Goal: Task Accomplishment & Management: Manage account settings

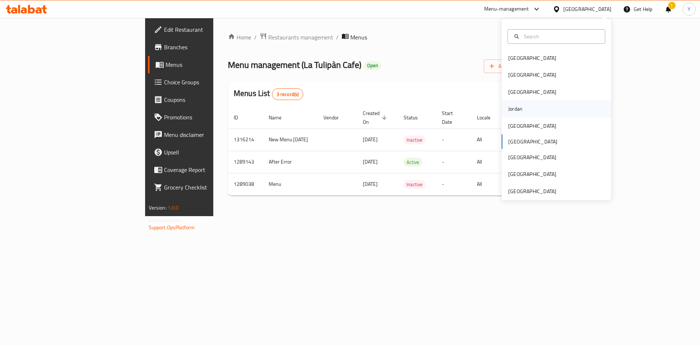
click at [527, 110] on div "Jordan" at bounding box center [556, 108] width 109 height 17
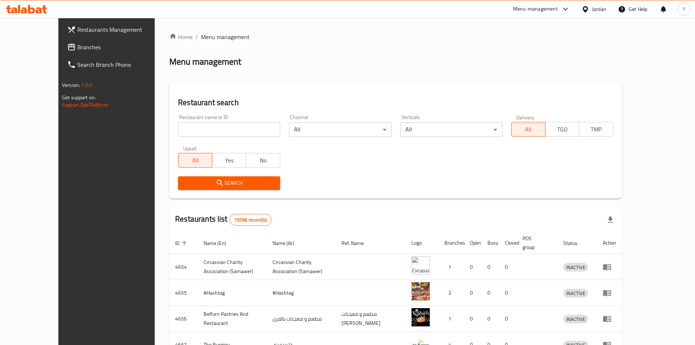
click at [68, 44] on icon at bounding box center [71, 47] width 7 height 7
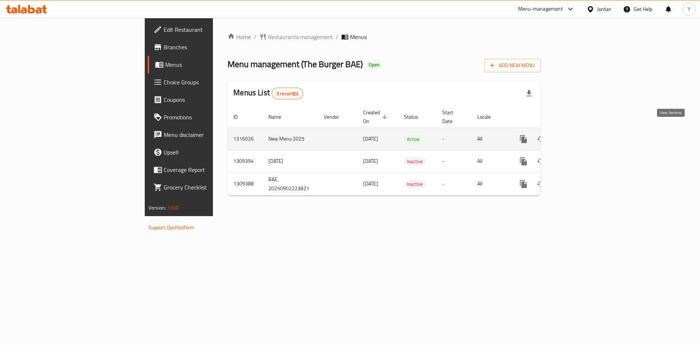
click at [585, 130] on link "enhanced table" at bounding box center [576, 139] width 18 height 18
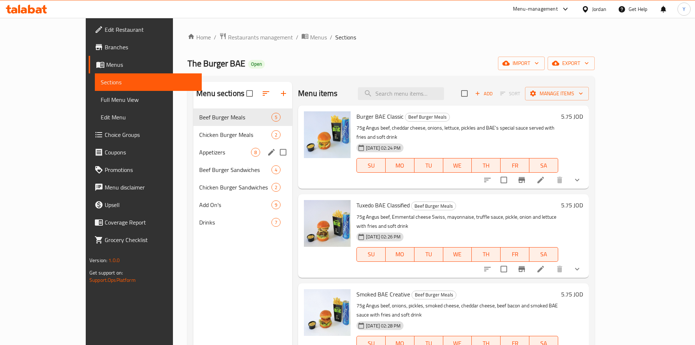
click at [199, 148] on span "Appetizers" at bounding box center [225, 152] width 52 height 9
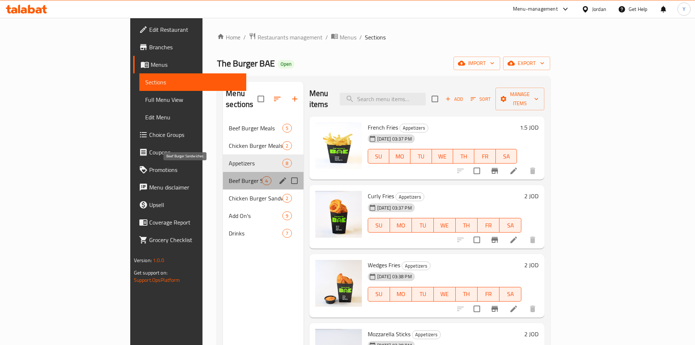
click at [229, 176] on span "Beef Burger Sandwiches" at bounding box center [245, 180] width 33 height 9
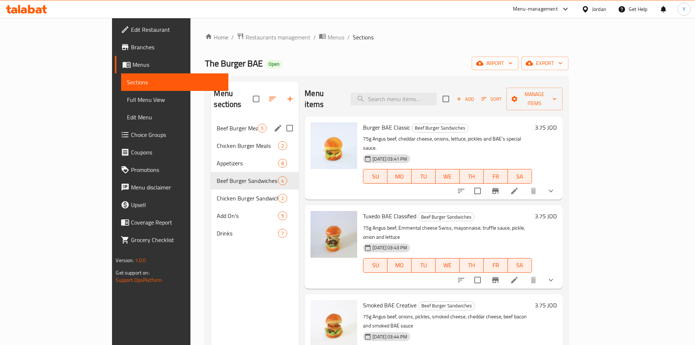
click at [216, 123] on div "Beef Burger Meals 5" at bounding box center [255, 128] width 88 height 18
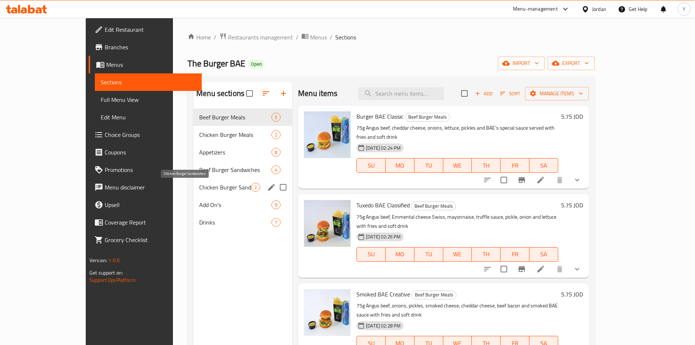
click at [199, 187] on span "Chicken Burger Sandwiches" at bounding box center [225, 187] width 52 height 9
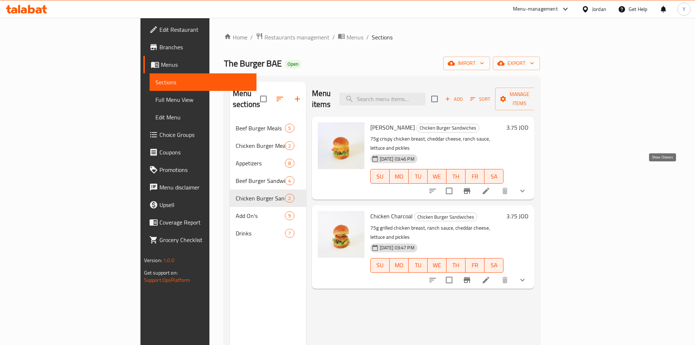
click at [526, 186] on icon "show more" at bounding box center [522, 190] width 9 height 9
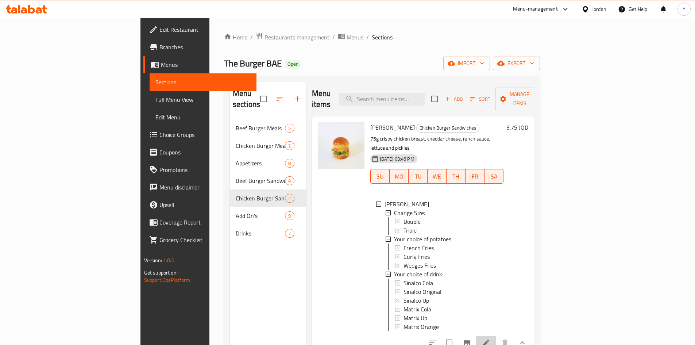
click at [496, 336] on li at bounding box center [485, 342] width 20 height 13
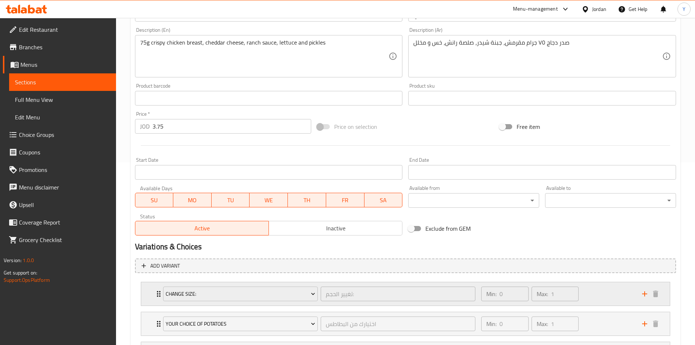
scroll to position [253, 0]
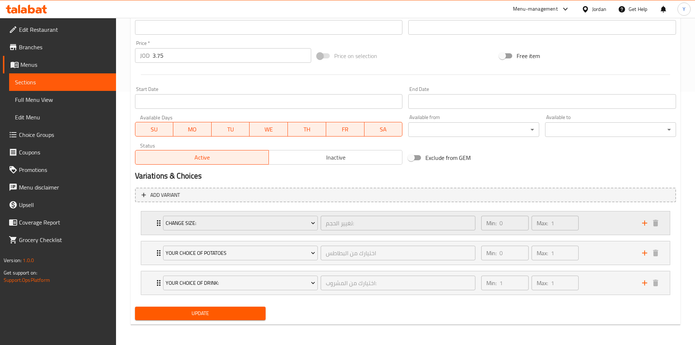
click at [585, 228] on div "Min: 0 ​ Max: 1 ​" at bounding box center [557, 222] width 160 height 23
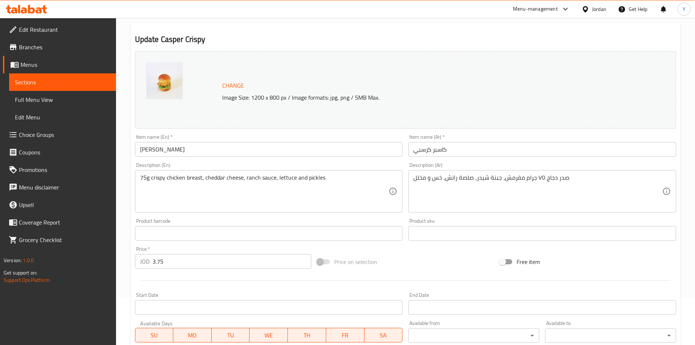
scroll to position [0, 0]
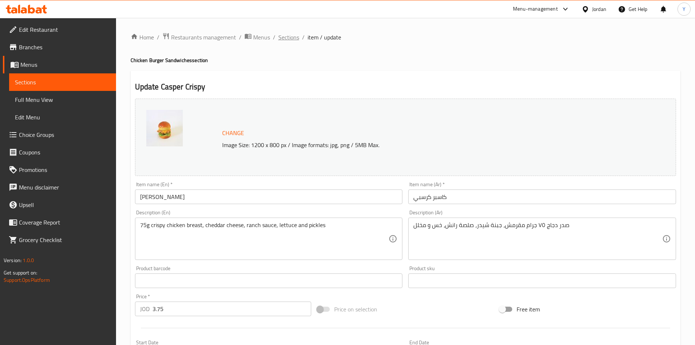
click at [296, 40] on span "Sections" at bounding box center [288, 37] width 21 height 9
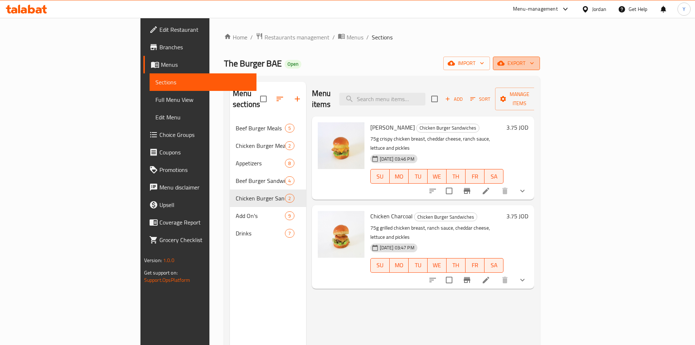
click at [535, 61] on icon "button" at bounding box center [531, 62] width 7 height 7
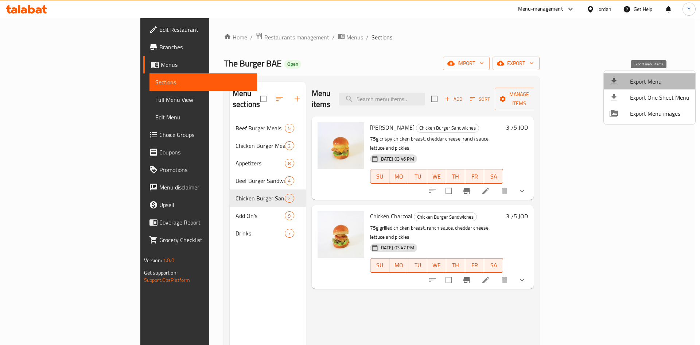
click at [660, 85] on span "Export Menu" at bounding box center [659, 81] width 59 height 9
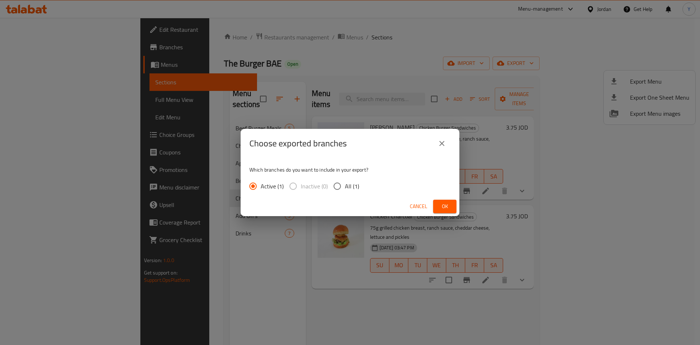
click at [330, 185] on input "All (1)" at bounding box center [337, 185] width 15 height 15
radio input "true"
click at [442, 210] on span "Ok" at bounding box center [445, 206] width 12 height 9
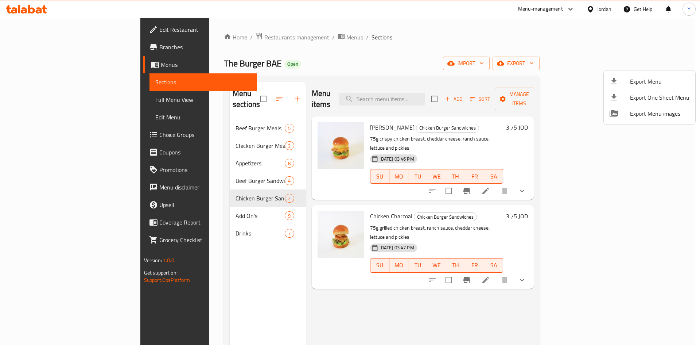
click at [623, 169] on div at bounding box center [350, 172] width 700 height 345
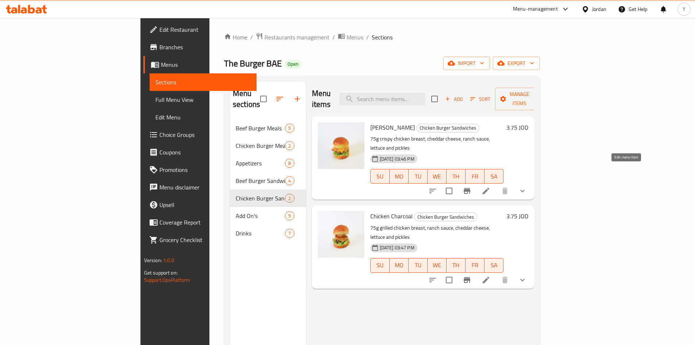
click at [496, 184] on li at bounding box center [485, 190] width 20 height 13
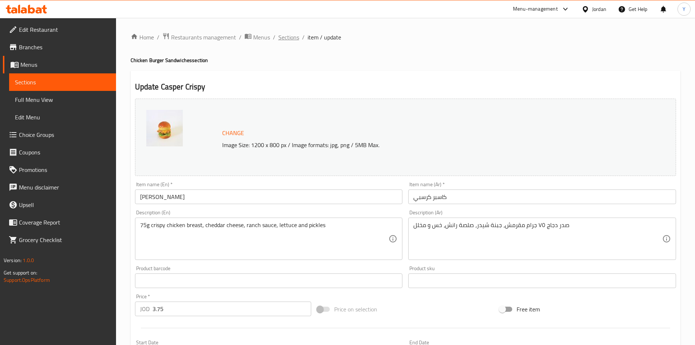
click at [298, 39] on ol "Home / Restaurants management / Menus / Sections / item / update" at bounding box center [405, 36] width 549 height 9
click at [293, 39] on span "Sections" at bounding box center [288, 37] width 21 height 9
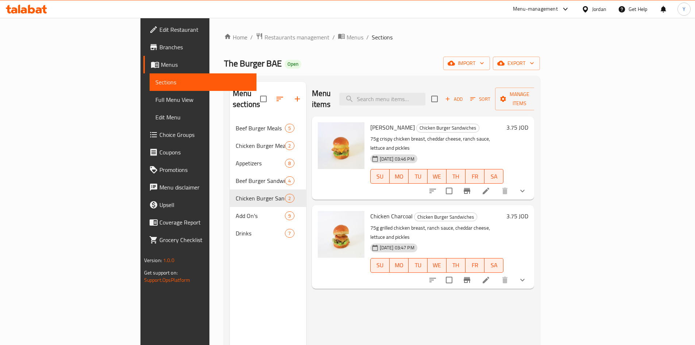
click at [496, 184] on li at bounding box center [485, 190] width 20 height 13
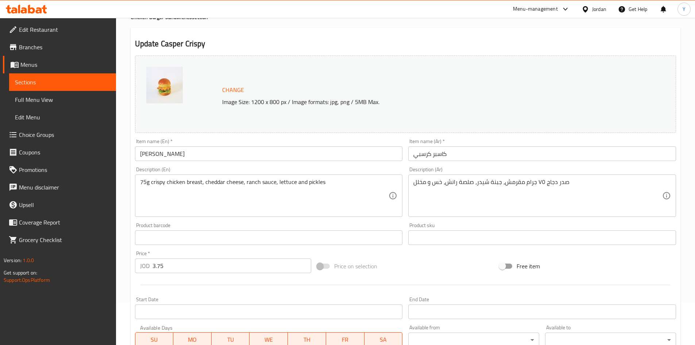
scroll to position [73, 0]
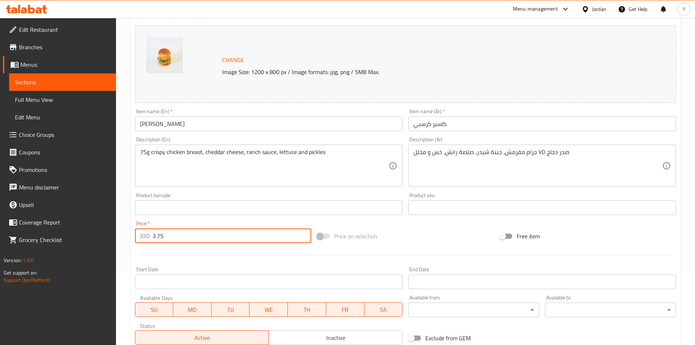
drag, startPoint x: 242, startPoint y: 237, endPoint x: 105, endPoint y: 234, distance: 137.5
click at [105, 234] on div "Edit Restaurant Branches Menus Sections Full Menu View Edit Menu Choice Groups …" at bounding box center [347, 235] width 695 height 580
type input "0"
click at [155, 253] on div at bounding box center [405, 255] width 547 height 18
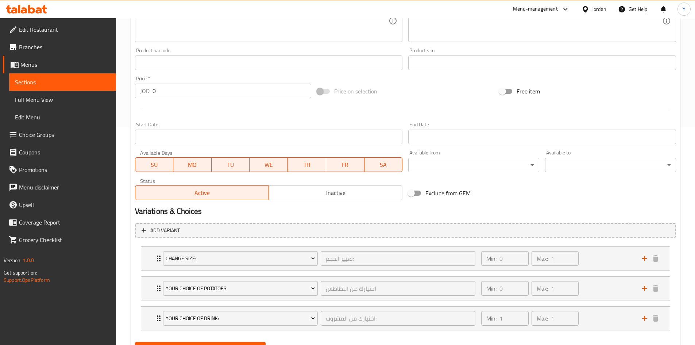
scroll to position [253, 0]
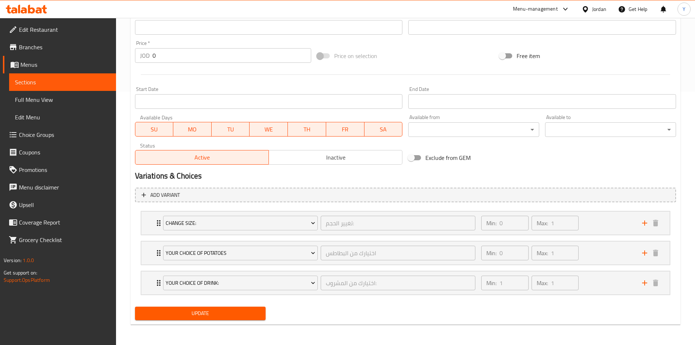
click at [199, 314] on span "Update" at bounding box center [200, 312] width 119 height 9
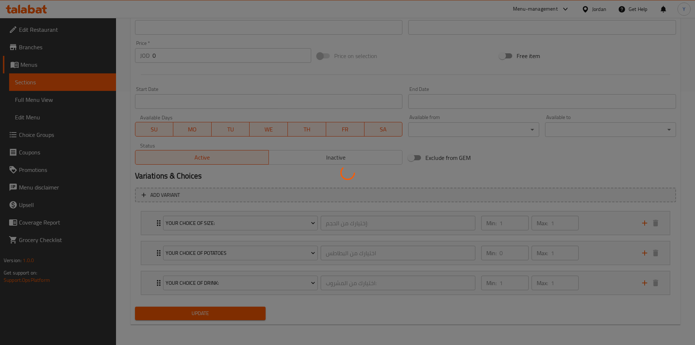
type input "إختيارك من الحجم:"
type input "1"
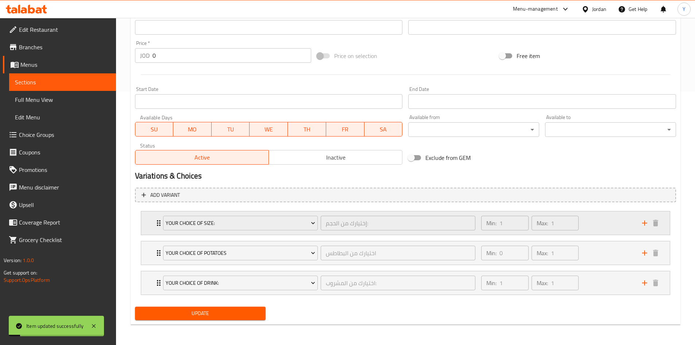
click at [599, 220] on div "Min: 1 ​ Max: 1 ​" at bounding box center [557, 222] width 160 height 23
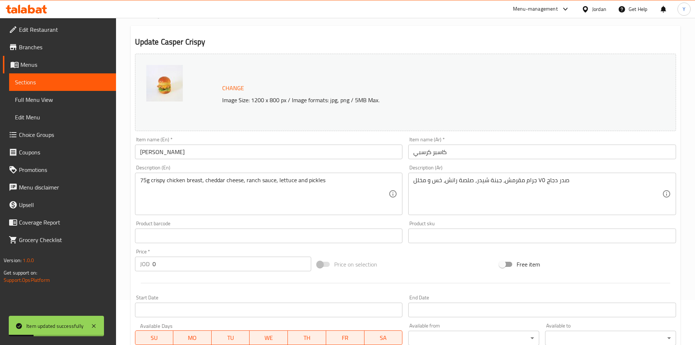
scroll to position [0, 0]
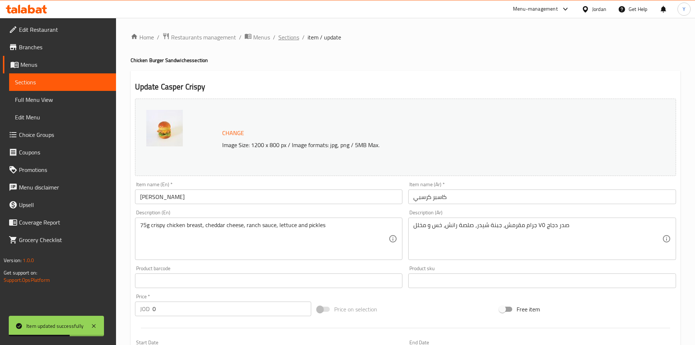
click at [285, 33] on span "Sections" at bounding box center [288, 37] width 21 height 9
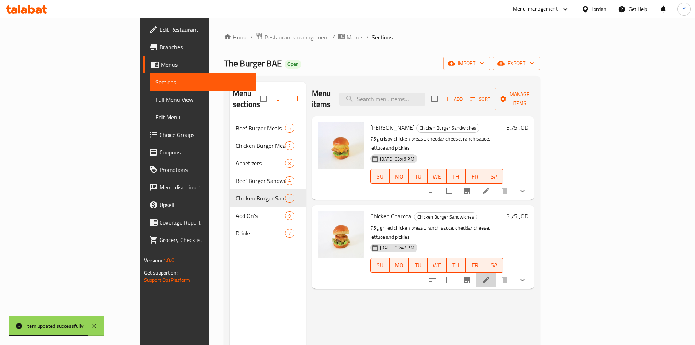
click at [496, 273] on li at bounding box center [485, 279] width 20 height 13
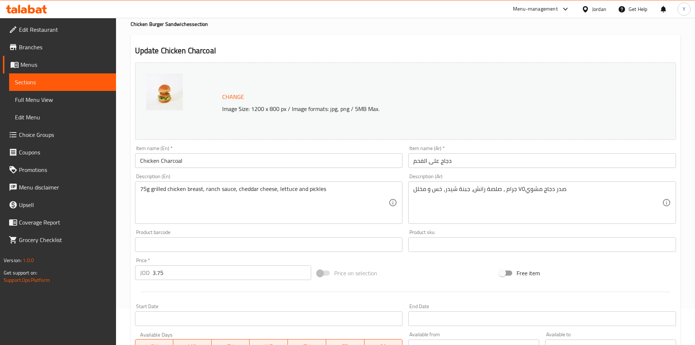
scroll to position [109, 0]
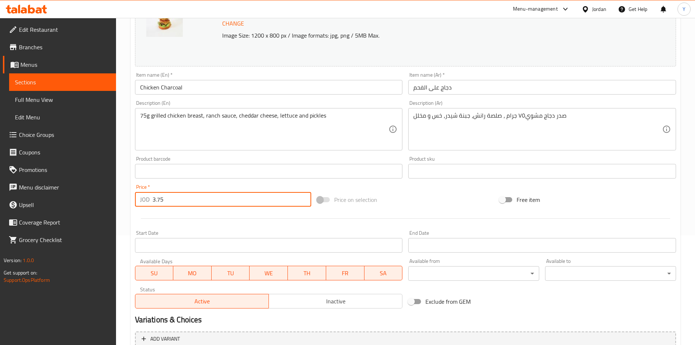
drag, startPoint x: 274, startPoint y: 202, endPoint x: 94, endPoint y: 183, distance: 181.5
click at [94, 183] on div "Edit Restaurant Branches Menus Sections Full Menu View Edit Menu Choice Groups …" at bounding box center [347, 198] width 695 height 580
type input "0"
click at [227, 94] on input "Chicken Charcoal" at bounding box center [269, 87] width 268 height 15
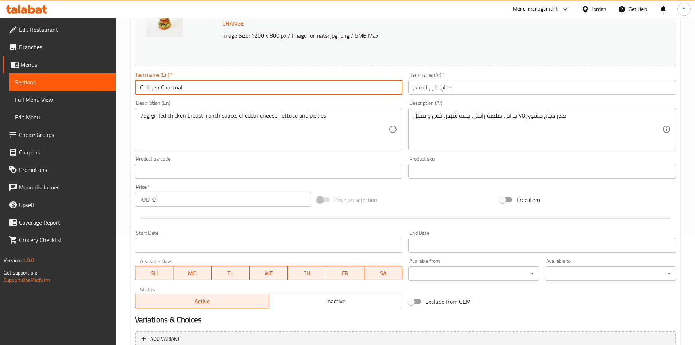
click at [227, 85] on input "Chicken Charcoal" at bounding box center [269, 87] width 268 height 15
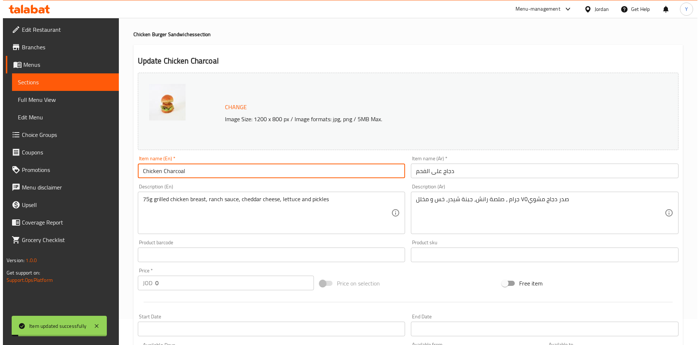
scroll to position [0, 0]
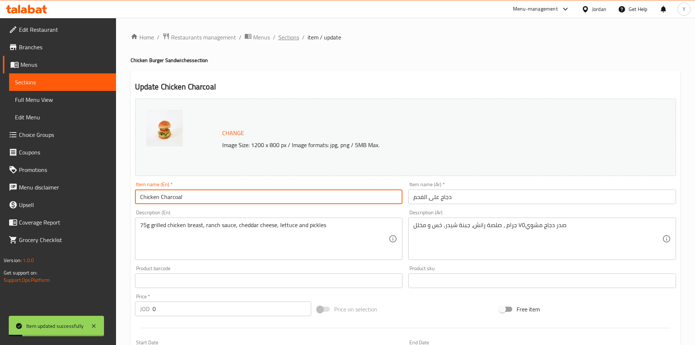
click at [295, 41] on span "Sections" at bounding box center [288, 37] width 21 height 9
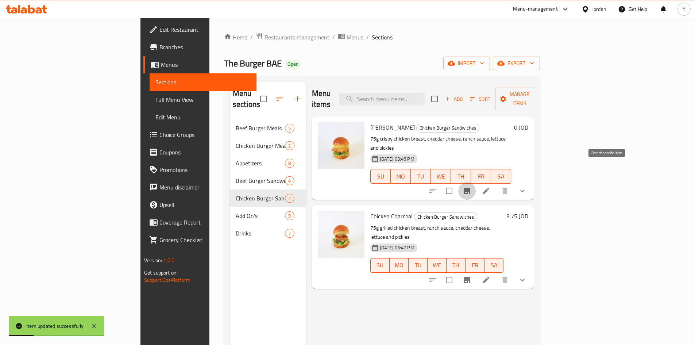
click at [475, 182] on button "Branch-specific-item" at bounding box center [467, 191] width 18 height 18
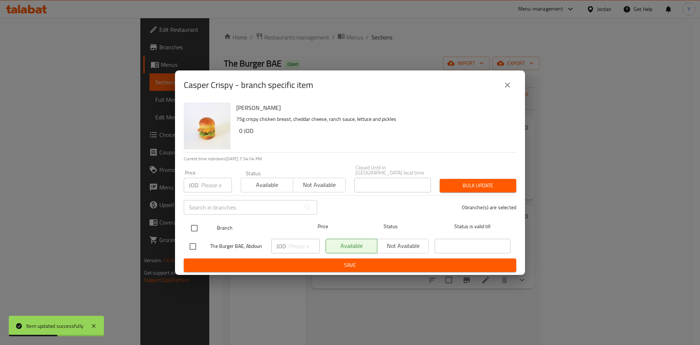
click at [196, 228] on input "checkbox" at bounding box center [194, 227] width 15 height 15
checkbox input "true"
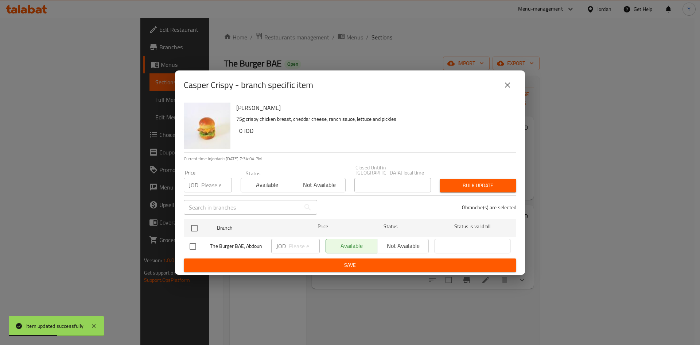
checkbox input "true"
click at [207, 185] on input "number" at bounding box center [216, 185] width 31 height 15
type input "0"
click at [459, 184] on span "Bulk update" at bounding box center [478, 185] width 65 height 9
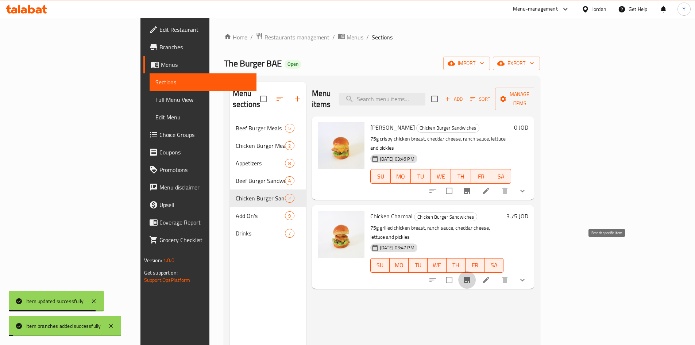
click at [470, 277] on icon "Branch-specific-item" at bounding box center [466, 280] width 7 height 6
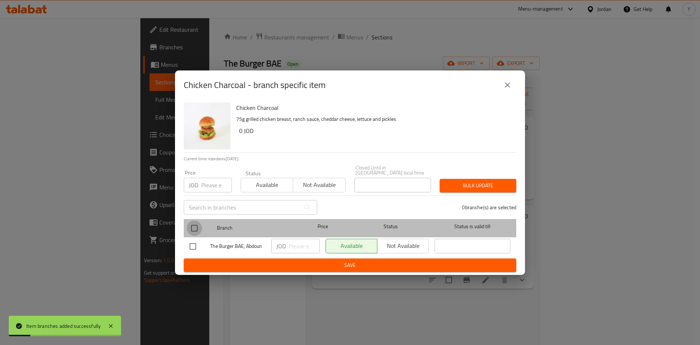
click at [191, 226] on input "checkbox" at bounding box center [194, 227] width 15 height 15
checkbox input "true"
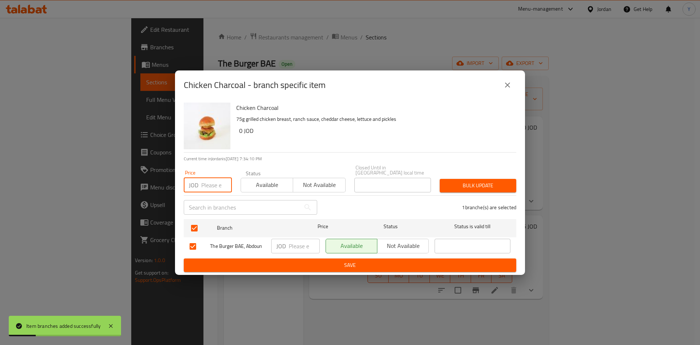
click at [205, 182] on input "number" at bounding box center [216, 185] width 31 height 15
type input "0"
click at [482, 182] on span "Bulk update" at bounding box center [478, 185] width 65 height 9
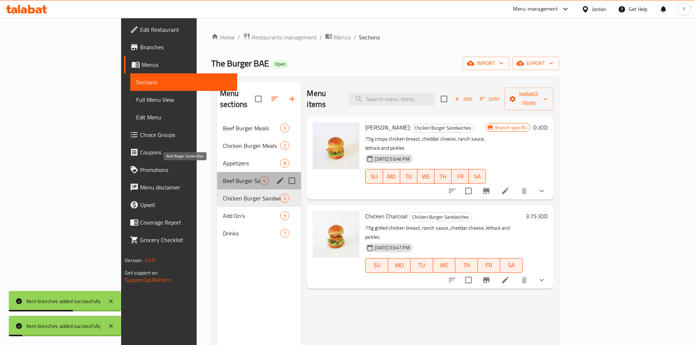
click at [223, 176] on span "Beef Burger Sandwiches" at bounding box center [241, 180] width 37 height 9
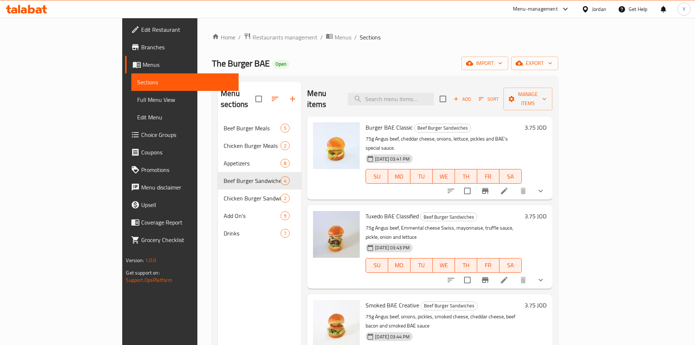
click at [549, 182] on div at bounding box center [495, 191] width 107 height 18
click at [514, 184] on li at bounding box center [504, 190] width 20 height 13
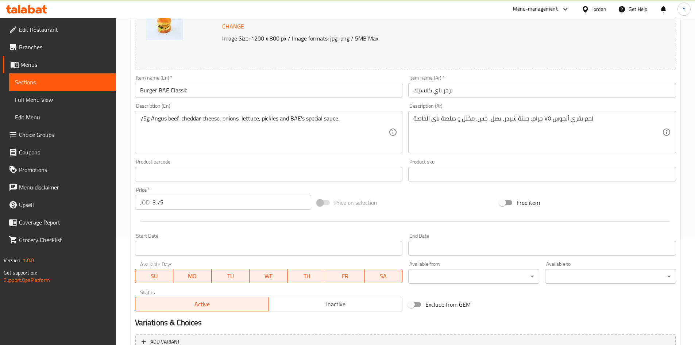
scroll to position [109, 0]
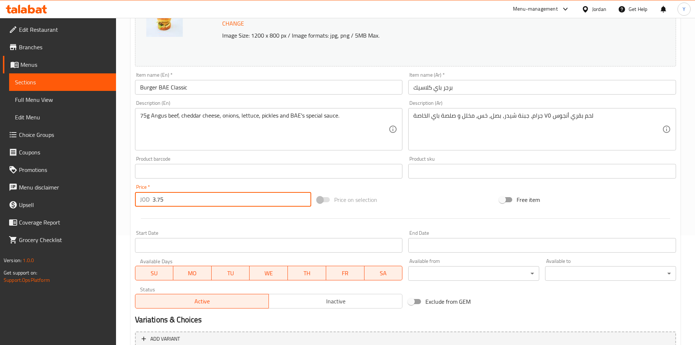
drag, startPoint x: 163, startPoint y: 187, endPoint x: 118, endPoint y: 180, distance: 45.1
click at [118, 180] on div "Home / Restaurants management / Menus / Sections / item / update Beef Burger Sa…" at bounding box center [405, 198] width 579 height 580
type input "0"
click at [237, 222] on div at bounding box center [405, 218] width 547 height 18
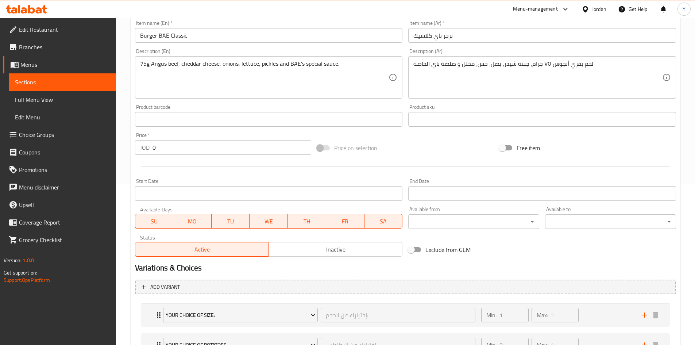
scroll to position [107, 0]
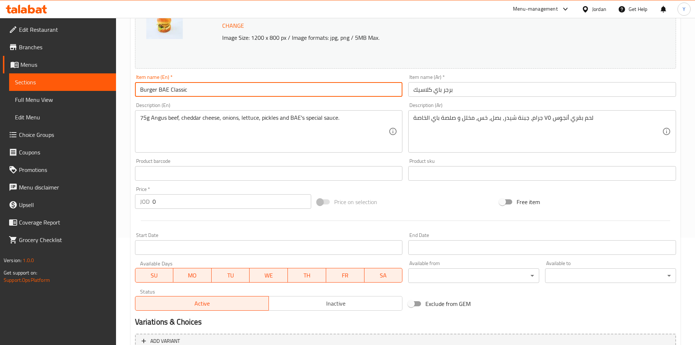
click at [252, 92] on input "Burger BAE Classic" at bounding box center [269, 89] width 268 height 15
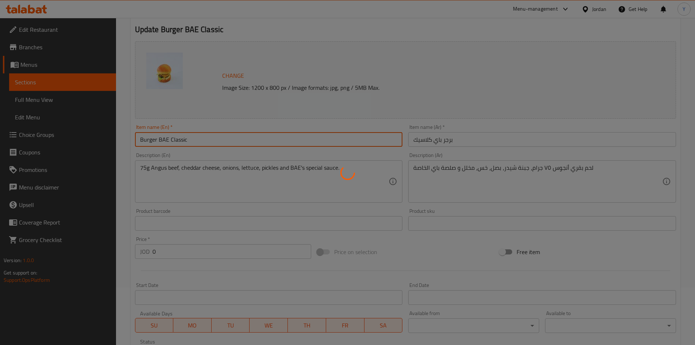
scroll to position [0, 0]
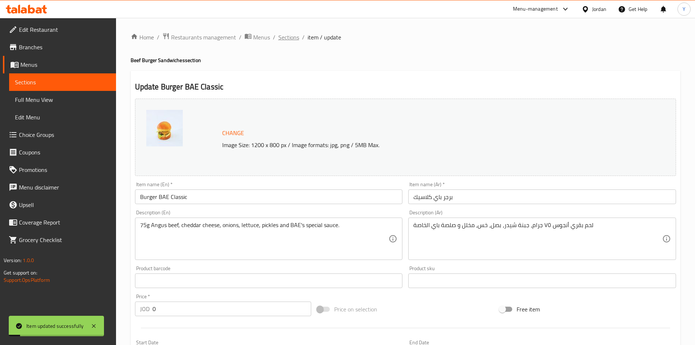
click at [294, 35] on span "Sections" at bounding box center [288, 37] width 21 height 9
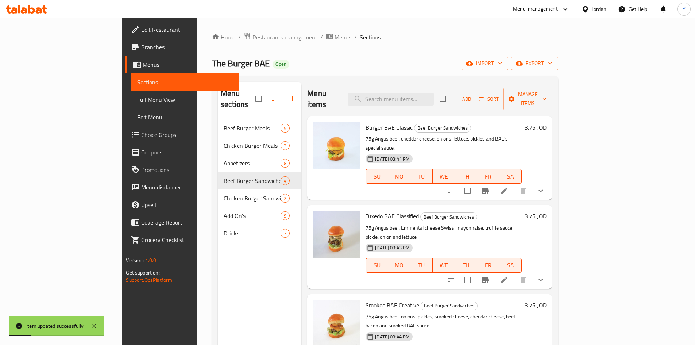
click at [508, 275] on icon at bounding box center [504, 279] width 9 height 9
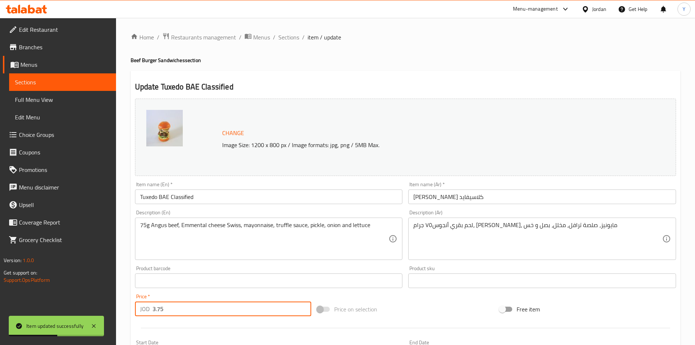
drag, startPoint x: 212, startPoint y: 302, endPoint x: 67, endPoint y: 302, distance: 144.7
click at [67, 302] on div "Edit Restaurant Branches Menus Sections Full Menu View Edit Menu Choice Groups …" at bounding box center [347, 308] width 695 height 580
type input "0"
click at [209, 195] on input "Tuxedo BAE Classified" at bounding box center [269, 196] width 268 height 15
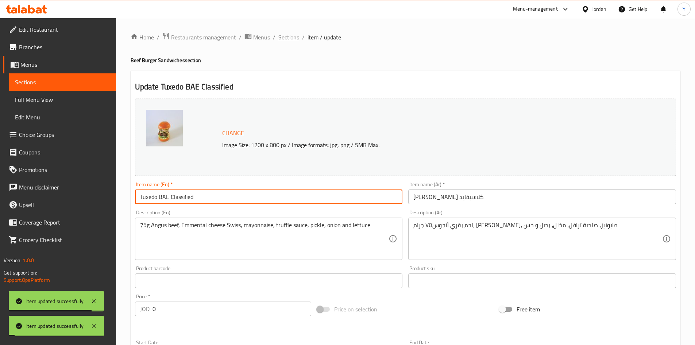
click at [289, 38] on span "Sections" at bounding box center [288, 37] width 21 height 9
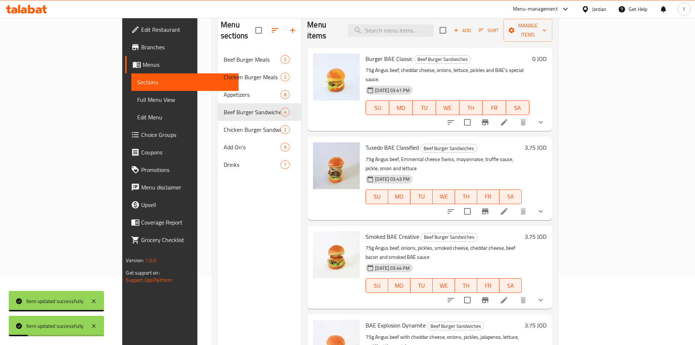
scroll to position [73, 0]
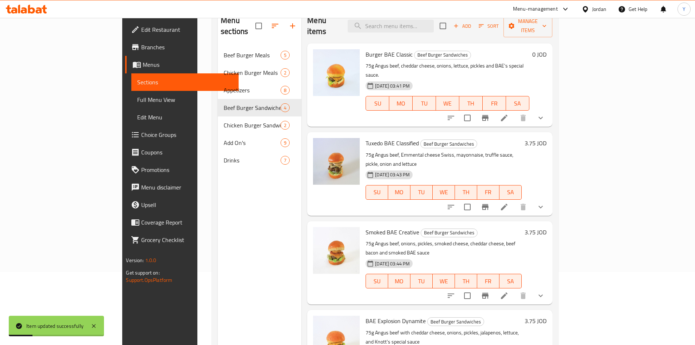
click at [514, 289] on li at bounding box center [504, 295] width 20 height 13
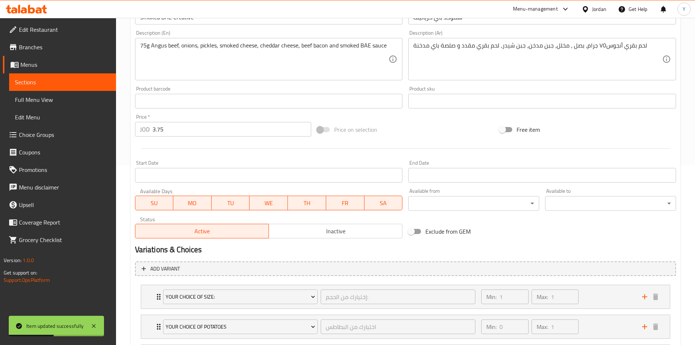
scroll to position [219, 0]
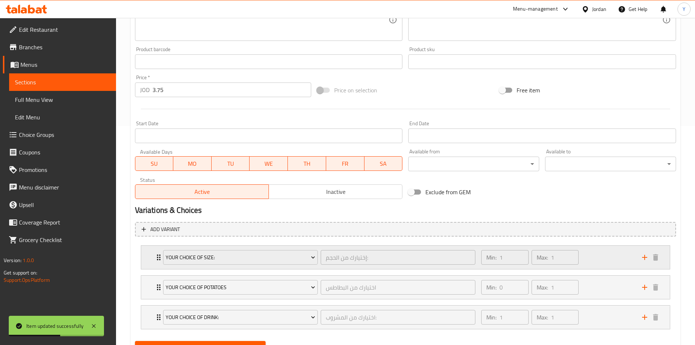
click at [580, 265] on div "Max: 1 ​" at bounding box center [555, 257] width 50 height 18
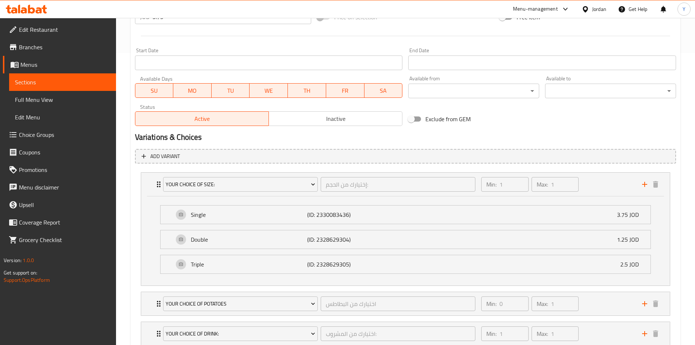
scroll to position [109, 0]
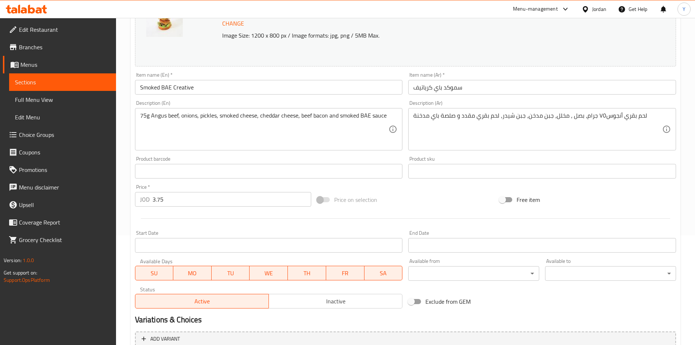
drag, startPoint x: 190, startPoint y: 199, endPoint x: 115, endPoint y: 202, distance: 74.8
click at [115, 202] on div "Edit Restaurant Branches Menus Sections Full Menu View Edit Menu Choice Groups …" at bounding box center [347, 242] width 695 height 669
click at [252, 222] on div at bounding box center [405, 218] width 547 height 18
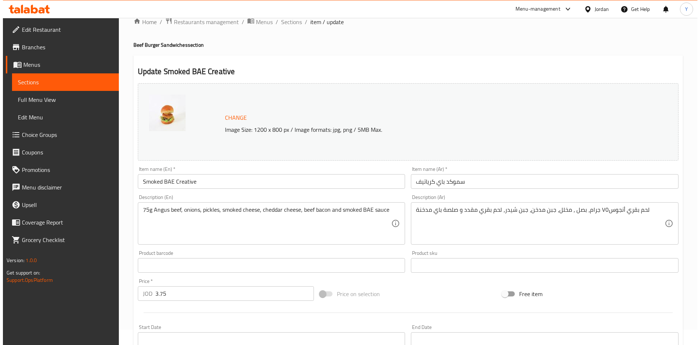
scroll to position [0, 0]
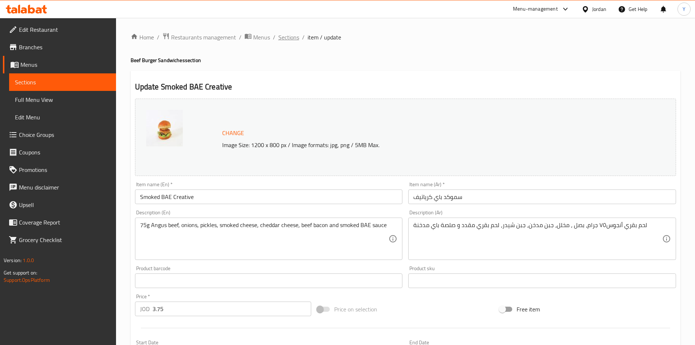
click at [294, 41] on span "Sections" at bounding box center [288, 37] width 21 height 9
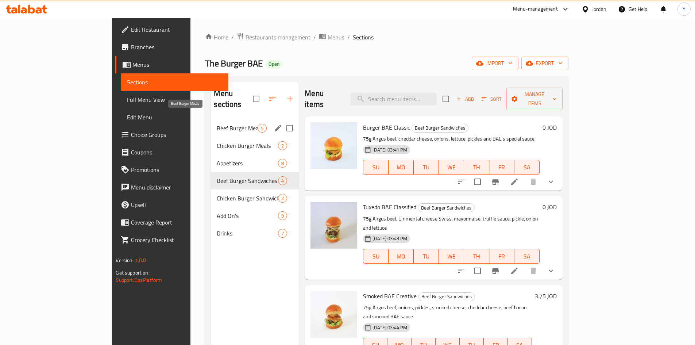
click at [217, 124] on span "Beef Burger Meals" at bounding box center [237, 128] width 41 height 9
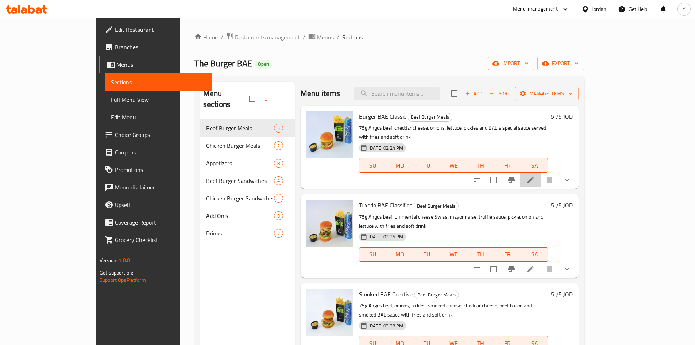
click at [540, 173] on li at bounding box center [530, 179] width 20 height 13
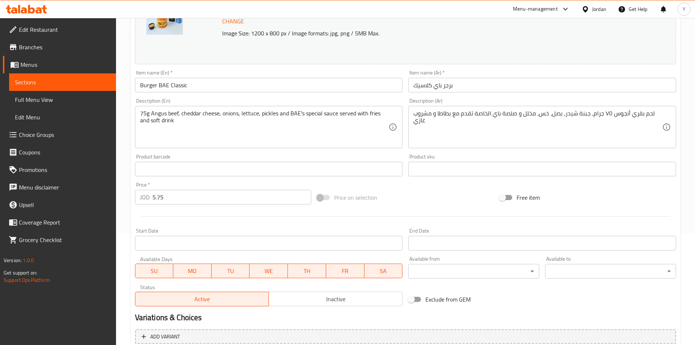
scroll to position [219, 0]
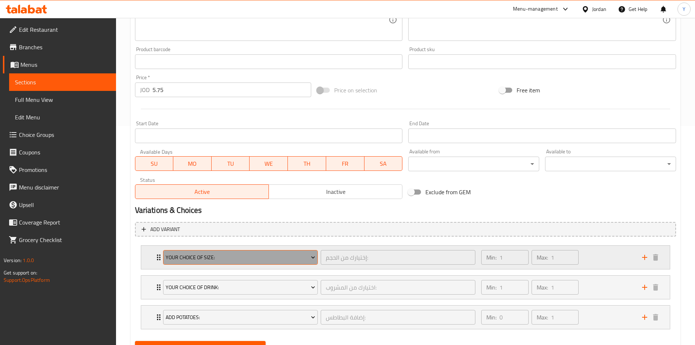
click at [220, 259] on span "Your Choice Of Size:" at bounding box center [240, 257] width 149 height 9
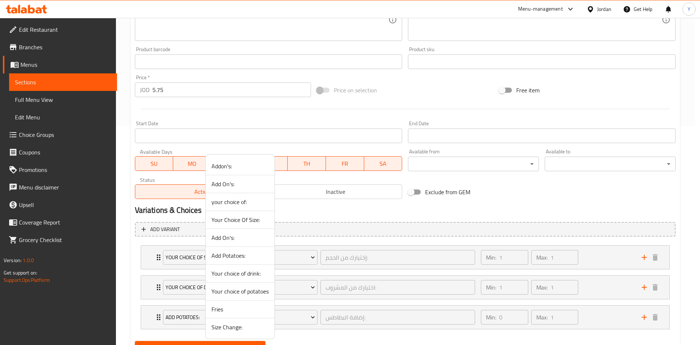
click at [238, 328] on span "Size Change:" at bounding box center [239, 326] width 57 height 9
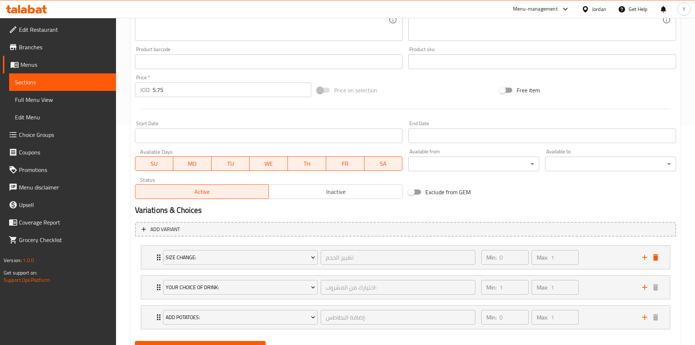
click at [228, 341] on button "Update" at bounding box center [200, 347] width 131 height 13
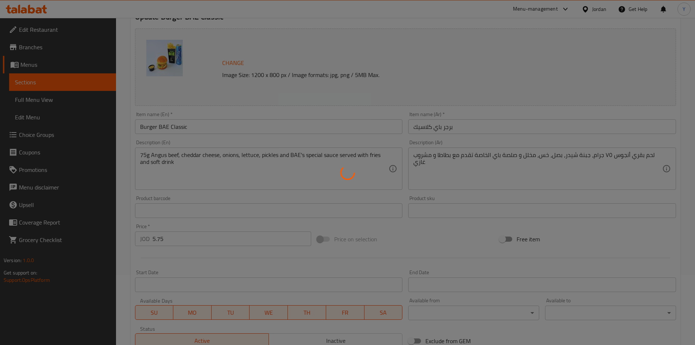
scroll to position [0, 0]
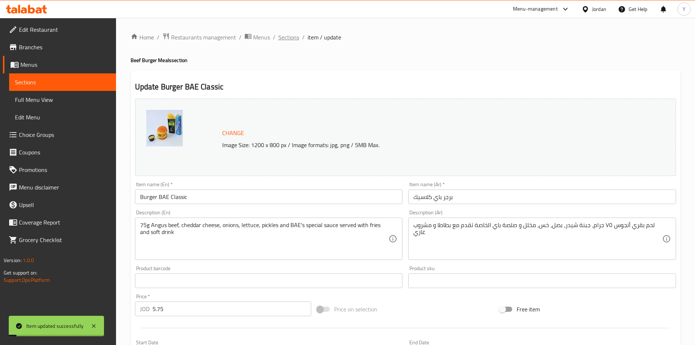
click at [292, 34] on span "Sections" at bounding box center [288, 37] width 21 height 9
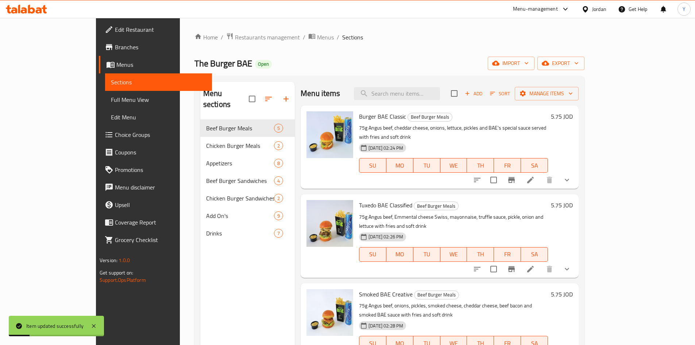
click at [535, 264] on icon at bounding box center [530, 268] width 9 height 9
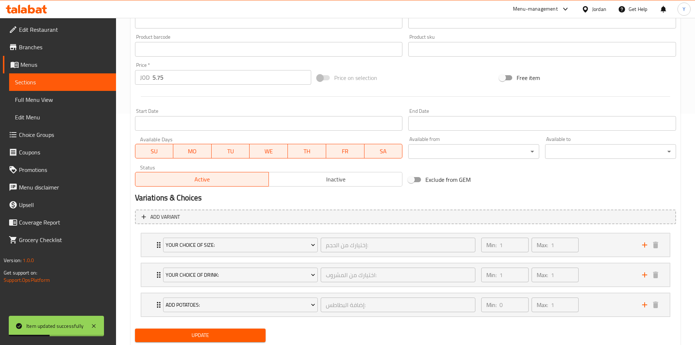
scroll to position [253, 0]
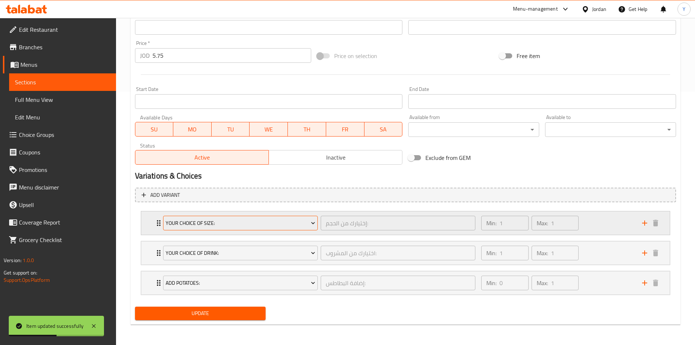
click at [245, 228] on button "Your Choice Of Size:" at bounding box center [240, 222] width 155 height 15
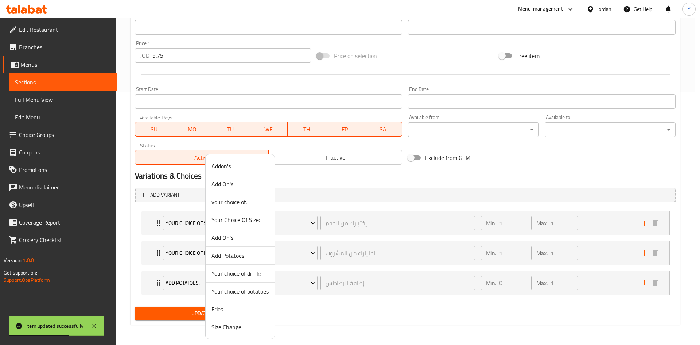
click at [228, 328] on span "Size Change:" at bounding box center [239, 326] width 57 height 9
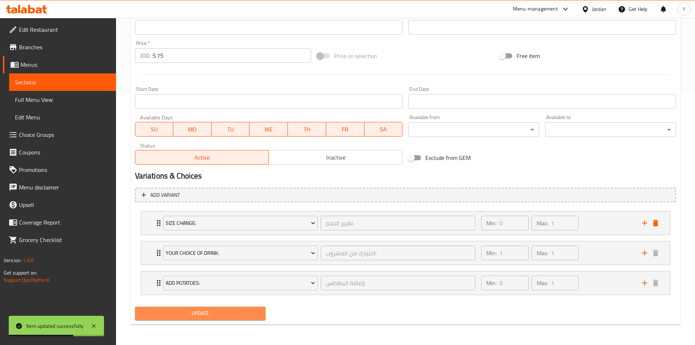
click at [211, 319] on button "Update" at bounding box center [200, 312] width 131 height 13
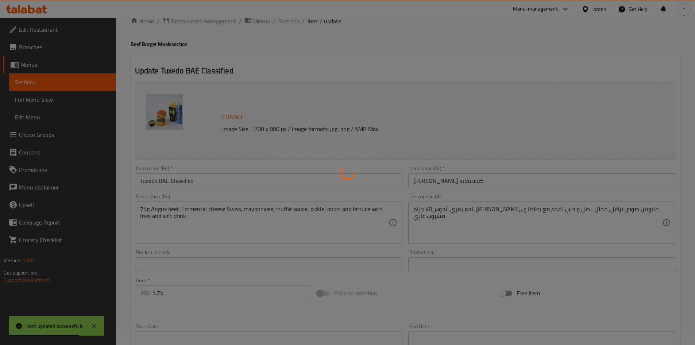
scroll to position [0, 0]
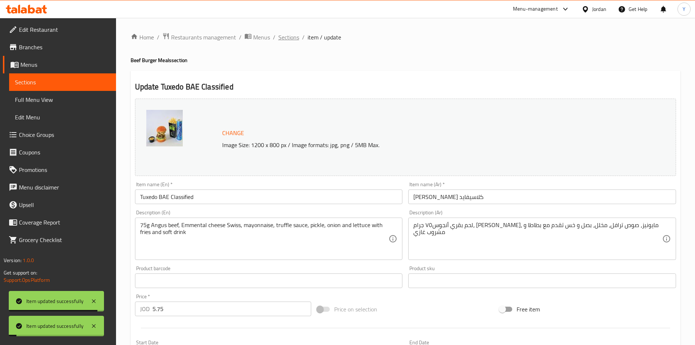
click at [296, 38] on span "Sections" at bounding box center [288, 37] width 21 height 9
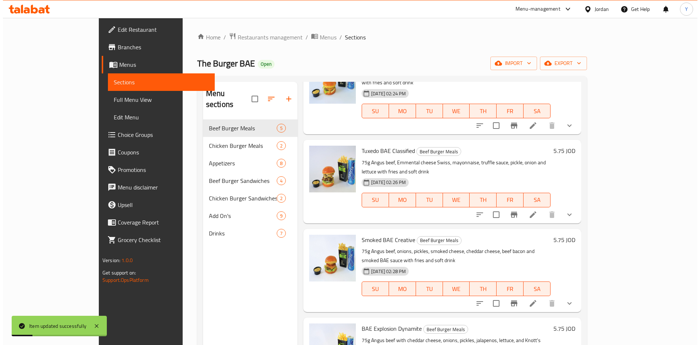
scroll to position [72, 0]
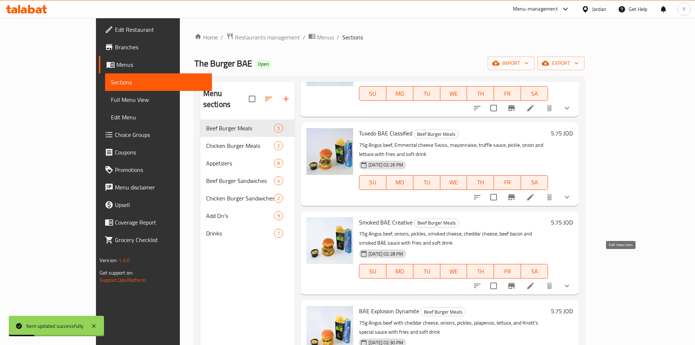
click at [535, 281] on icon at bounding box center [530, 285] width 9 height 9
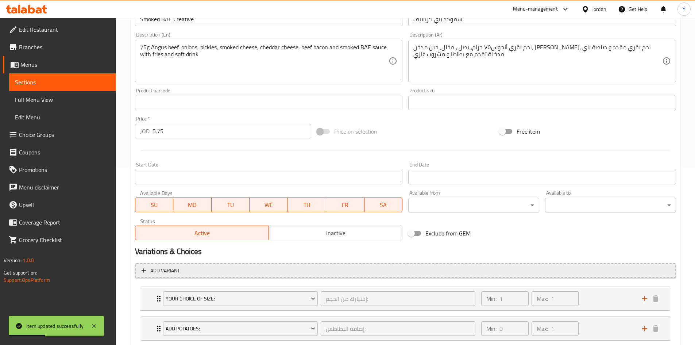
scroll to position [219, 0]
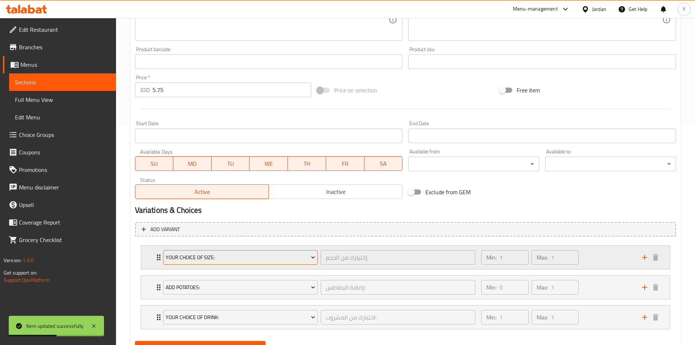
click at [231, 257] on span "Your Choice Of Size:" at bounding box center [240, 257] width 149 height 9
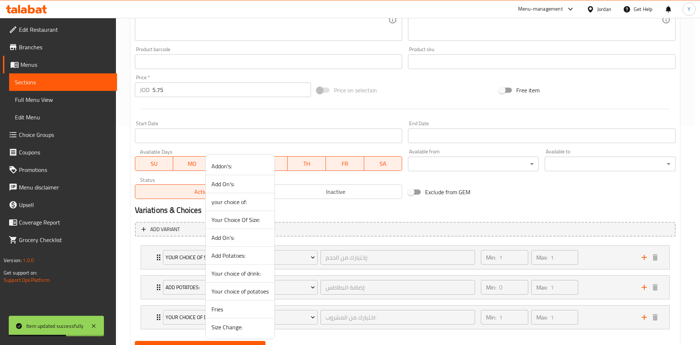
drag, startPoint x: 222, startPoint y: 331, endPoint x: 219, endPoint y: 344, distance: 12.7
click at [223, 331] on span "Size Change:" at bounding box center [239, 326] width 57 height 9
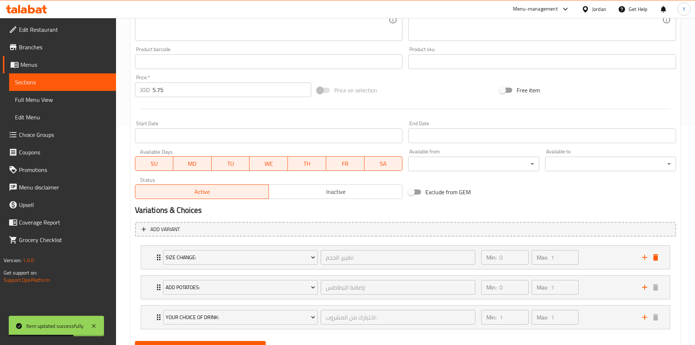
click at [219, 344] on span "Update" at bounding box center [200, 347] width 119 height 9
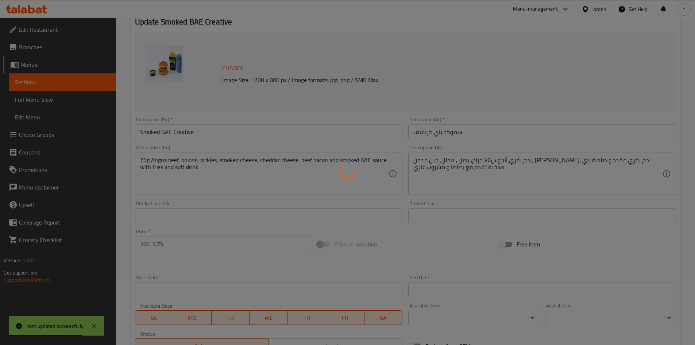
scroll to position [0, 0]
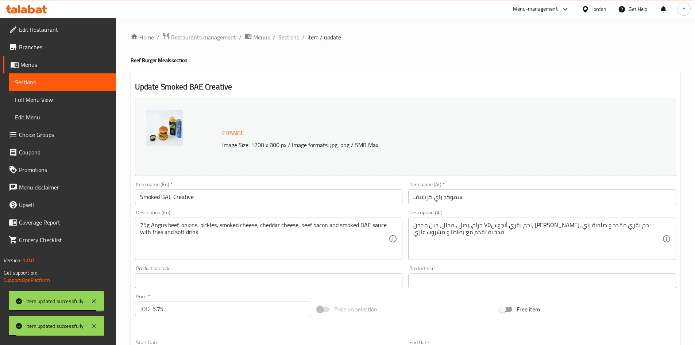
click at [294, 39] on span "Sections" at bounding box center [288, 37] width 21 height 9
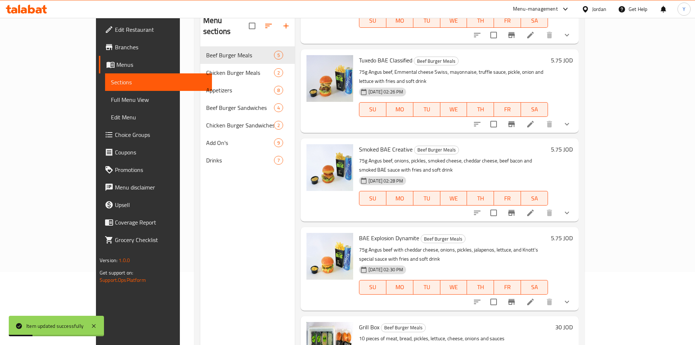
scroll to position [102, 0]
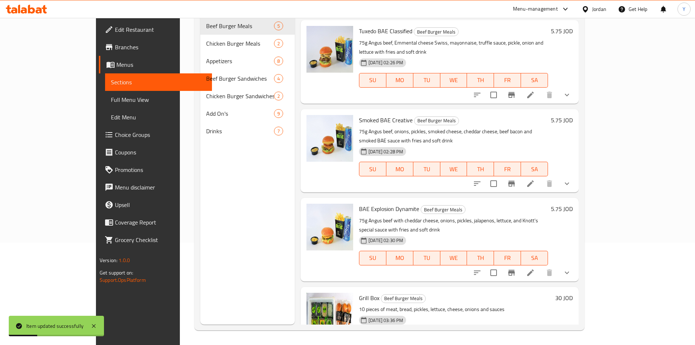
click at [540, 266] on li at bounding box center [530, 272] width 20 height 13
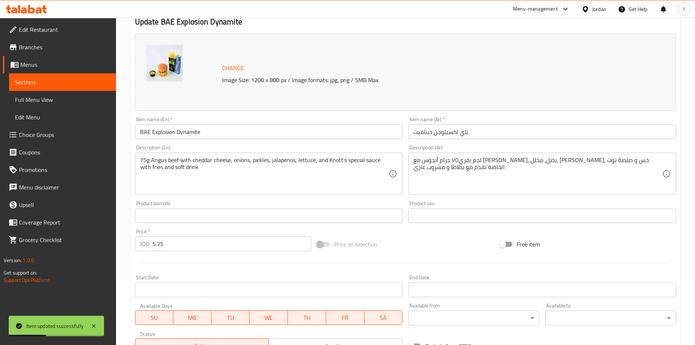
scroll to position [182, 0]
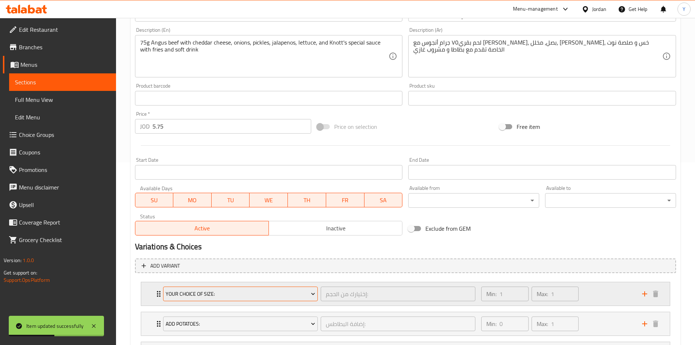
click at [256, 301] on button "Your Choice Of Size:" at bounding box center [240, 293] width 155 height 15
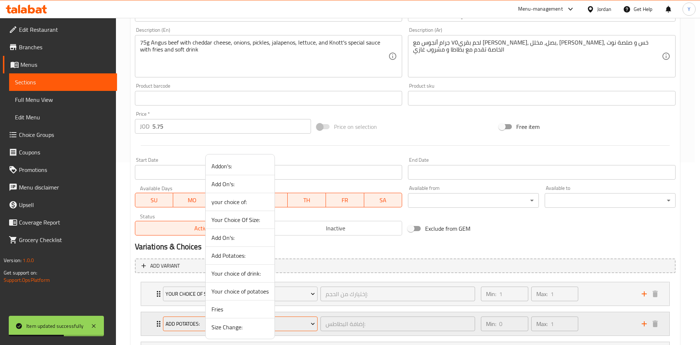
drag, startPoint x: 237, startPoint y: 325, endPoint x: 243, endPoint y: 316, distance: 10.7
click at [237, 325] on span "Size Change:" at bounding box center [239, 326] width 57 height 9
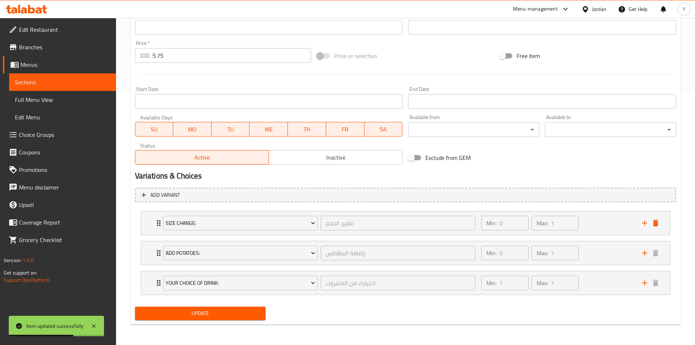
click at [231, 320] on button "Update" at bounding box center [200, 312] width 131 height 13
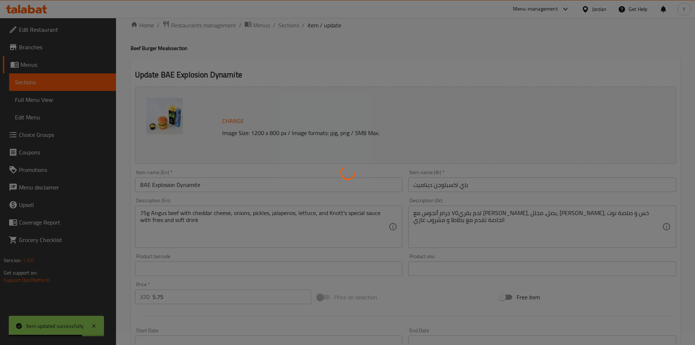
scroll to position [0, 0]
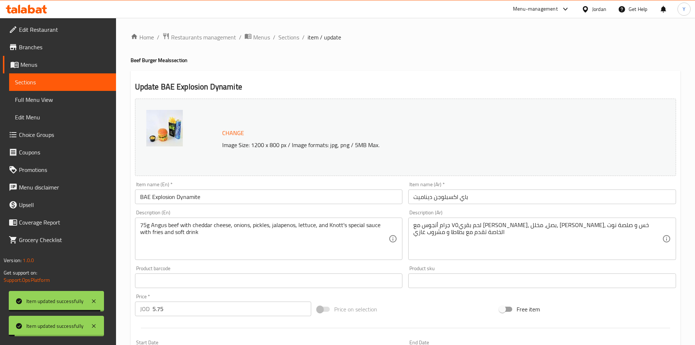
click at [292, 44] on div "Home / Restaurants management / Menus / Sections / item / update Beef Burger Me…" at bounding box center [405, 307] width 549 height 551
drag, startPoint x: 285, startPoint y: 37, endPoint x: 311, endPoint y: 46, distance: 27.0
click at [285, 37] on span "Sections" at bounding box center [288, 37] width 21 height 9
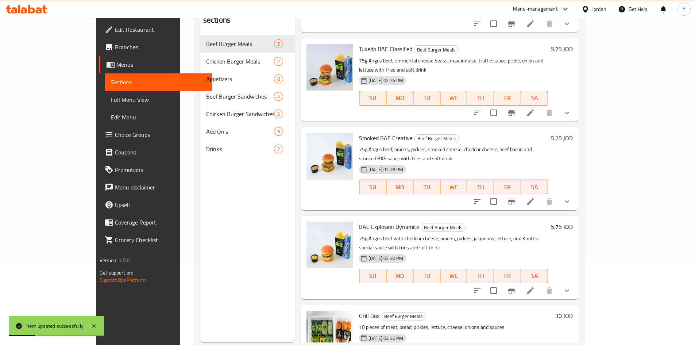
scroll to position [102, 0]
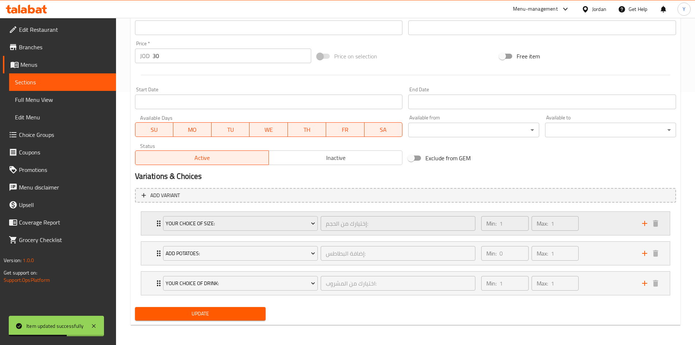
scroll to position [253, 0]
click at [260, 219] on span "Your Choice Of Size:" at bounding box center [240, 222] width 149 height 9
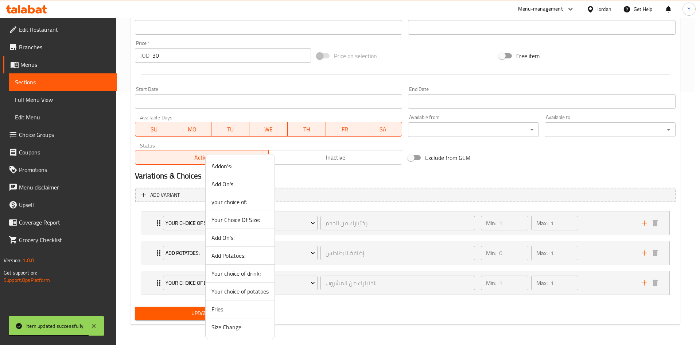
click at [231, 326] on span "Size Change:" at bounding box center [239, 326] width 57 height 9
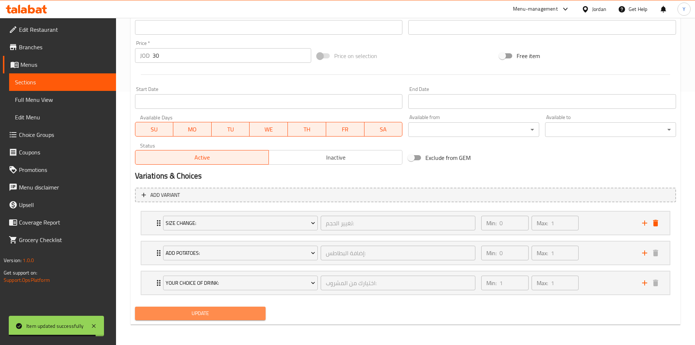
click at [221, 310] on span "Update" at bounding box center [200, 312] width 119 height 9
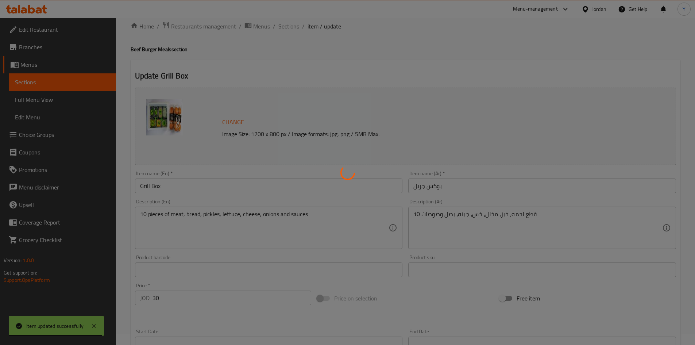
scroll to position [0, 0]
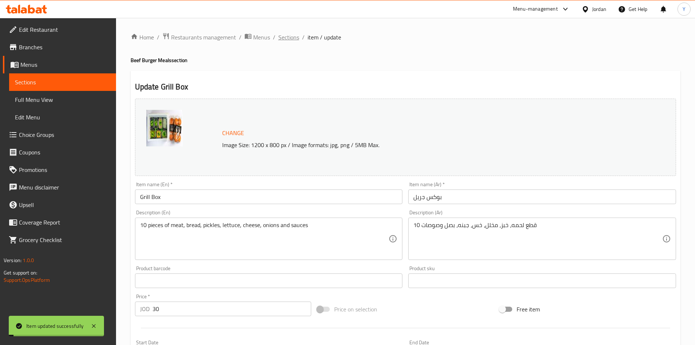
click at [296, 38] on span "Sections" at bounding box center [288, 37] width 21 height 9
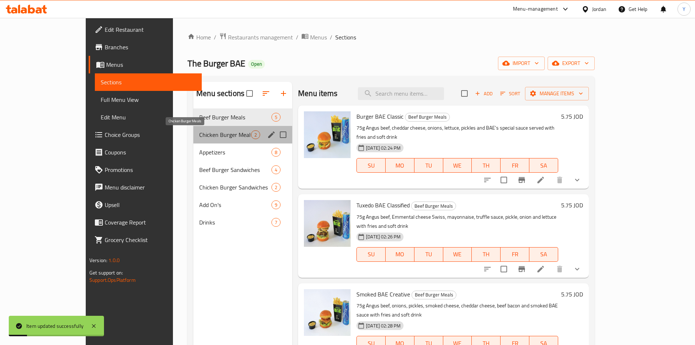
click at [218, 132] on span "Chicken Burger Meals" at bounding box center [225, 134] width 52 height 9
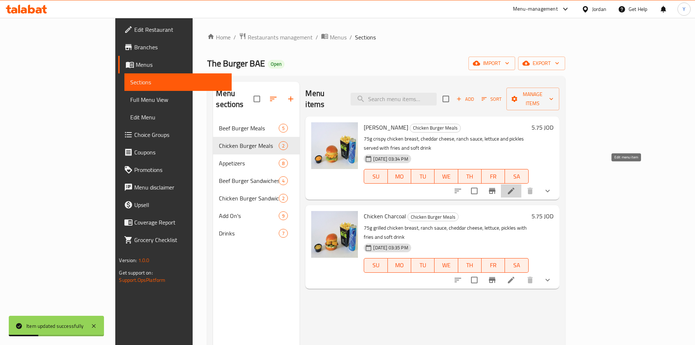
click at [515, 186] on icon at bounding box center [510, 190] width 9 height 9
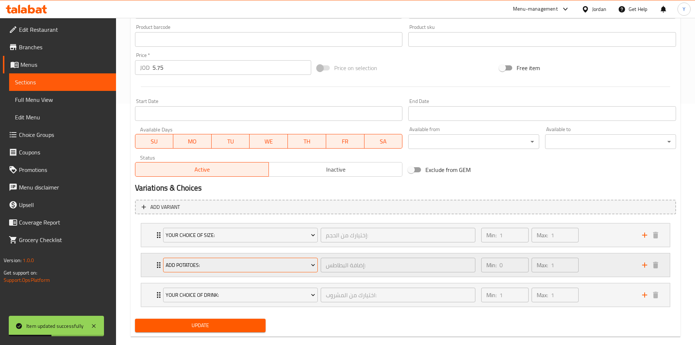
scroll to position [253, 0]
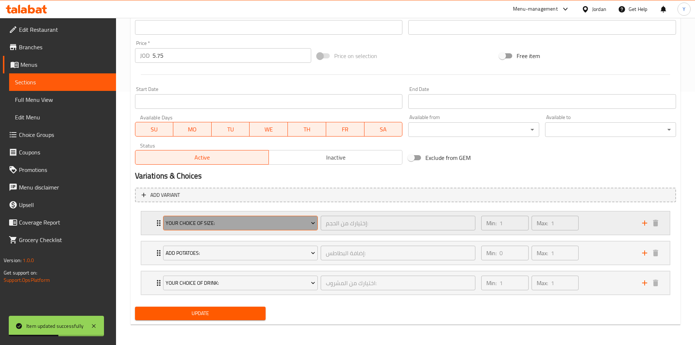
click at [252, 224] on span "Your Choice Of Size:" at bounding box center [240, 222] width 149 height 9
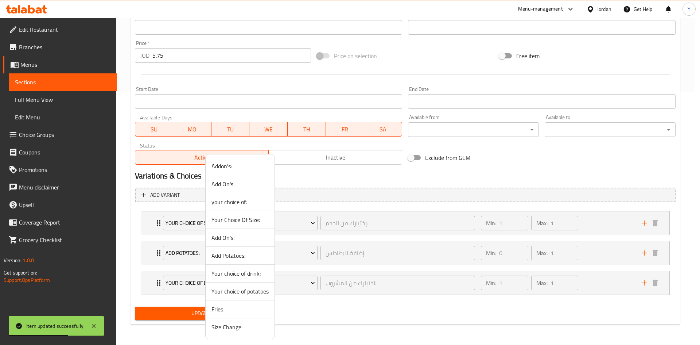
click at [222, 329] on span "Size Change:" at bounding box center [239, 326] width 57 height 9
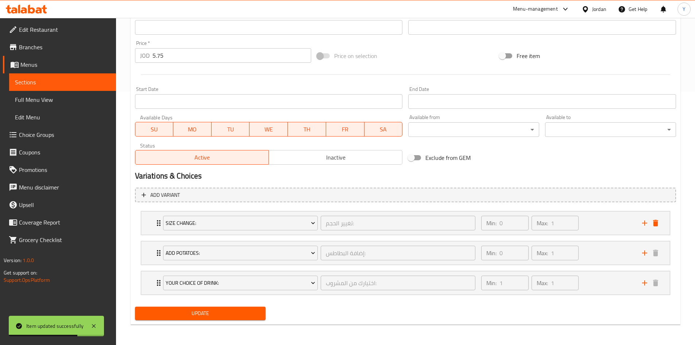
click at [211, 316] on span "Update" at bounding box center [200, 312] width 119 height 9
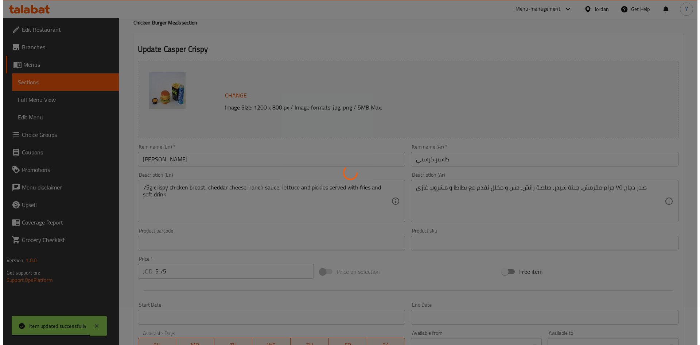
scroll to position [0, 0]
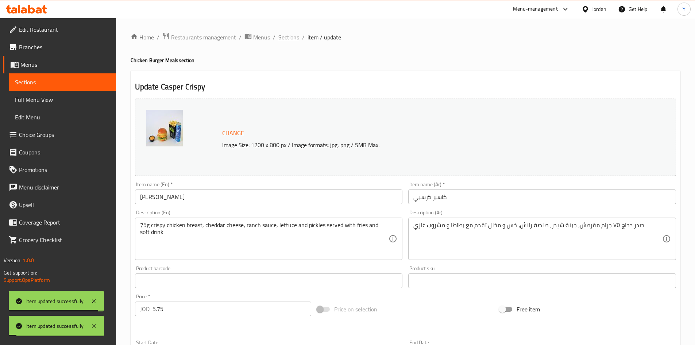
click at [287, 39] on span "Sections" at bounding box center [288, 37] width 21 height 9
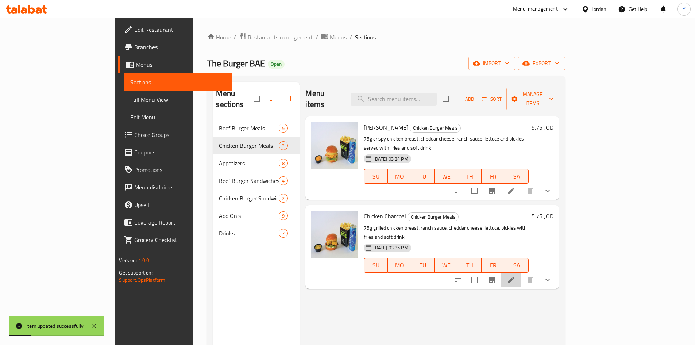
click at [521, 273] on li at bounding box center [511, 279] width 20 height 13
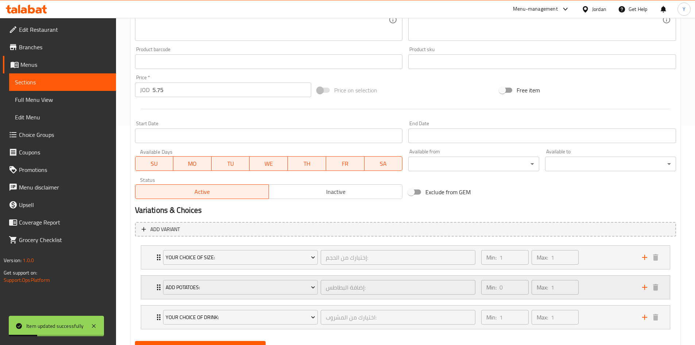
scroll to position [253, 0]
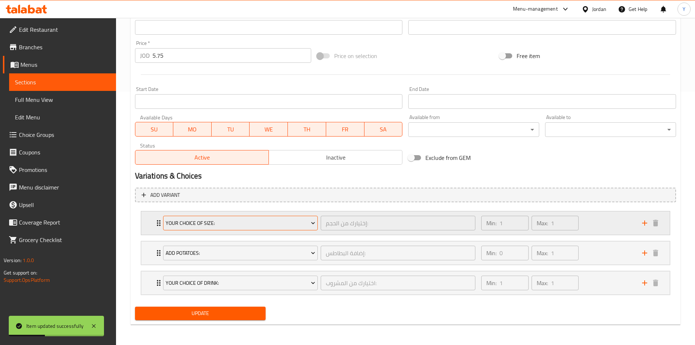
click at [229, 230] on button "Your Choice Of Size:" at bounding box center [240, 222] width 155 height 15
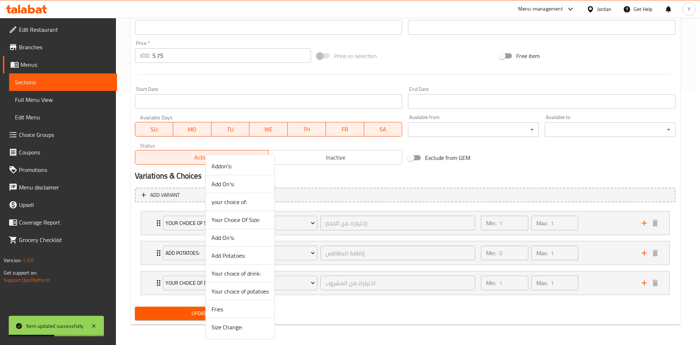
click at [219, 322] on span "Size Change:" at bounding box center [239, 326] width 57 height 9
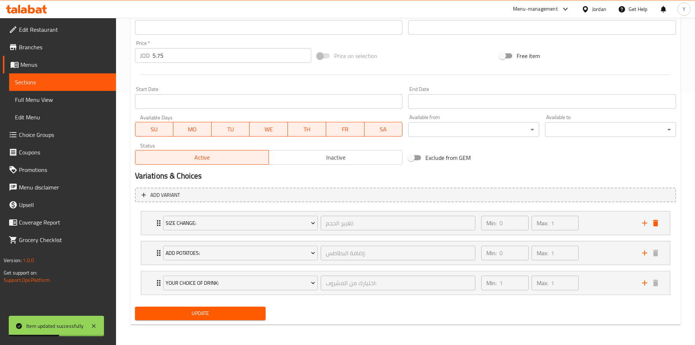
click at [202, 318] on span "Update" at bounding box center [200, 312] width 119 height 9
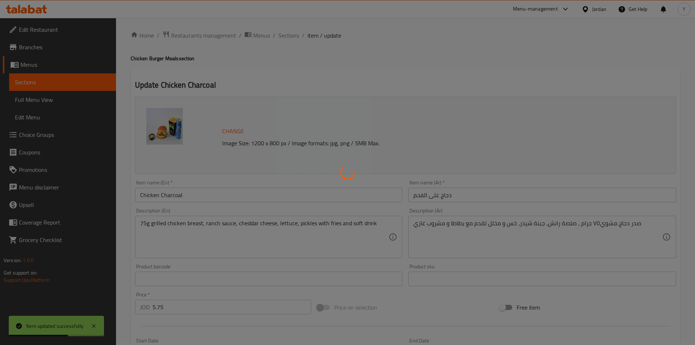
scroll to position [0, 0]
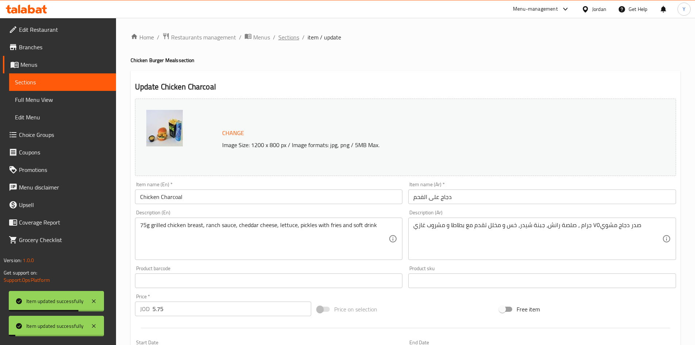
click at [292, 42] on span "Sections" at bounding box center [288, 37] width 21 height 9
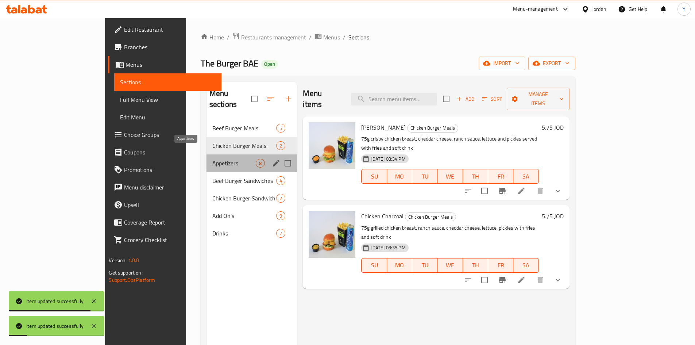
click at [212, 159] on span "Appetizers" at bounding box center [234, 163] width 44 height 9
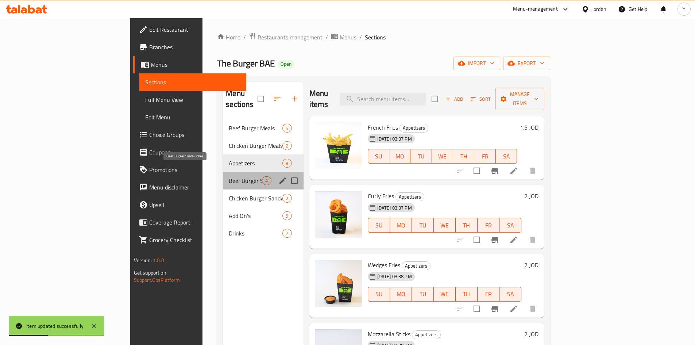
click at [229, 176] on span "Beef Burger Sandwiches" at bounding box center [245, 180] width 33 height 9
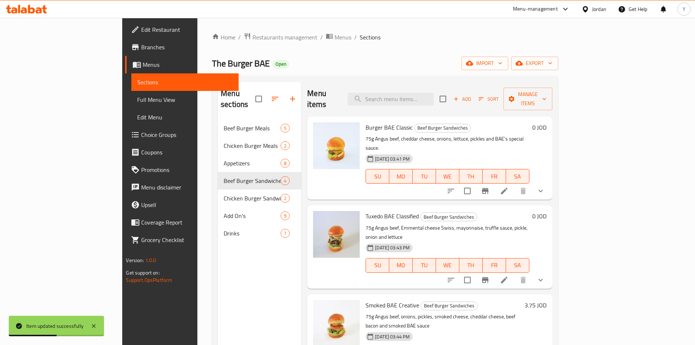
click at [508, 186] on icon at bounding box center [504, 190] width 9 height 9
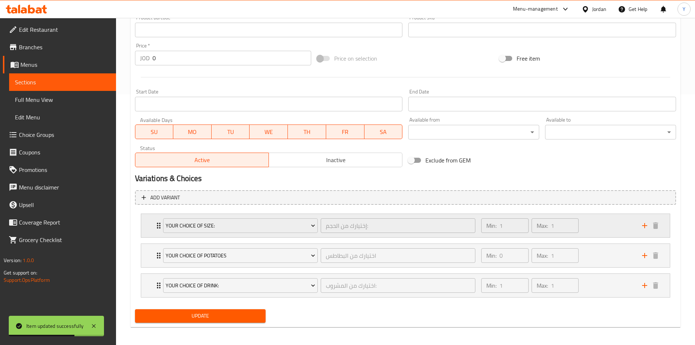
scroll to position [253, 0]
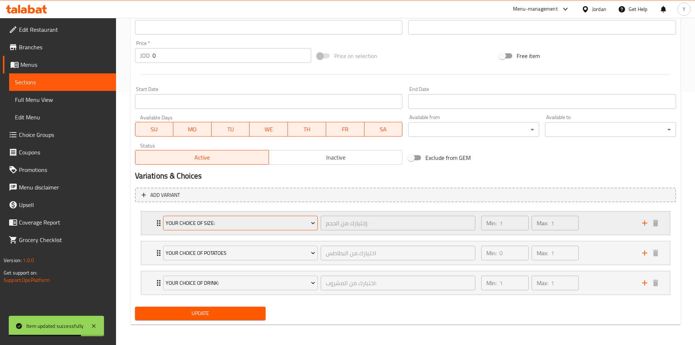
click at [306, 219] on span "Your Choice Of Size:" at bounding box center [240, 222] width 149 height 9
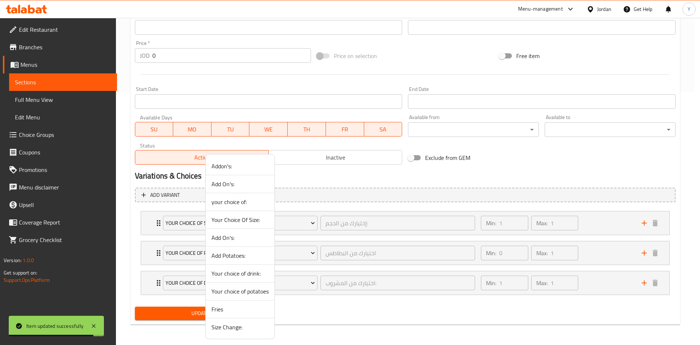
click at [245, 329] on span "Size Change:" at bounding box center [239, 326] width 57 height 9
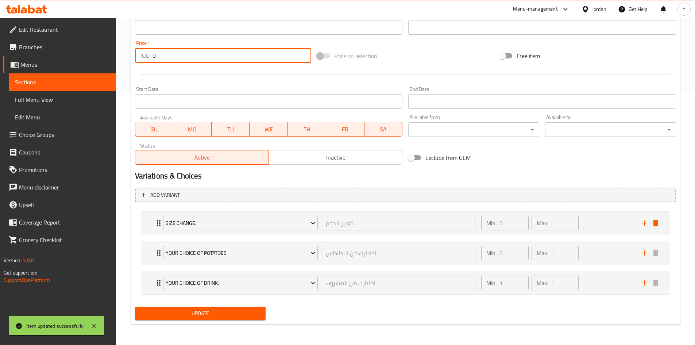
drag, startPoint x: 189, startPoint y: 54, endPoint x: 73, endPoint y: 43, distance: 115.7
click at [70, 43] on div "Edit Restaurant Branches Menus Sections Full Menu View Edit Menu Choice Groups …" at bounding box center [347, 55] width 695 height 580
paste input "3.75"
type input "3.75"
click at [179, 68] on div at bounding box center [405, 75] width 547 height 18
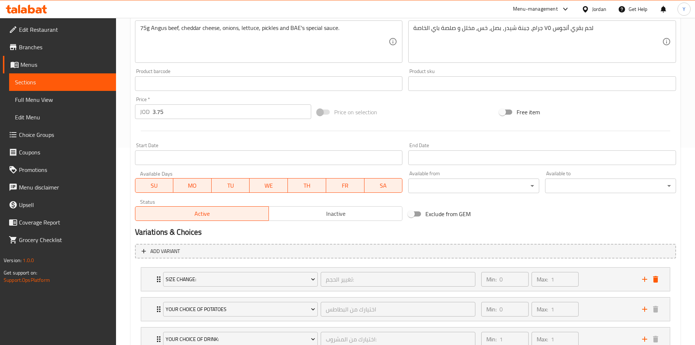
scroll to position [144, 0]
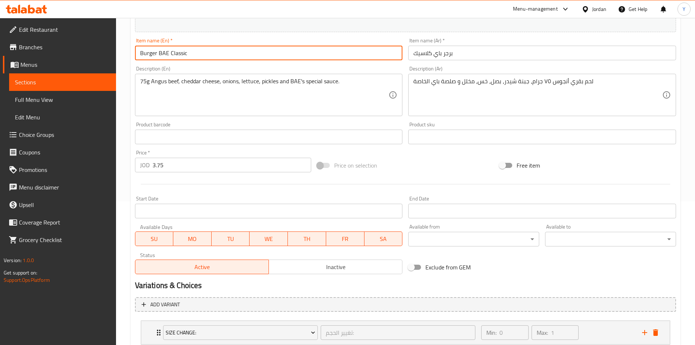
click at [252, 57] on input "Burger BAE Classic" at bounding box center [269, 53] width 268 height 15
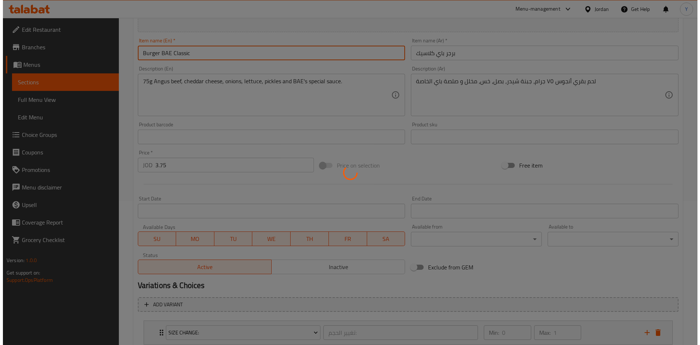
scroll to position [0, 0]
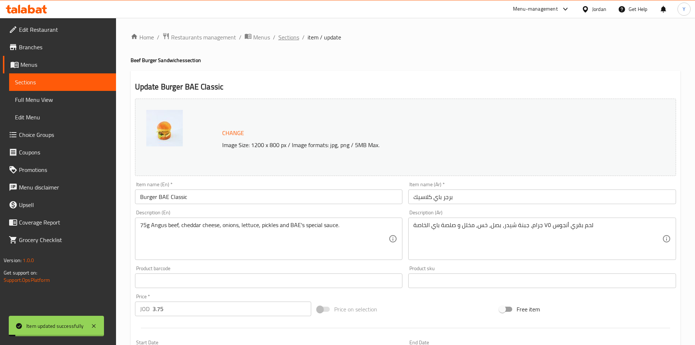
click at [282, 34] on span "Sections" at bounding box center [288, 37] width 21 height 9
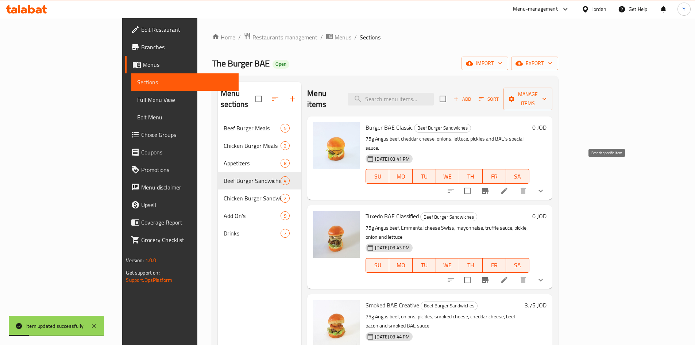
click at [494, 182] on button "Branch-specific-item" at bounding box center [485, 191] width 18 height 18
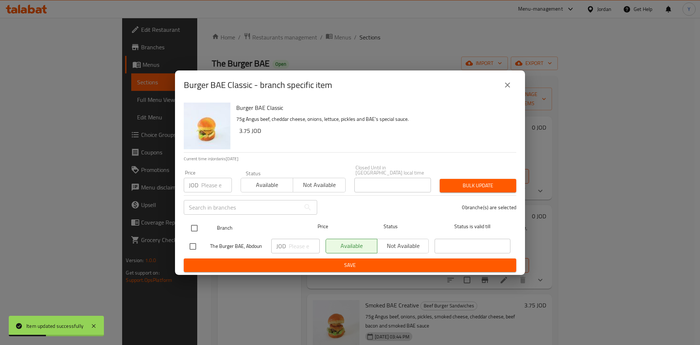
click at [189, 221] on input "checkbox" at bounding box center [194, 227] width 15 height 15
checkbox input "true"
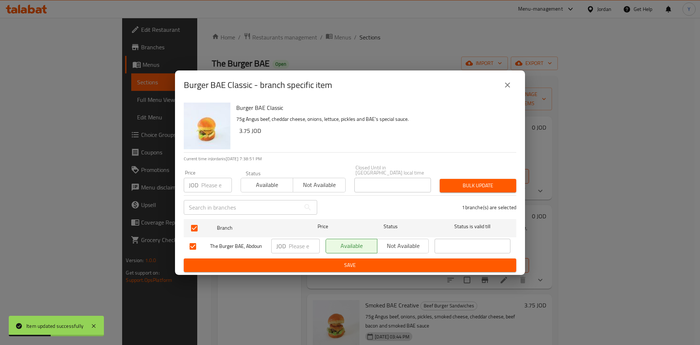
click at [206, 178] on input "number" at bounding box center [216, 185] width 31 height 15
paste input "3.75"
type input "3.75"
click at [489, 174] on div "Bulk update" at bounding box center [477, 185] width 85 height 22
click at [483, 187] on span "Bulk update" at bounding box center [478, 185] width 65 height 9
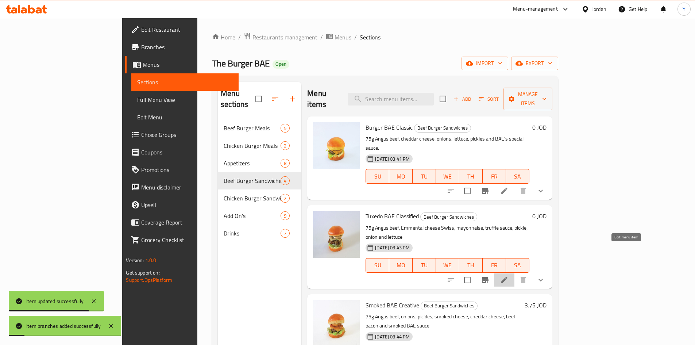
click at [507, 276] on icon at bounding box center [504, 279] width 7 height 7
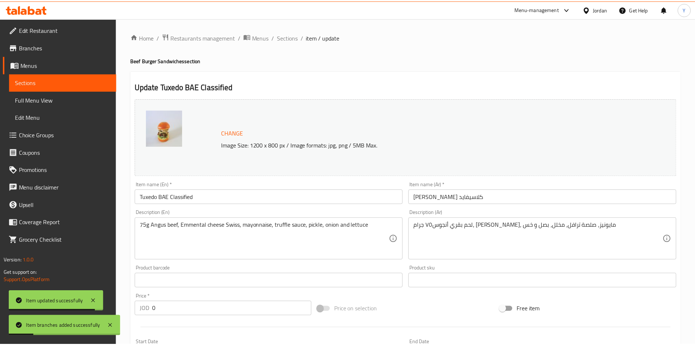
scroll to position [182, 0]
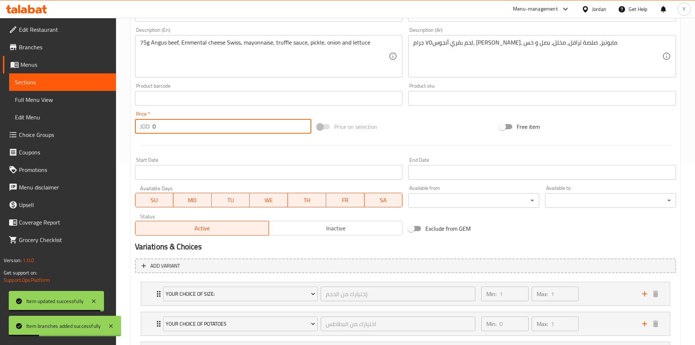
drag, startPoint x: 206, startPoint y: 128, endPoint x: 155, endPoint y: 133, distance: 51.3
click at [134, 121] on div "Price   * JOD 0 Price *" at bounding box center [223, 122] width 182 height 28
paste input "3.75"
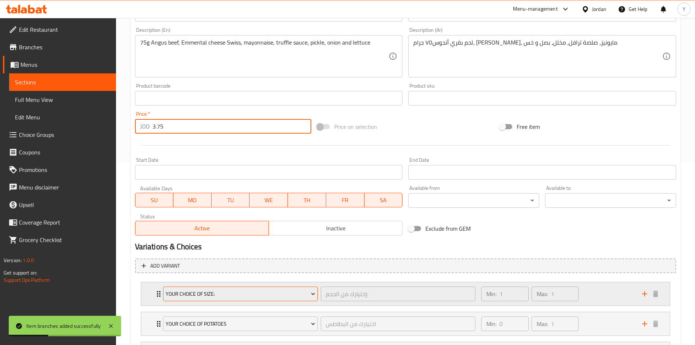
type input "3.75"
click at [207, 290] on span "Your Choice Of Size:" at bounding box center [240, 293] width 149 height 9
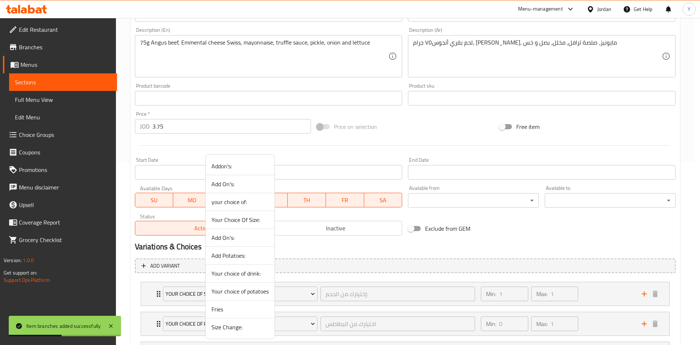
click at [229, 322] on span "Size Change:" at bounding box center [239, 326] width 57 height 9
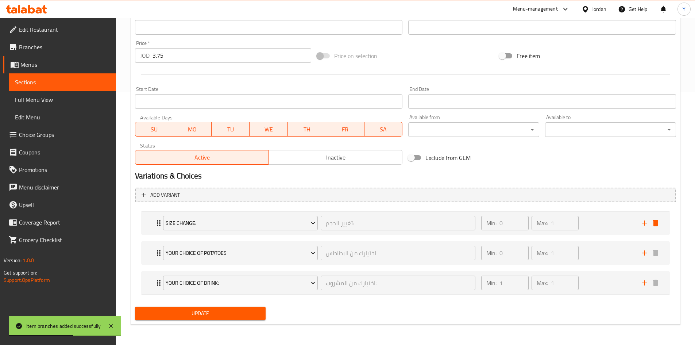
click at [244, 310] on span "Update" at bounding box center [200, 312] width 119 height 9
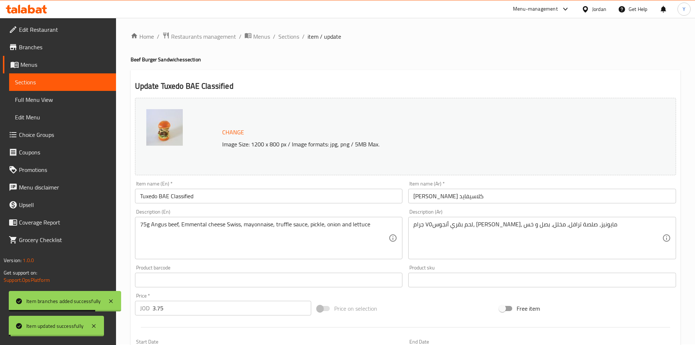
scroll to position [0, 0]
click at [281, 43] on div "Home / Restaurants management / Menus / Sections / item / update Beef Burger Sa…" at bounding box center [405, 307] width 549 height 551
click at [283, 41] on span "Sections" at bounding box center [288, 37] width 21 height 9
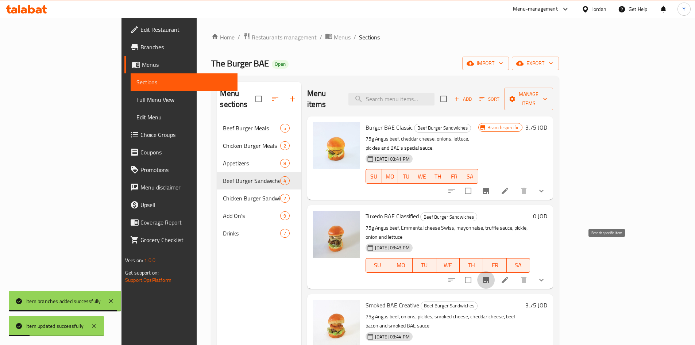
click at [489, 277] on icon "Branch-specific-item" at bounding box center [485, 280] width 7 height 6
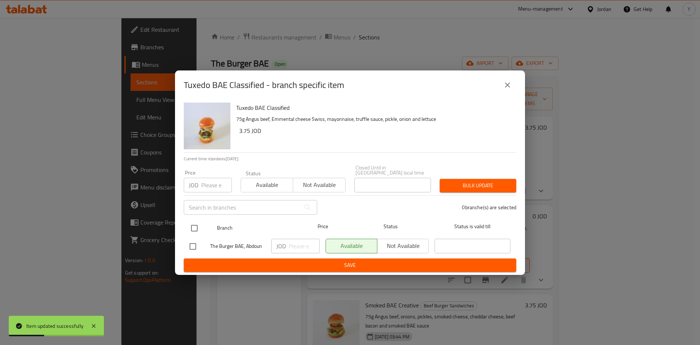
click at [195, 225] on input "checkbox" at bounding box center [194, 227] width 15 height 15
checkbox input "true"
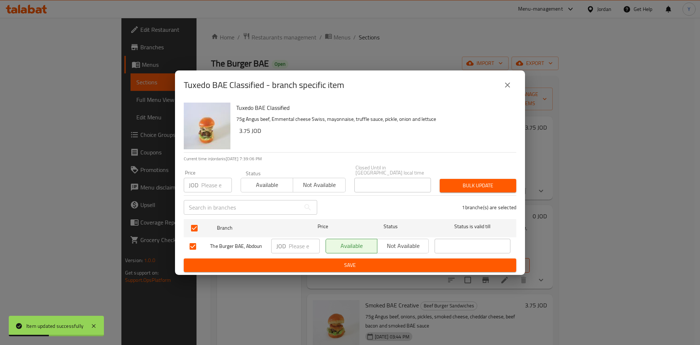
click at [212, 183] on input "number" at bounding box center [216, 185] width 31 height 15
paste input "3.75"
type input "3.75"
click at [502, 185] on span "Bulk update" at bounding box center [478, 185] width 65 height 9
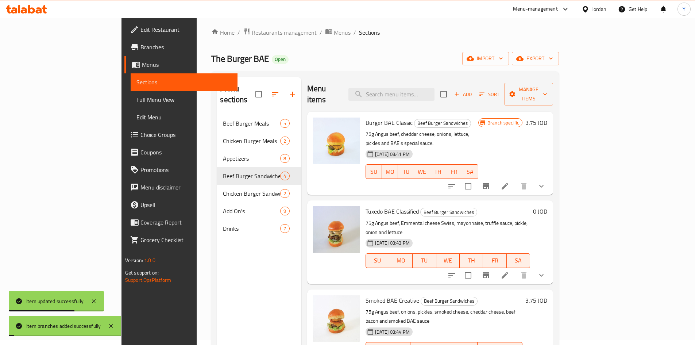
scroll to position [73, 0]
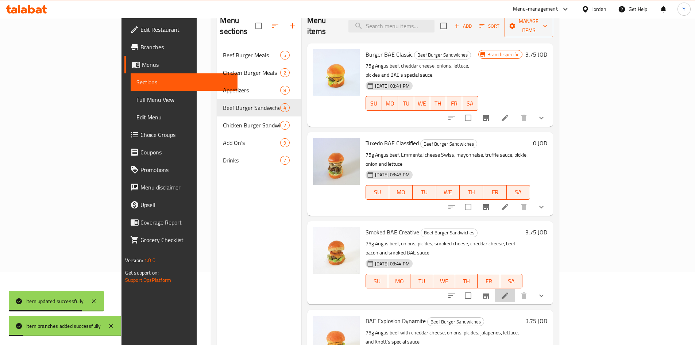
click at [515, 289] on li at bounding box center [504, 295] width 20 height 13
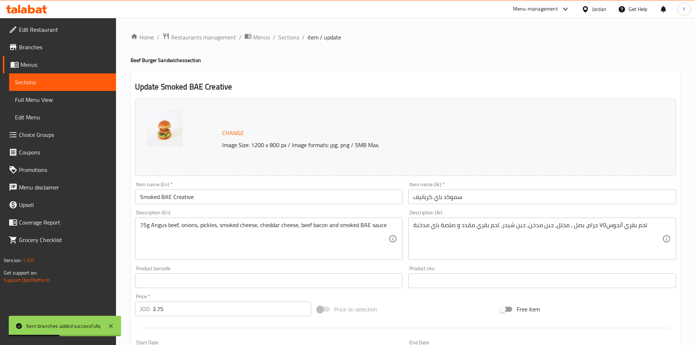
scroll to position [219, 0]
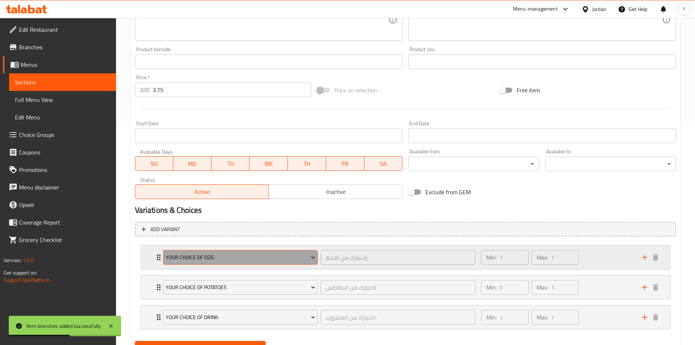
click at [238, 260] on span "Your Choice Of Size:" at bounding box center [240, 257] width 149 height 9
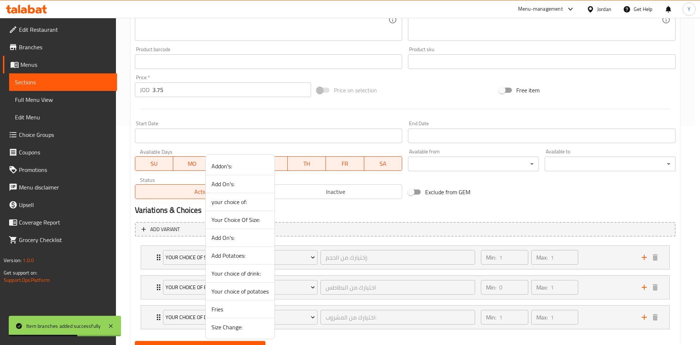
click at [222, 329] on span "Size Change:" at bounding box center [239, 326] width 57 height 9
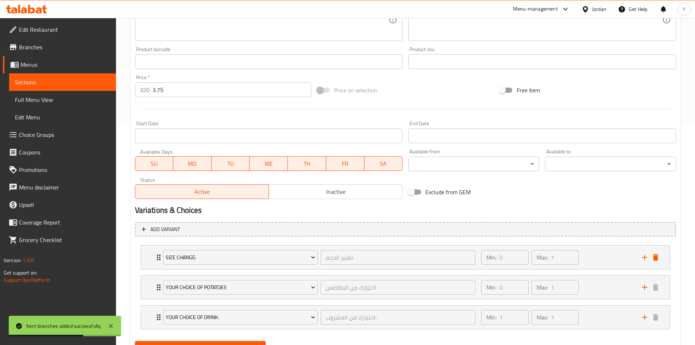
click at [216, 342] on button "Update" at bounding box center [200, 347] width 131 height 13
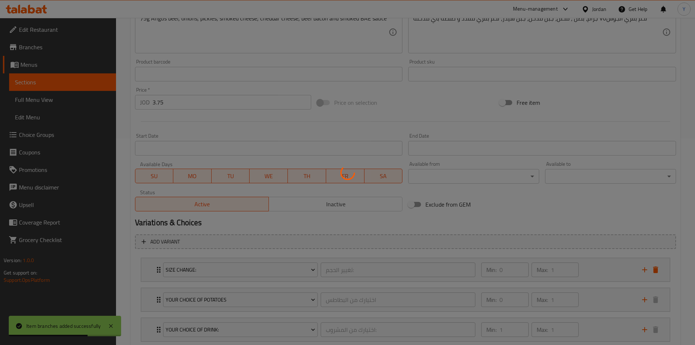
scroll to position [0, 0]
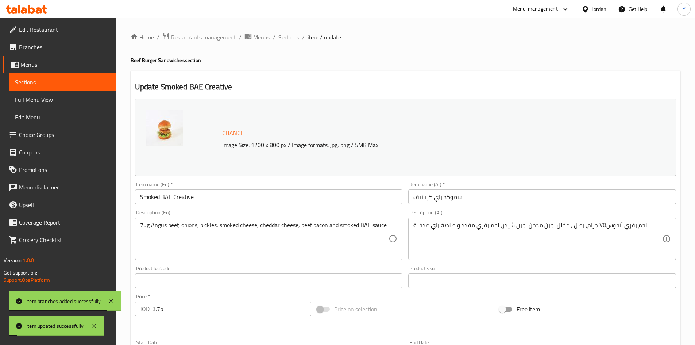
click at [287, 40] on span "Sections" at bounding box center [288, 37] width 21 height 9
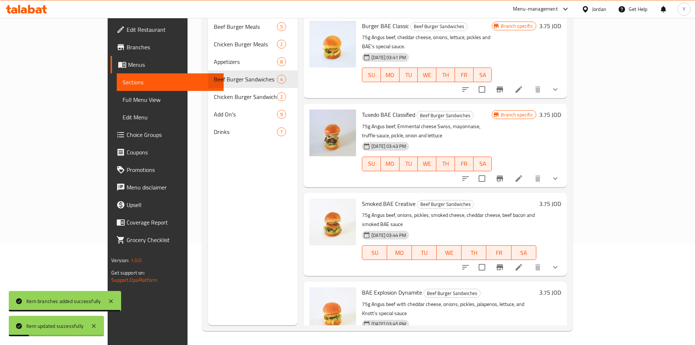
scroll to position [102, 0]
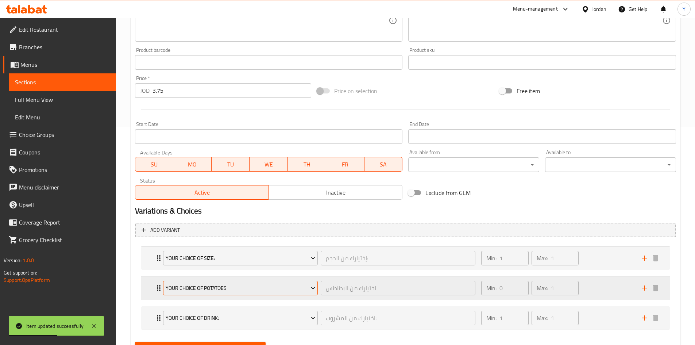
scroll to position [253, 0]
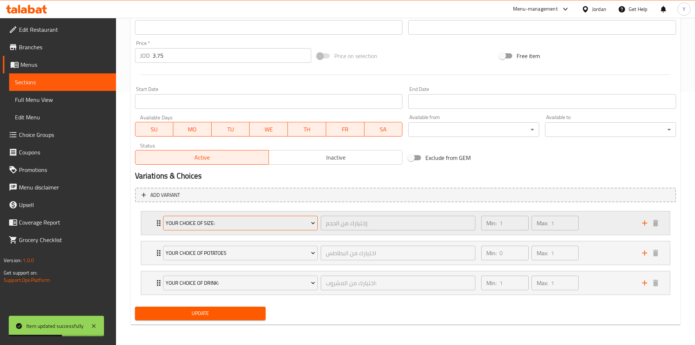
click at [201, 228] on button "Your Choice Of Size:" at bounding box center [240, 222] width 155 height 15
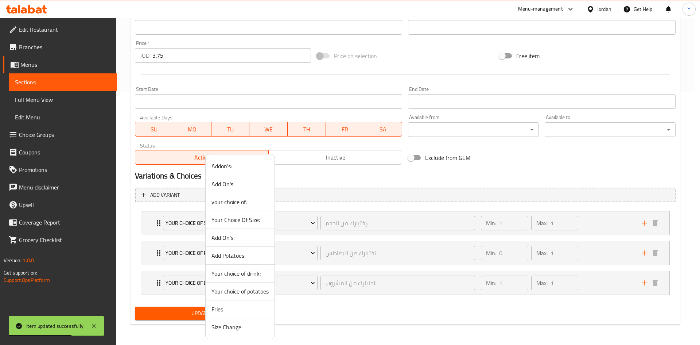
click at [215, 322] on span "Size Change:" at bounding box center [239, 326] width 57 height 9
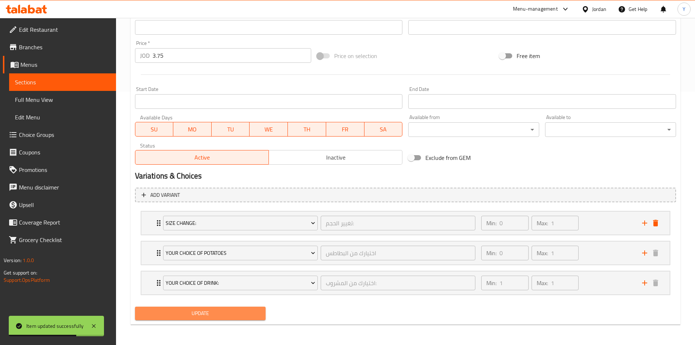
drag, startPoint x: 211, startPoint y: 308, endPoint x: 255, endPoint y: 251, distance: 72.5
click at [211, 308] on button "Update" at bounding box center [200, 312] width 131 height 13
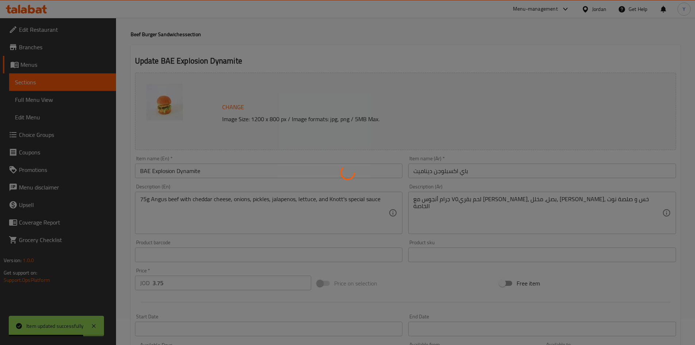
scroll to position [0, 0]
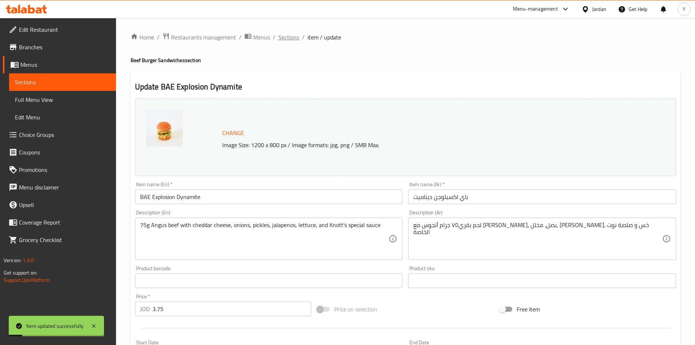
click at [299, 42] on div "Home / Restaurants management / Menus / Sections / item / update Beef Burger Sa…" at bounding box center [405, 307] width 549 height 551
click at [294, 42] on span "Sections" at bounding box center [288, 37] width 21 height 9
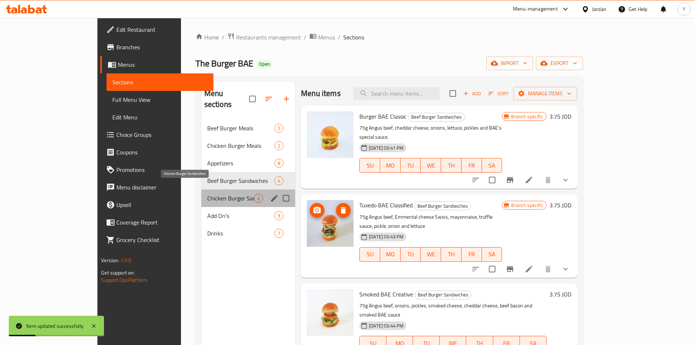
click at [207, 194] on span "Chicken Burger Sandwiches" at bounding box center [230, 198] width 47 height 9
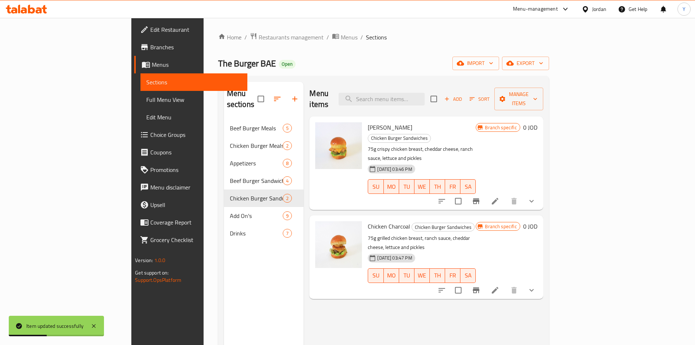
click at [505, 194] on li at bounding box center [495, 200] width 20 height 13
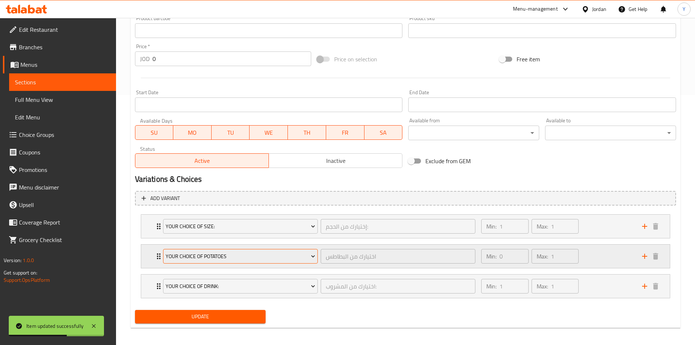
scroll to position [253, 0]
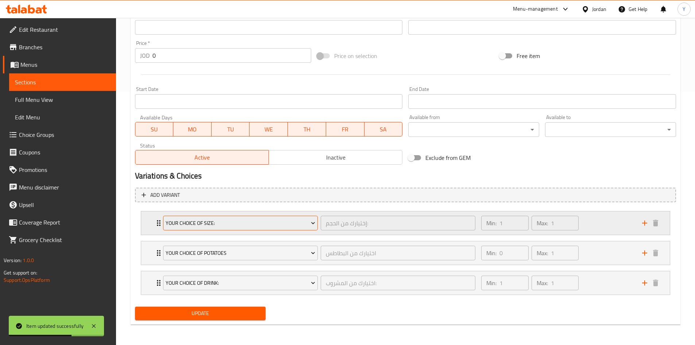
click at [266, 227] on span "Your Choice Of Size:" at bounding box center [240, 222] width 149 height 9
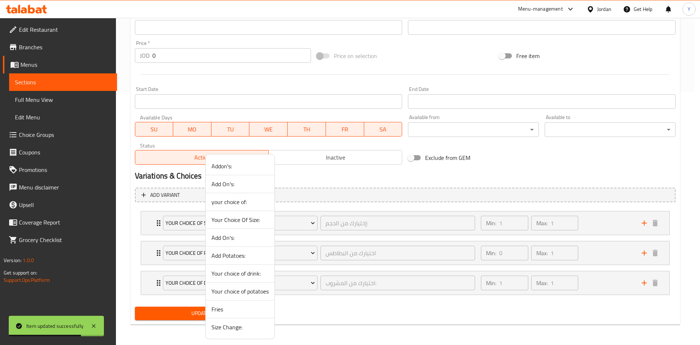
click at [246, 325] on span "Size Change:" at bounding box center [239, 326] width 57 height 9
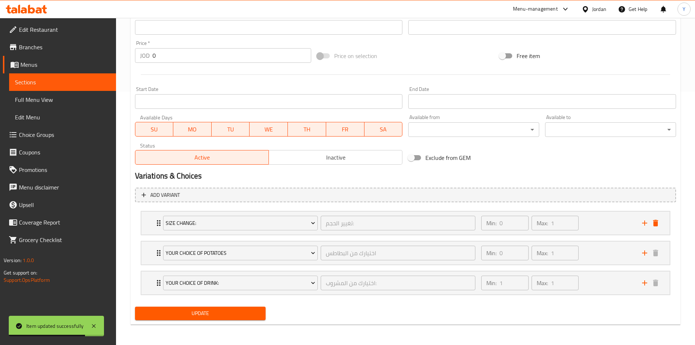
click at [229, 310] on span "Update" at bounding box center [200, 312] width 119 height 9
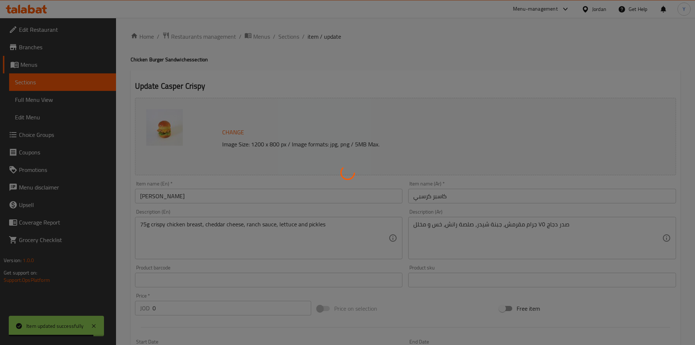
scroll to position [0, 0]
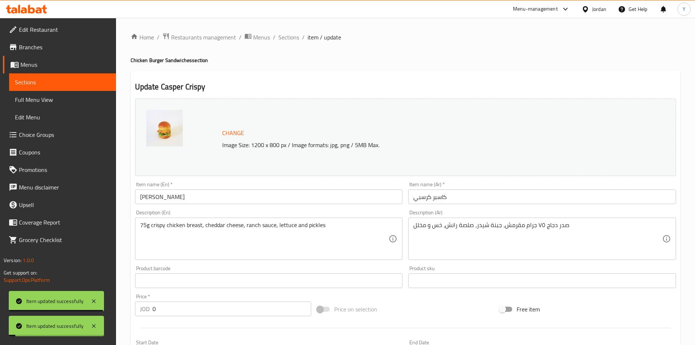
click at [253, 198] on input "Casper Crispy" at bounding box center [269, 196] width 268 height 15
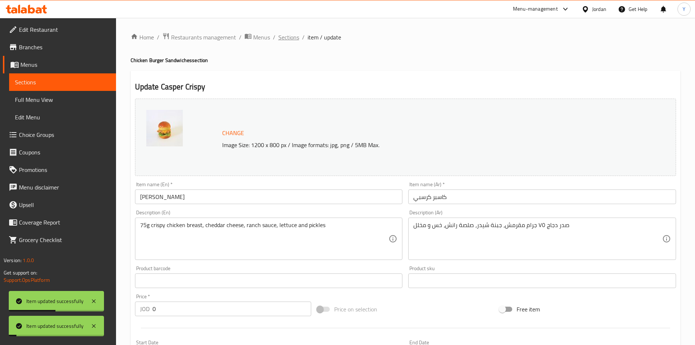
click at [294, 41] on span "Sections" at bounding box center [288, 37] width 21 height 9
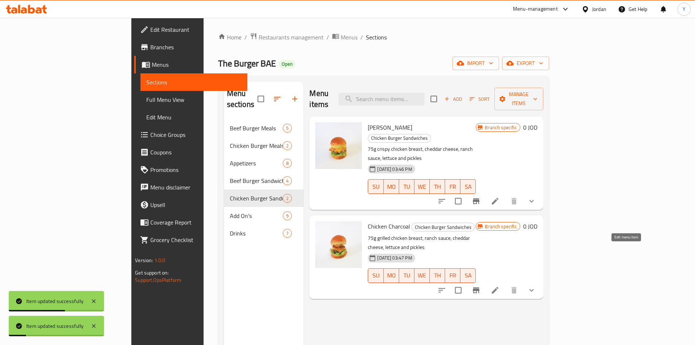
click at [499, 285] on icon at bounding box center [494, 289] width 9 height 9
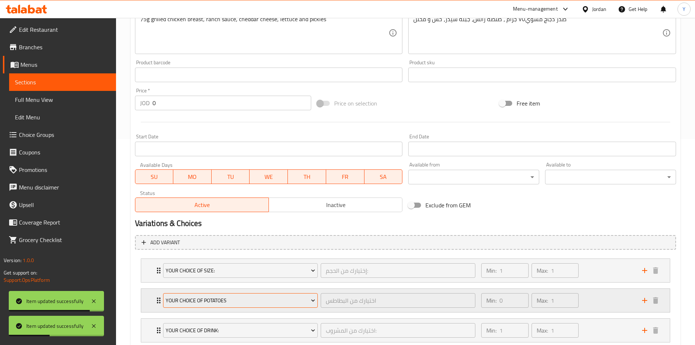
scroll to position [219, 0]
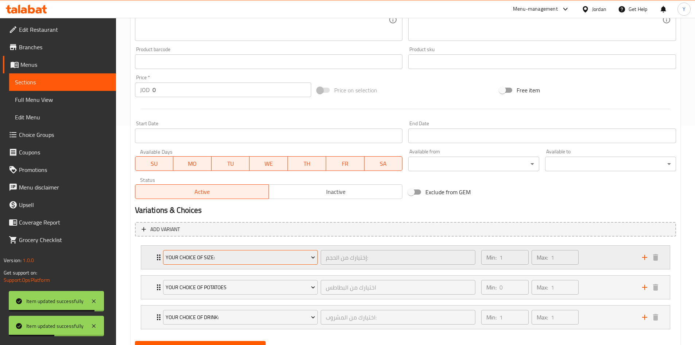
click at [282, 252] on button "Your Choice Of Size:" at bounding box center [240, 257] width 155 height 15
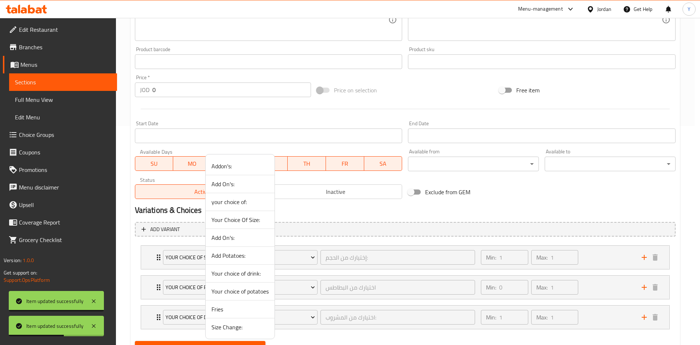
drag, startPoint x: 241, startPoint y: 332, endPoint x: 231, endPoint y: 342, distance: 13.9
click at [241, 332] on li "Size Change:" at bounding box center [240, 327] width 69 height 18
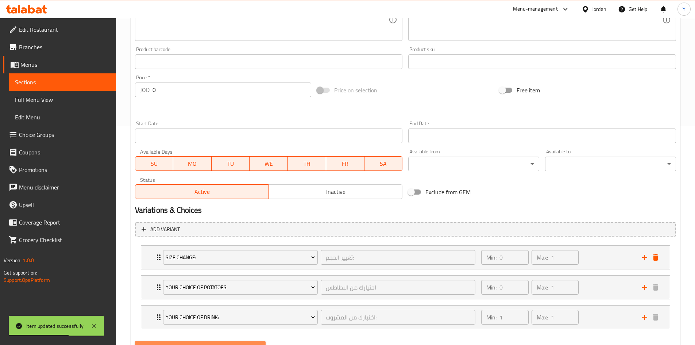
click at [230, 344] on span "Update" at bounding box center [200, 347] width 119 height 9
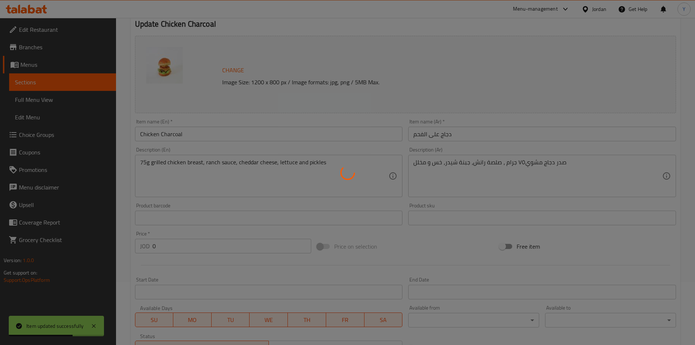
scroll to position [0, 0]
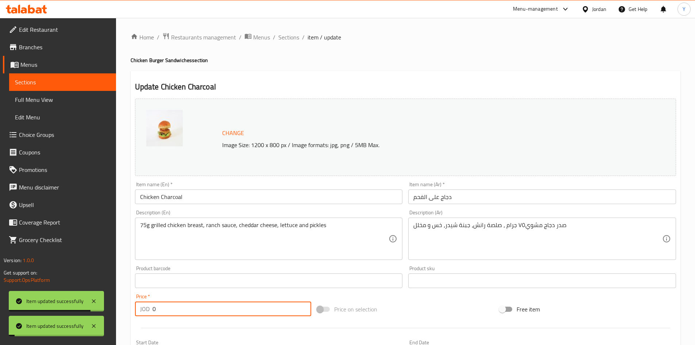
drag, startPoint x: 223, startPoint y: 306, endPoint x: 110, endPoint y: 299, distance: 113.2
click at [110, 299] on div "Edit Restaurant Branches Menus Sections Full Menu View Edit Menu Choice Groups …" at bounding box center [347, 308] width 695 height 580
paste input "3.75"
type input "3.75"
click at [225, 194] on input "Chicken Charcoal" at bounding box center [269, 196] width 268 height 15
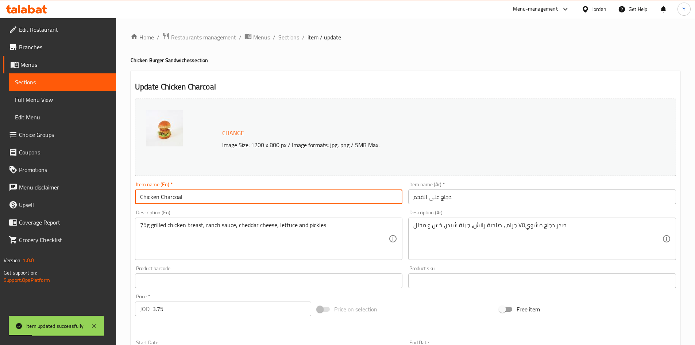
click at [284, 34] on span "Sections" at bounding box center [288, 37] width 21 height 9
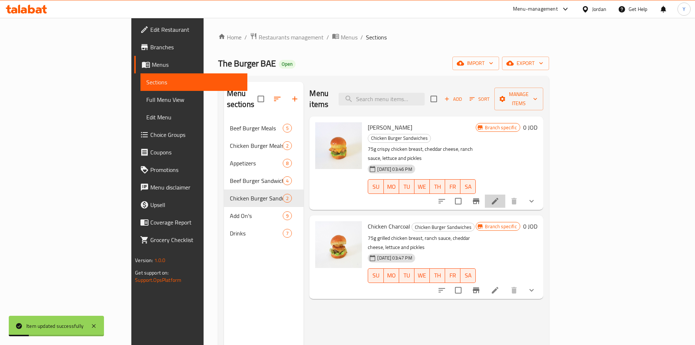
click at [505, 194] on li at bounding box center [495, 200] width 20 height 13
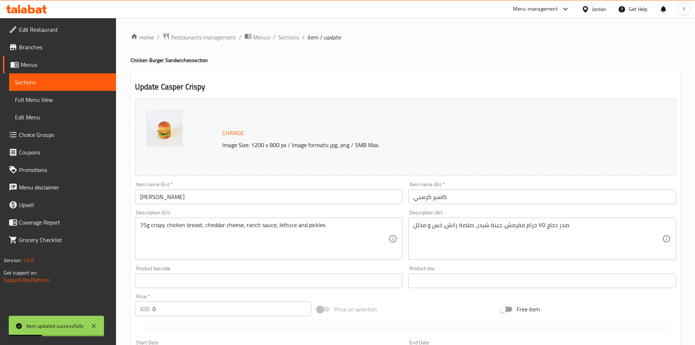
scroll to position [182, 0]
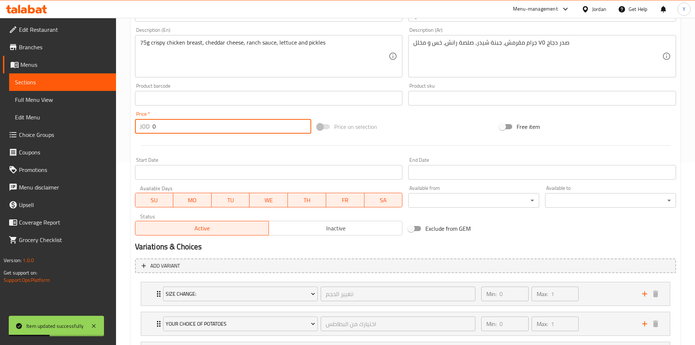
drag, startPoint x: 201, startPoint y: 132, endPoint x: 133, endPoint y: 128, distance: 68.3
click at [133, 128] on div "Price   * JOD 0 Price *" at bounding box center [223, 122] width 182 height 28
paste input "3.75"
type input "3.75"
click at [201, 139] on div at bounding box center [405, 145] width 547 height 18
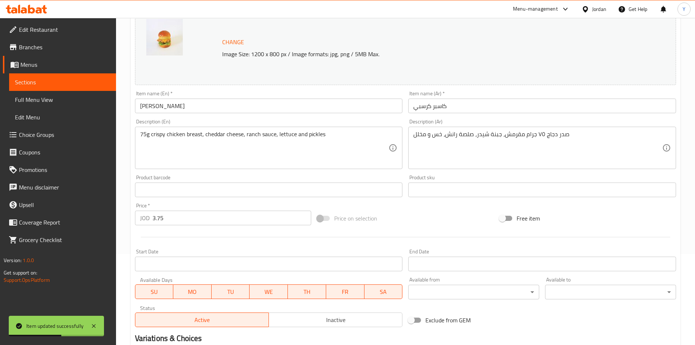
scroll to position [36, 0]
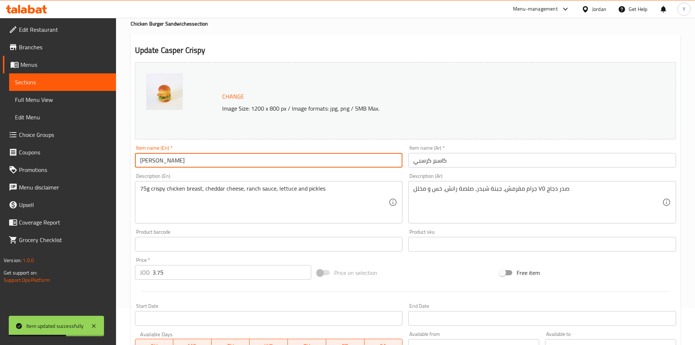
click at [197, 165] on input "Casper Crispy" at bounding box center [269, 160] width 268 height 15
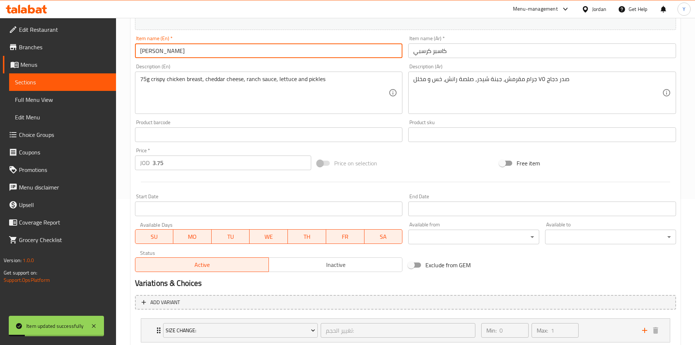
scroll to position [253, 0]
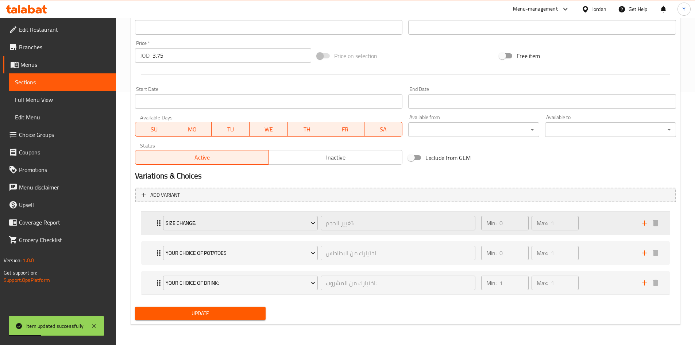
click at [586, 224] on div "Min: 0 ​ Max: 1 ​" at bounding box center [557, 222] width 160 height 23
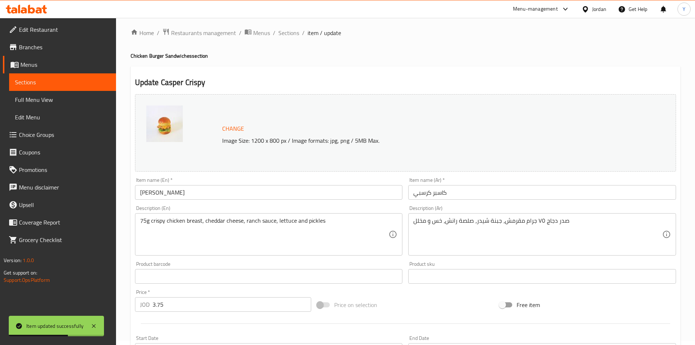
scroll to position [0, 0]
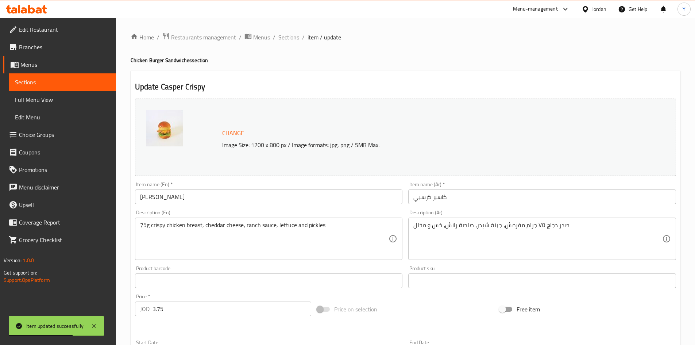
click at [288, 40] on span "Sections" at bounding box center [288, 37] width 21 height 9
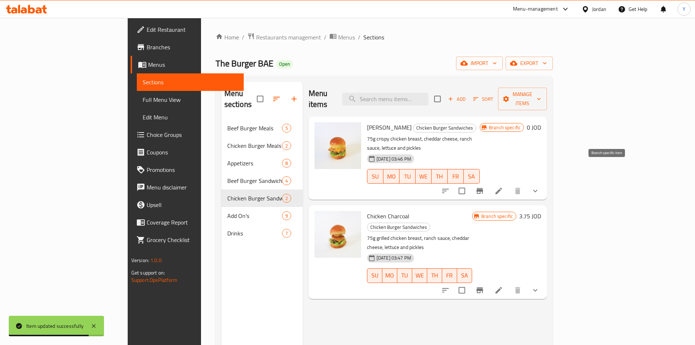
click at [483, 188] on icon "Branch-specific-item" at bounding box center [479, 191] width 7 height 6
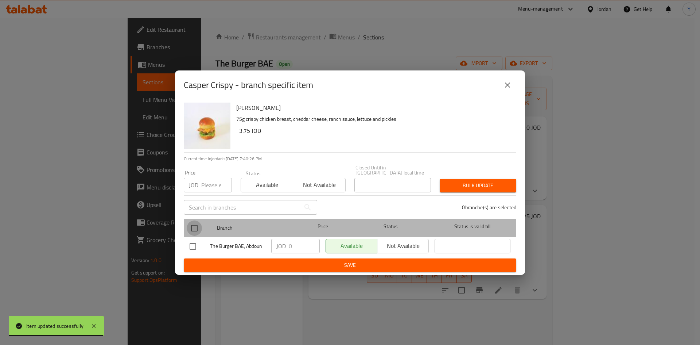
drag, startPoint x: 193, startPoint y: 224, endPoint x: 205, endPoint y: 200, distance: 26.7
click at [195, 222] on input "checkbox" at bounding box center [194, 227] width 15 height 15
checkbox input "true"
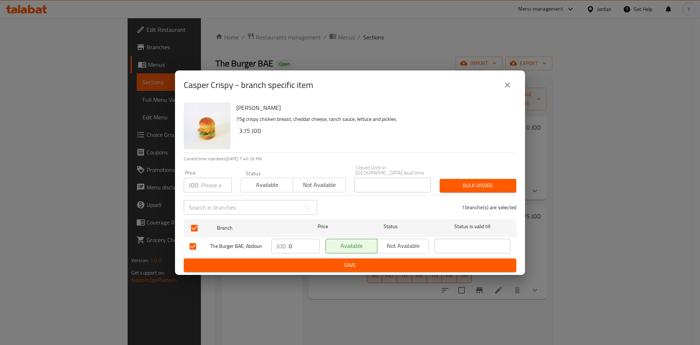
click at [208, 181] on input "number" at bounding box center [216, 185] width 31 height 15
paste input "3.75"
type input "3.75"
click at [470, 171] on div "Price JOD 3.75 Price Status Available Not available Closed Until in Jordan loca…" at bounding box center [349, 178] width 341 height 36
click at [466, 187] on span "Bulk update" at bounding box center [478, 185] width 65 height 9
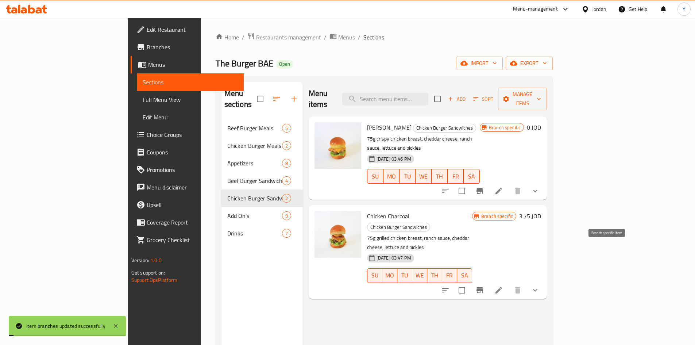
click at [484, 285] on icon "Branch-specific-item" at bounding box center [479, 289] width 9 height 9
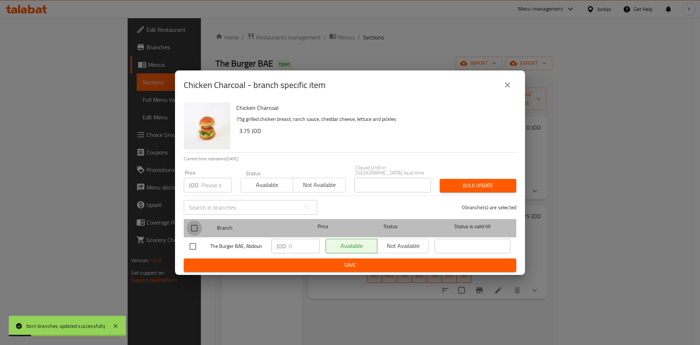
click at [193, 224] on input "checkbox" at bounding box center [194, 227] width 15 height 15
checkbox input "true"
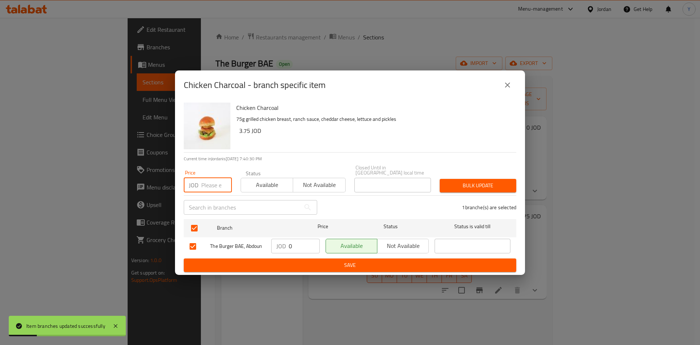
click at [208, 184] on input "number" at bounding box center [216, 185] width 31 height 15
paste input "3.75"
type input "3.75"
click at [452, 174] on div "Bulk update" at bounding box center [477, 185] width 85 height 22
click at [464, 188] on button "Bulk update" at bounding box center [478, 185] width 77 height 13
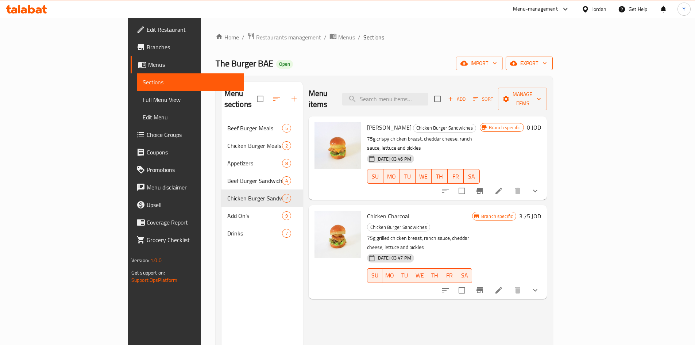
click at [547, 66] on span "export" at bounding box center [528, 63] width 35 height 9
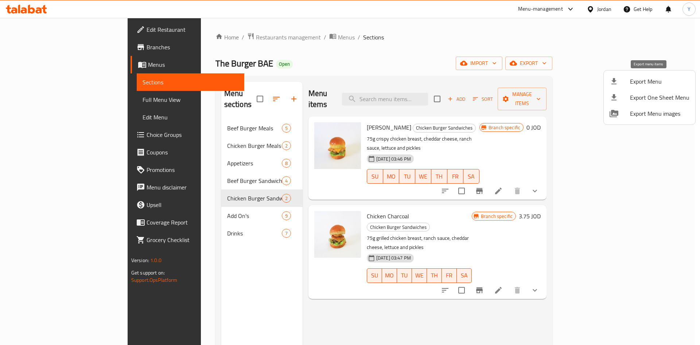
click at [656, 86] on span "Export Menu" at bounding box center [659, 81] width 59 height 9
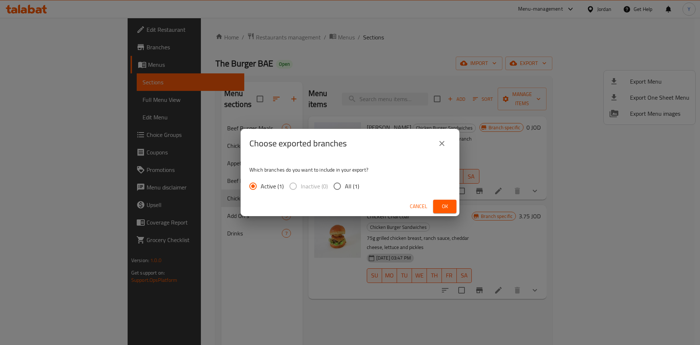
drag, startPoint x: 346, startPoint y: 187, endPoint x: 399, endPoint y: 200, distance: 54.0
click at [347, 187] on span "All (1)" at bounding box center [352, 186] width 14 height 9
click at [345, 187] on input "All (1)" at bounding box center [337, 185] width 15 height 15
radio input "true"
click at [444, 208] on span "Ok" at bounding box center [445, 206] width 12 height 9
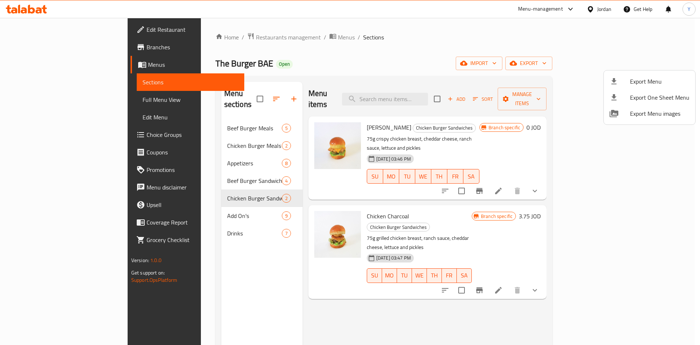
click at [602, 34] on div at bounding box center [350, 172] width 700 height 345
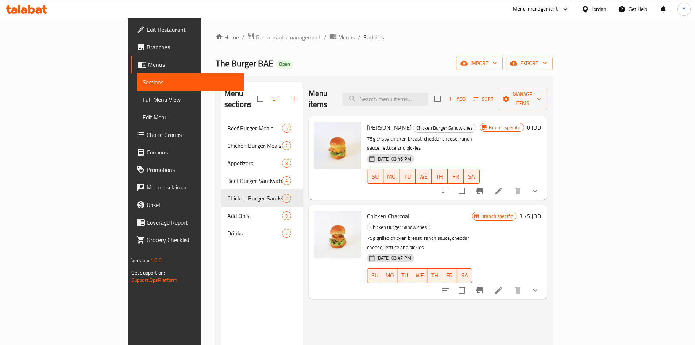
drag, startPoint x: 599, startPoint y: 7, endPoint x: 596, endPoint y: 15, distance: 7.6
click at [598, 8] on div "Jordan" at bounding box center [599, 9] width 14 height 8
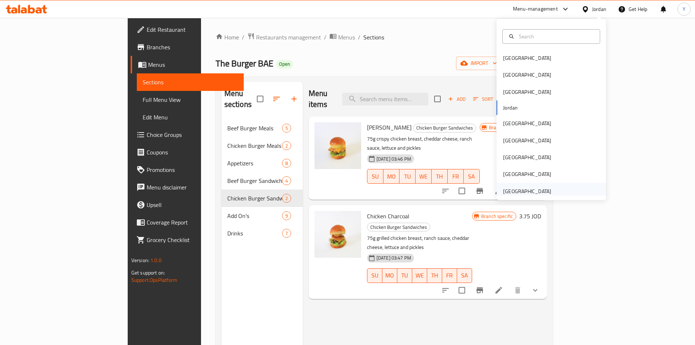
click at [528, 192] on div "[GEOGRAPHIC_DATA]" at bounding box center [527, 191] width 48 height 8
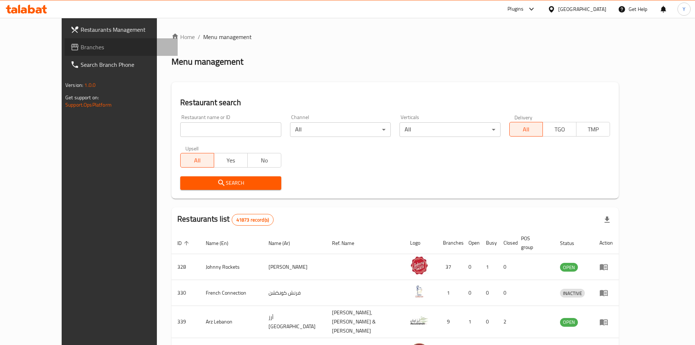
click at [81, 43] on span "Branches" at bounding box center [126, 47] width 91 height 9
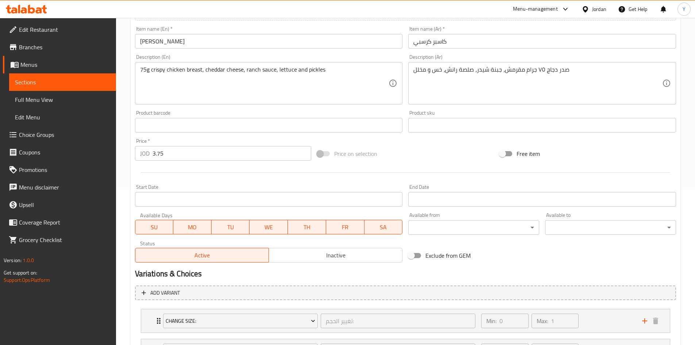
scroll to position [219, 0]
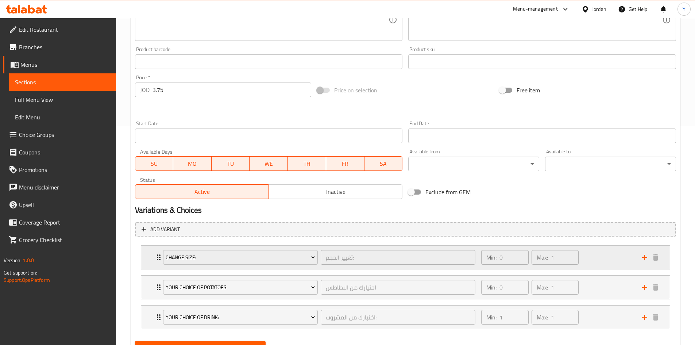
click at [582, 263] on div "Min: 0 ​ Max: 1 ​" at bounding box center [557, 256] width 160 height 23
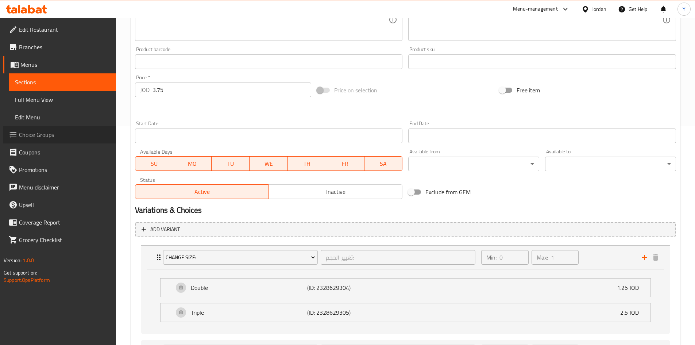
click at [22, 136] on span "Choice Groups" at bounding box center [64, 134] width 91 height 9
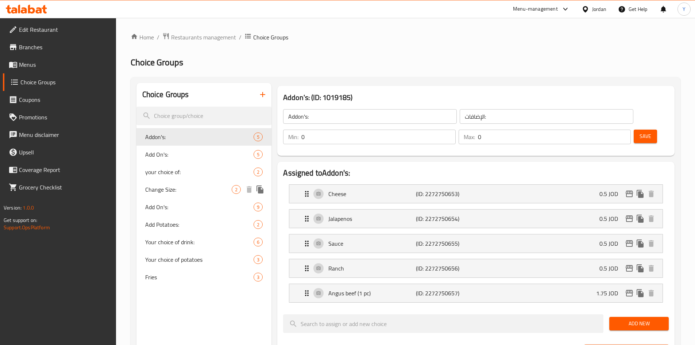
click at [167, 189] on span "Change Size:" at bounding box center [188, 189] width 87 height 9
type input "Change Size:"
type input "تغيير الحجم:"
type input "1"
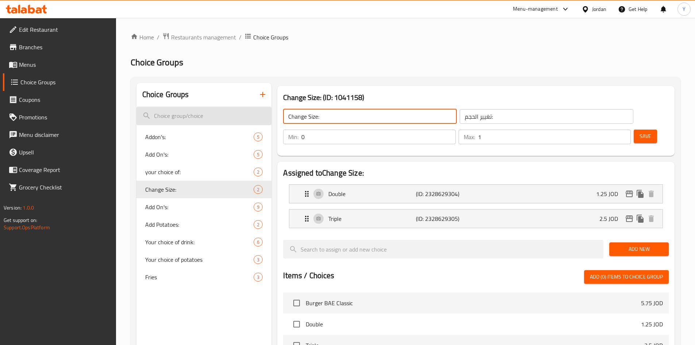
drag, startPoint x: 318, startPoint y: 114, endPoint x: 252, endPoint y: 118, distance: 65.8
click at [254, 118] on div "Choice Groups Addon's: 5 Add On's: 5 your choice of: 2 Change Size: 2 Add On's:…" at bounding box center [406, 319] width 541 height 473
type input "Your Choice Of Size:"
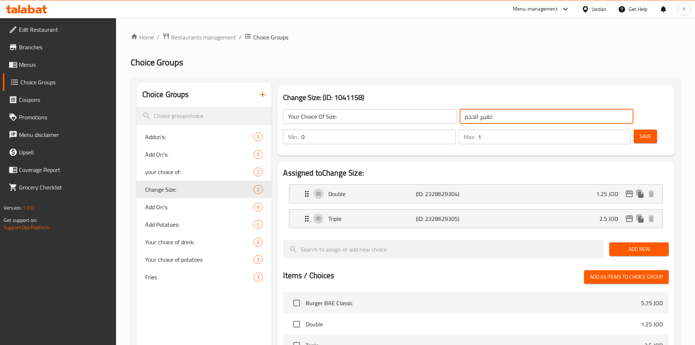
drag, startPoint x: 443, startPoint y: 118, endPoint x: 376, endPoint y: 121, distance: 67.5
click at [379, 124] on div "Your Choice Of Size: ​ تغيير الحجم: ​" at bounding box center [458, 116] width 358 height 23
type input "إختيارك من الحجم:"
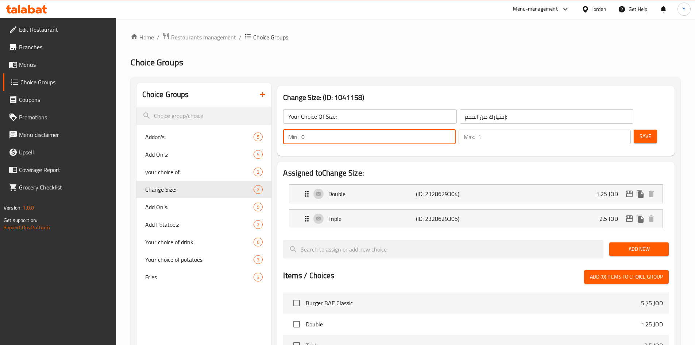
drag, startPoint x: 561, startPoint y: 111, endPoint x: 533, endPoint y: 113, distance: 28.2
click at [533, 113] on div "Your Choice Of Size: ​ إختيارك من الحجم: ​ Min: 0 ​ Max: 1 ​ Save" at bounding box center [475, 126] width 391 height 53
type input "1"
click at [622, 244] on span "Add New" at bounding box center [639, 248] width 48 height 9
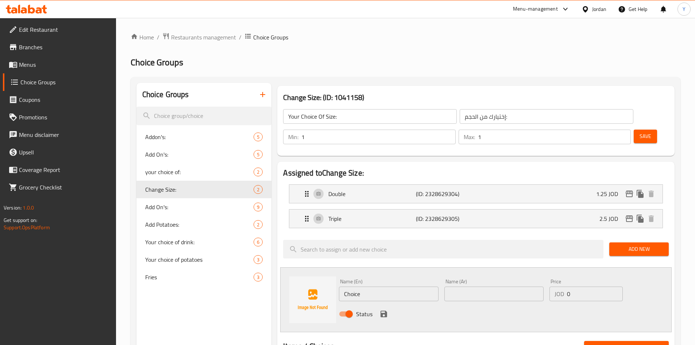
drag, startPoint x: 382, startPoint y: 276, endPoint x: 289, endPoint y: 286, distance: 93.9
click at [289, 286] on div "Name (En) Choice Name (En) Name (Ar) Name (Ar) Price JOD 0 Price Status" at bounding box center [475, 299] width 391 height 65
click at [463, 189] on p "(ID: 2328629304)" at bounding box center [445, 193] width 58 height 9
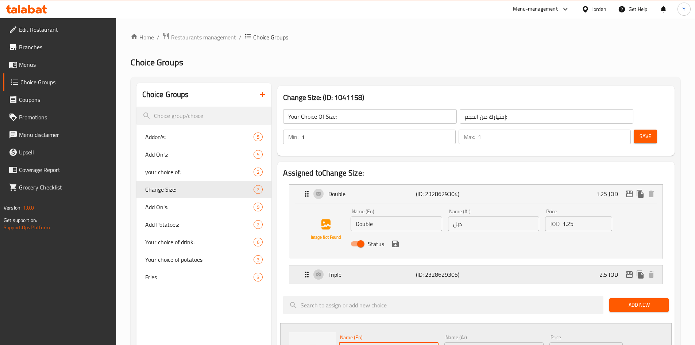
click at [479, 265] on div "Triple (ID: 2328629305) 2.5 JOD" at bounding box center [477, 274] width 351 height 18
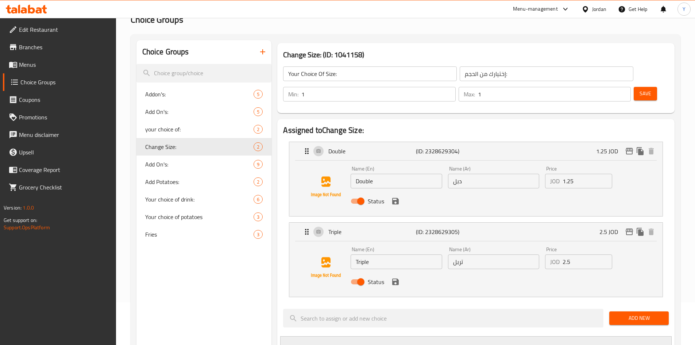
scroll to position [109, 0]
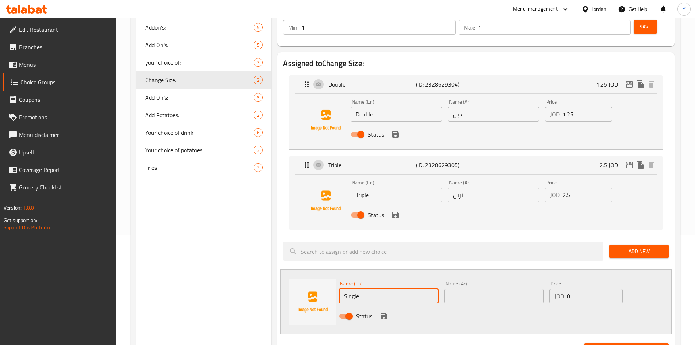
type input "Single"
click at [480, 288] on input "text" at bounding box center [493, 295] width 99 height 15
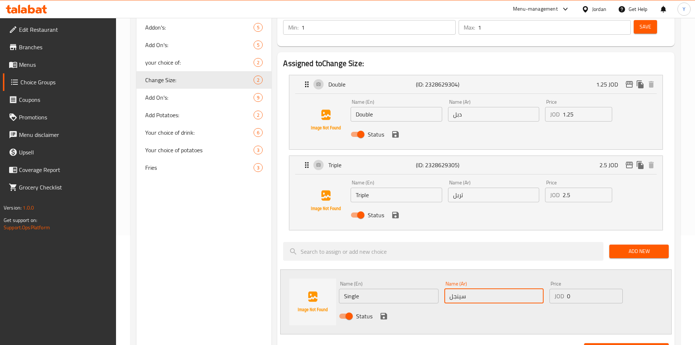
type input "سينجل"
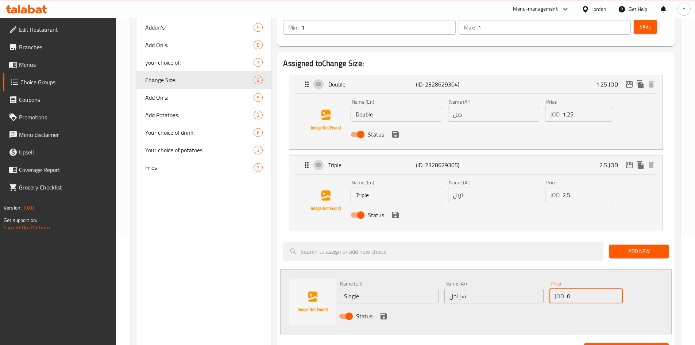
drag, startPoint x: 569, startPoint y: 287, endPoint x: 554, endPoint y: 294, distance: 17.1
click at [557, 286] on div "Name (En) Single Name (En) Name (Ar) سينجل Name (Ar) Price JOD 0 Price Status" at bounding box center [494, 302] width 316 height 48
paste input "3.75"
type input "3.75"
click at [385, 310] on button "save" at bounding box center [383, 315] width 11 height 11
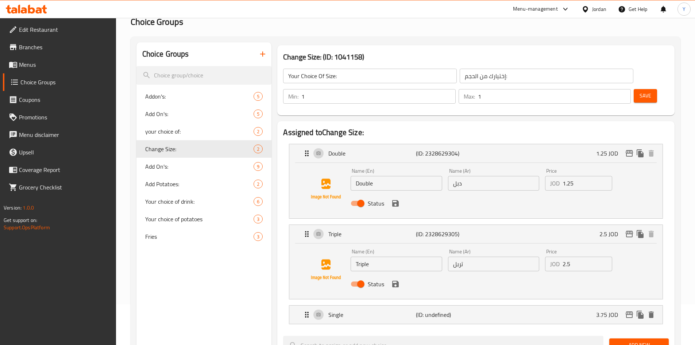
scroll to position [0, 0]
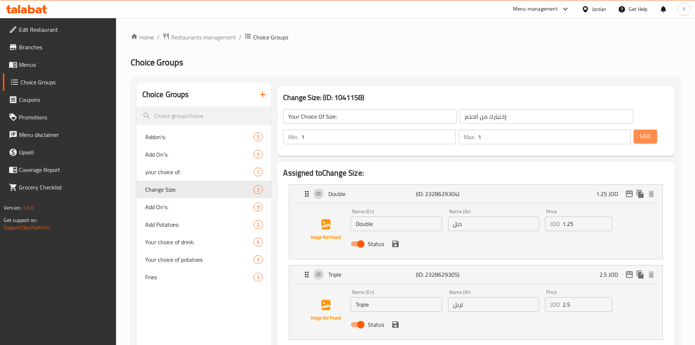
click at [641, 129] on button "Save" at bounding box center [644, 135] width 23 height 13
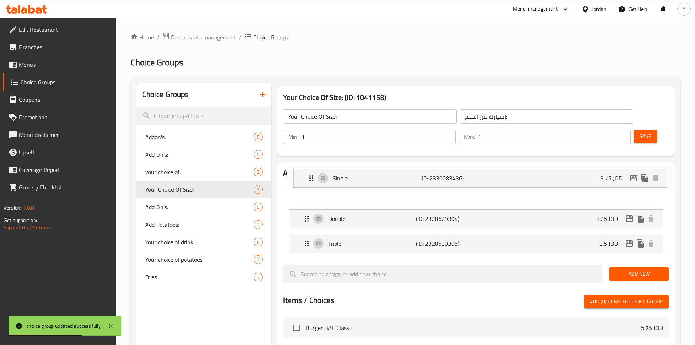
drag, startPoint x: 354, startPoint y: 225, endPoint x: 360, endPoint y: 176, distance: 49.5
click at [360, 178] on nav "Double (ID: 2328629304) 1.25 JOD Name (En) Double Name (En) Name (Ar) دبل Name …" at bounding box center [475, 218] width 385 height 80
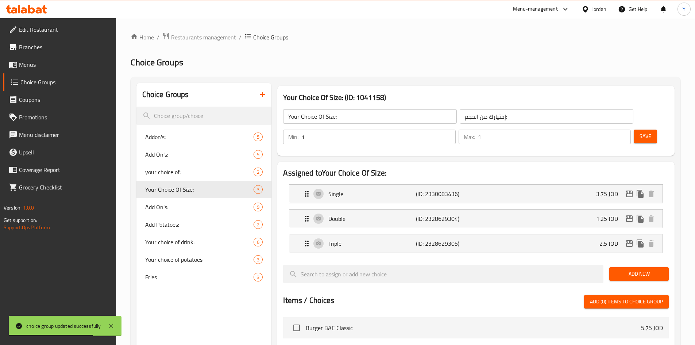
drag, startPoint x: 623, startPoint y: 120, endPoint x: 611, endPoint y: 149, distance: 31.4
click at [633, 129] on button "Save" at bounding box center [644, 135] width 23 height 13
click at [582, 184] on div "Single (ID: 2330083436) 3.75 JOD" at bounding box center [477, 193] width 351 height 18
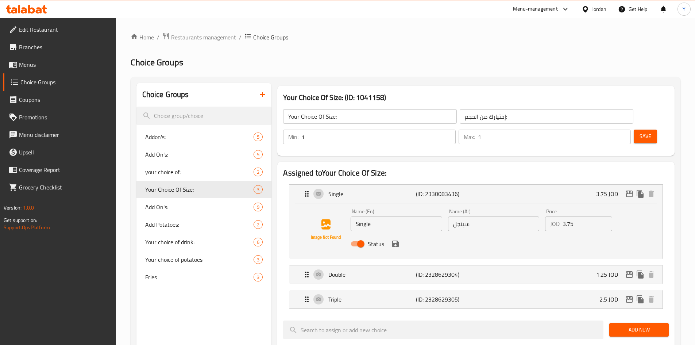
click at [264, 89] on button "button" at bounding box center [263, 95] width 18 height 18
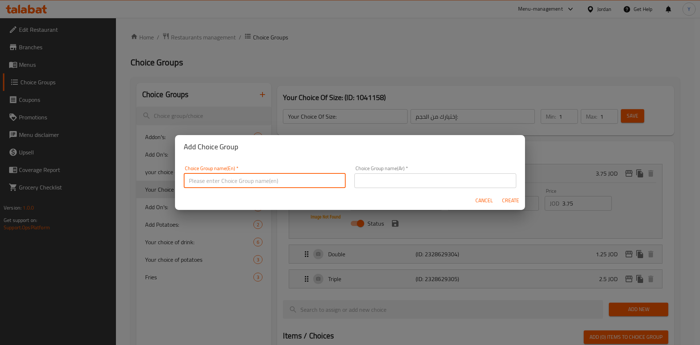
click at [249, 181] on input "text" at bounding box center [265, 180] width 162 height 15
type input "س"
type input "Size Change:"
click at [462, 189] on div "Choice Group name(Ar)   * Choice Group name(Ar) *" at bounding box center [435, 176] width 171 height 31
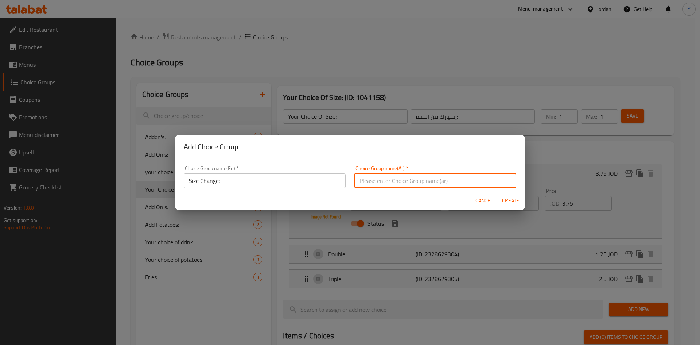
click at [467, 187] on input "text" at bounding box center [435, 180] width 162 height 15
type input "تغيير الحجم:"
click at [499, 194] on button "Create" at bounding box center [510, 200] width 23 height 13
type input "Size Change:"
type input "تغيير الحجم:"
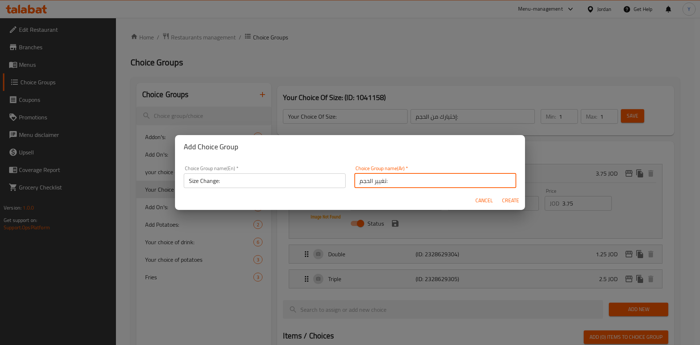
type input "0"
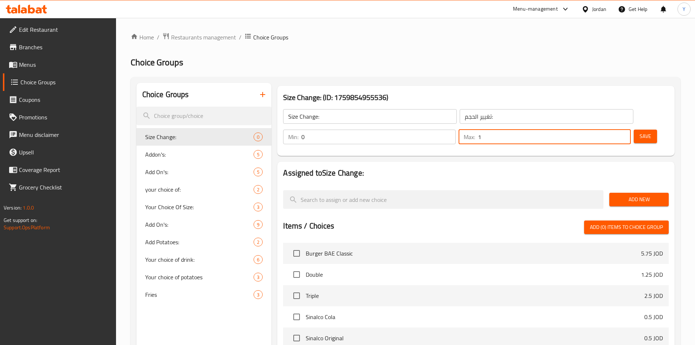
type input "0"
drag, startPoint x: 594, startPoint y: 119, endPoint x: 571, endPoint y: 117, distance: 22.7
click at [571, 129] on input "0" at bounding box center [554, 136] width 153 height 15
click at [645, 195] on span "Add New" at bounding box center [639, 199] width 48 height 9
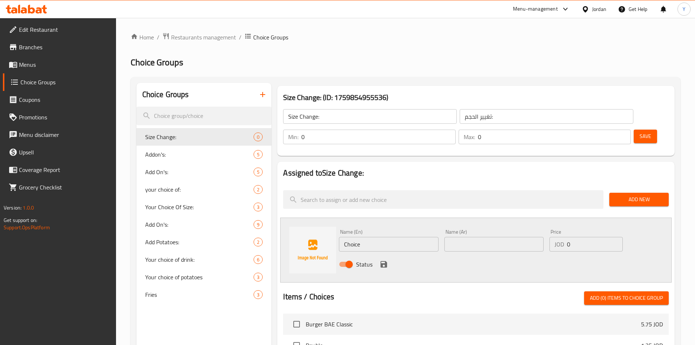
click at [392, 231] on div "Name (En) Choice Name (En)" at bounding box center [388, 240] width 105 height 28
drag, startPoint x: 390, startPoint y: 228, endPoint x: 318, endPoint y: 229, distance: 72.2
click at [318, 229] on div "Name (En) Choice Name (En) Name (Ar) Name (Ar) Price JOD 0 Price Status" at bounding box center [475, 249] width 391 height 65
type input "Double"
click at [485, 232] on div "Name (Ar) Name (Ar)" at bounding box center [493, 240] width 105 height 28
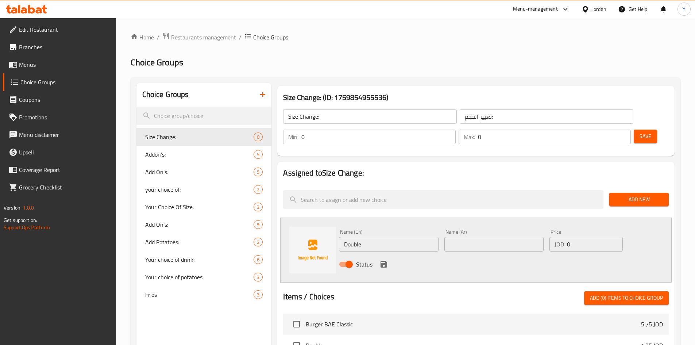
click at [486, 237] on input "text" at bounding box center [493, 244] width 99 height 15
type input "دوبل"
click at [576, 229] on div "Price JOD 0 Price" at bounding box center [585, 240] width 73 height 22
drag, startPoint x: 575, startPoint y: 223, endPoint x: 529, endPoint y: 225, distance: 46.0
click at [529, 226] on div "Name (En) Double Name (En) Name (Ar) دوبل Name (Ar) Price JOD 0 Price Status" at bounding box center [494, 250] width 316 height 48
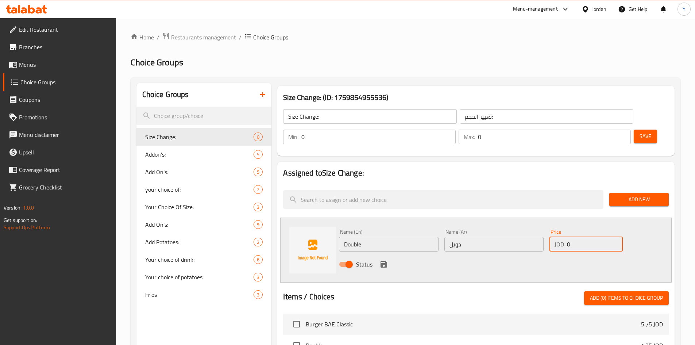
paste input "1.25"
type input "1.25"
click at [384, 261] on icon "save" at bounding box center [383, 264] width 7 height 7
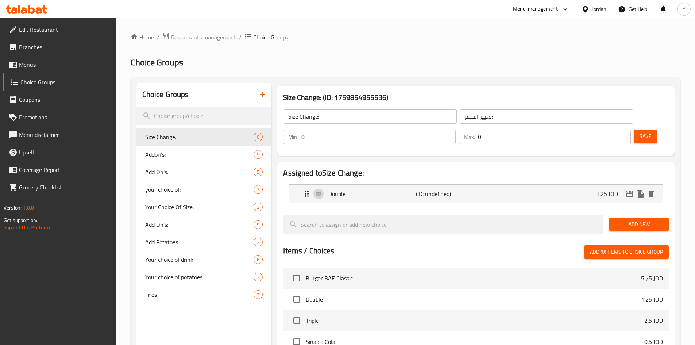
click at [623, 217] on button "Add New" at bounding box center [638, 223] width 59 height 13
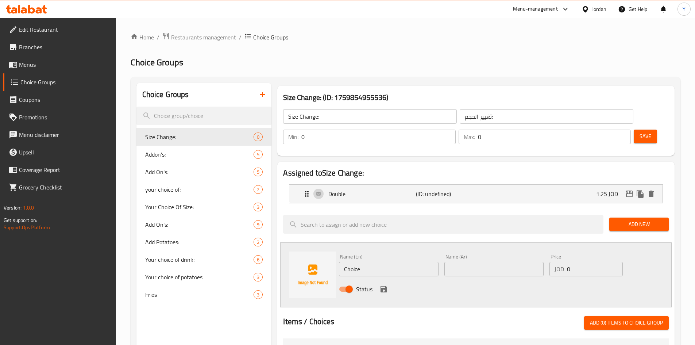
drag, startPoint x: 581, startPoint y: 245, endPoint x: 486, endPoint y: 248, distance: 95.6
click at [485, 251] on div "Name (En) Choice Name (En) Name (Ar) Name (Ar) Price JOD 0 Price Status" at bounding box center [494, 275] width 316 height 48
paste input "1.25"
type input "1.25"
click at [399, 261] on input "Choice" at bounding box center [388, 268] width 99 height 15
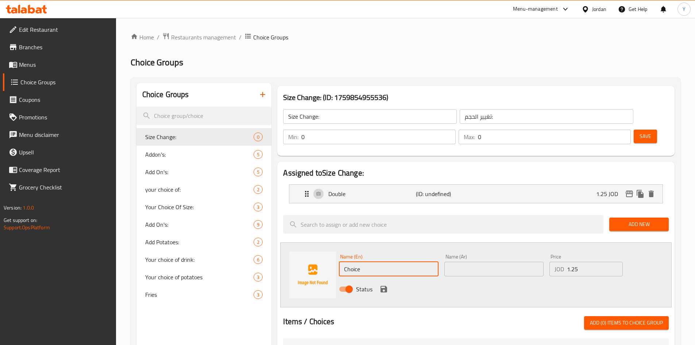
click at [399, 261] on input "Choice" at bounding box center [388, 268] width 99 height 15
type input "Triple"
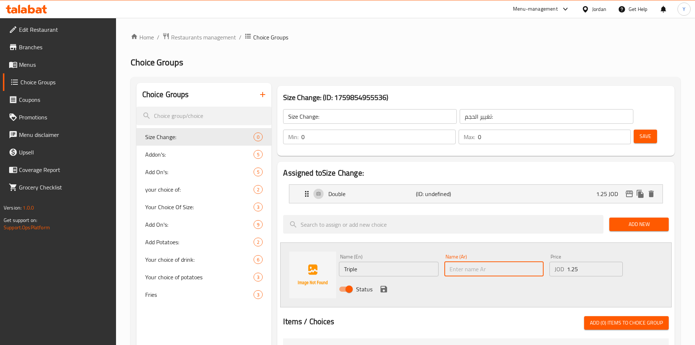
click at [465, 261] on input "text" at bounding box center [493, 268] width 99 height 15
type input "تريبل"
click at [388, 279] on div "Status" at bounding box center [494, 289] width 316 height 20
click at [388, 283] on button "save" at bounding box center [383, 288] width 11 height 11
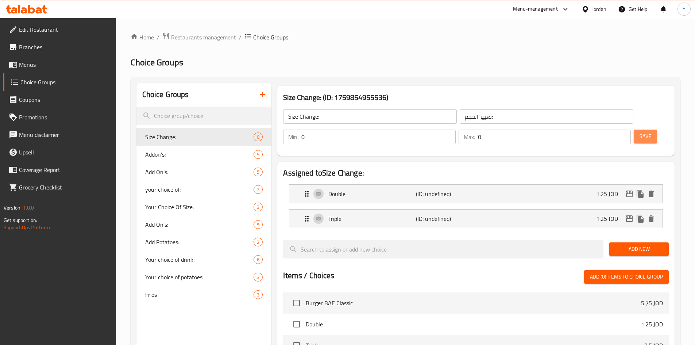
click at [639, 132] on span "Save" at bounding box center [645, 136] width 12 height 9
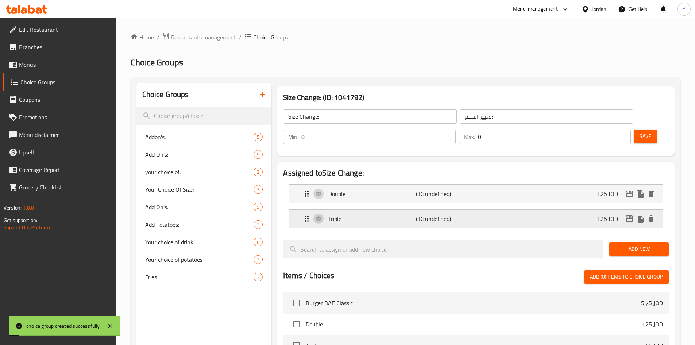
drag, startPoint x: 522, startPoint y: 204, endPoint x: 598, endPoint y: 226, distance: 78.6
click at [522, 209] on div "Triple (ID: undefined) 1.25 JOD" at bounding box center [477, 218] width 351 height 18
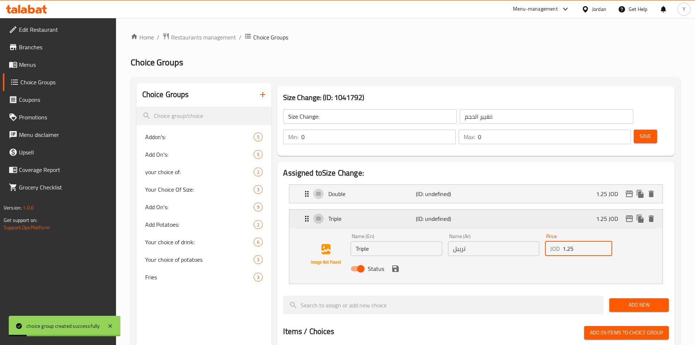
drag, startPoint x: 592, startPoint y: 227, endPoint x: 400, endPoint y: 199, distance: 194.1
click at [400, 209] on div "Triple (ID: undefined) 1.25 JOD Name (En) Triple Name (En) Name (Ar) تريبل Name…" at bounding box center [475, 246] width 373 height 74
paste input "2."
click at [399, 259] on div "Status" at bounding box center [492, 269] width 291 height 20
drag, startPoint x: 397, startPoint y: 246, endPoint x: 493, endPoint y: 213, distance: 101.4
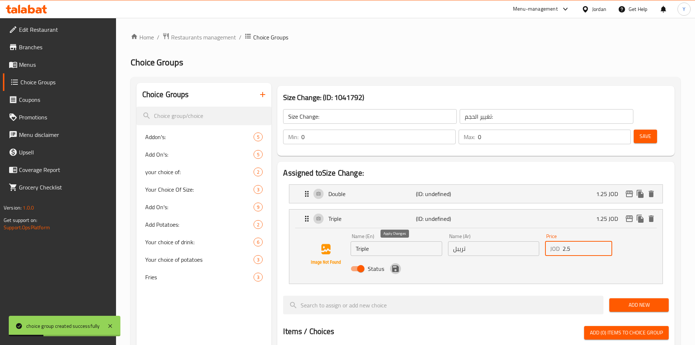
click at [397, 265] on icon "save" at bounding box center [395, 268] width 7 height 7
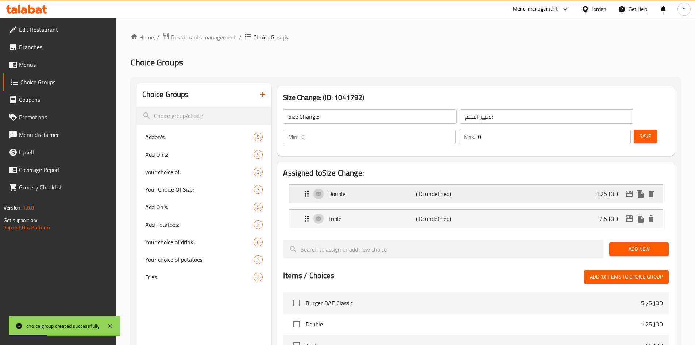
type input "2.5"
click at [633, 129] on button "Save" at bounding box center [644, 135] width 23 height 13
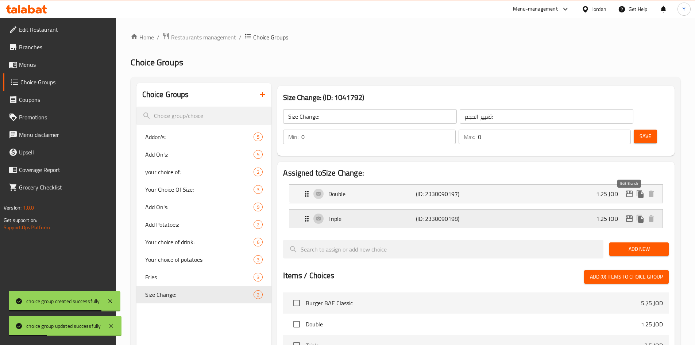
click at [629, 215] on icon "edit" at bounding box center [628, 218] width 7 height 7
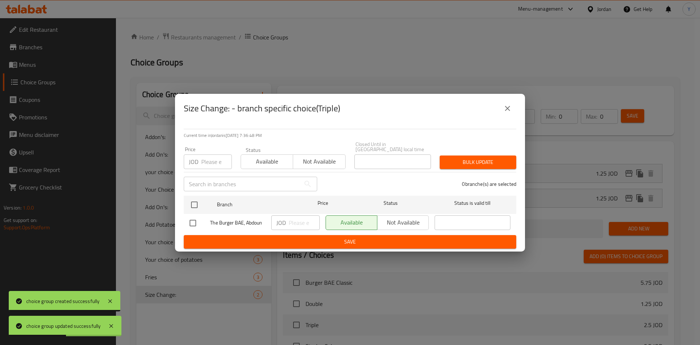
click at [509, 113] on icon "close" at bounding box center [507, 108] width 9 height 9
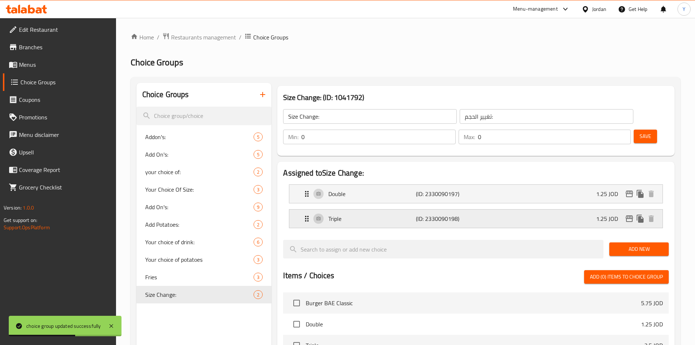
click at [506, 209] on div "Triple (ID: 2330090198) 1.25 JOD" at bounding box center [477, 218] width 351 height 18
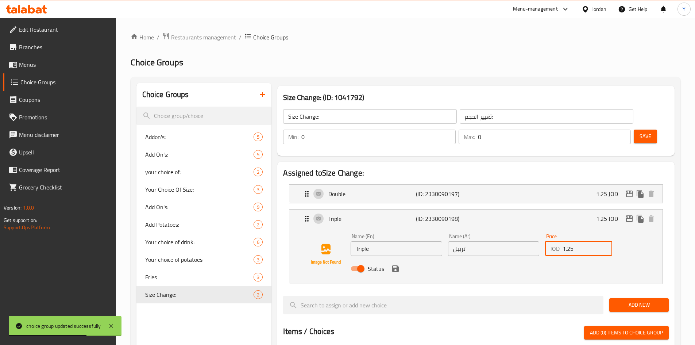
drag, startPoint x: 578, startPoint y: 229, endPoint x: 530, endPoint y: 225, distance: 47.9
click at [530, 230] on div "Name (En) Triple Name (En) Name (Ar) تريبل Name (Ar) Price JOD 1.25 Price Status" at bounding box center [492, 254] width 291 height 48
click at [551, 259] on div "Status" at bounding box center [492, 269] width 291 height 20
click at [545, 259] on div "Status" at bounding box center [492, 269] width 291 height 20
click at [536, 259] on div "Status" at bounding box center [492, 269] width 291 height 20
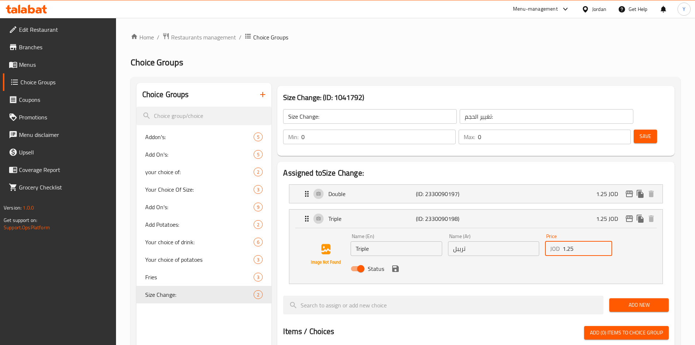
click at [572, 241] on input "1.25" at bounding box center [587, 248] width 50 height 15
paste input "2."
click at [396, 265] on icon "save" at bounding box center [395, 268] width 7 height 7
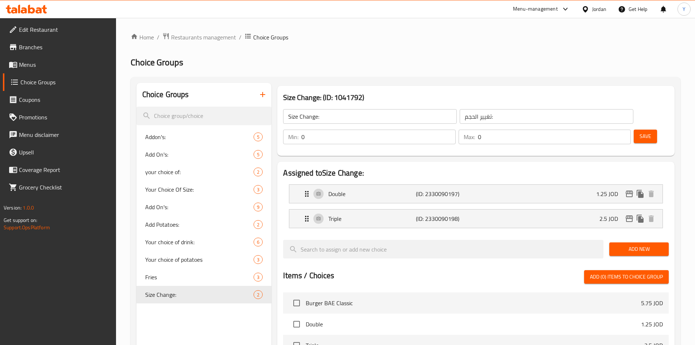
type input "2.5"
click at [639, 132] on span "Save" at bounding box center [645, 136] width 12 height 9
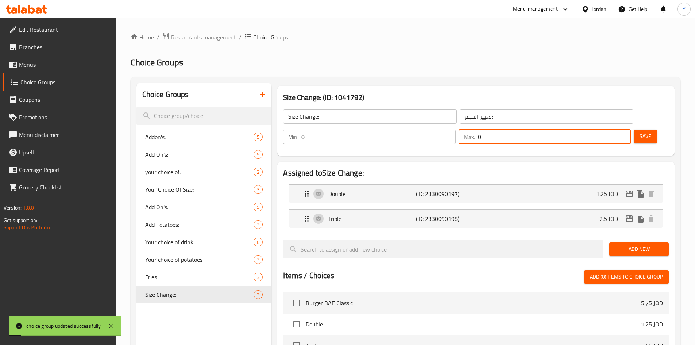
drag, startPoint x: 603, startPoint y: 118, endPoint x: 599, endPoint y: 121, distance: 4.8
click at [599, 129] on div "Max: 0 ​" at bounding box center [544, 136] width 172 height 15
type input "1"
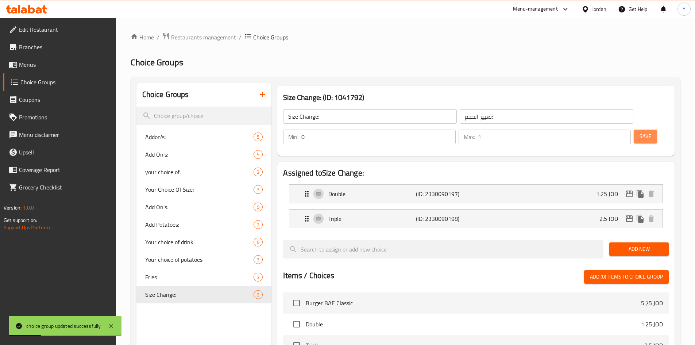
click at [639, 132] on span "Save" at bounding box center [645, 136] width 12 height 9
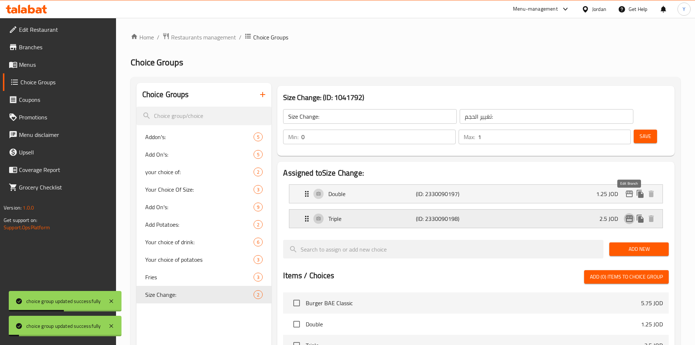
click at [630, 214] on icon "edit" at bounding box center [629, 218] width 9 height 9
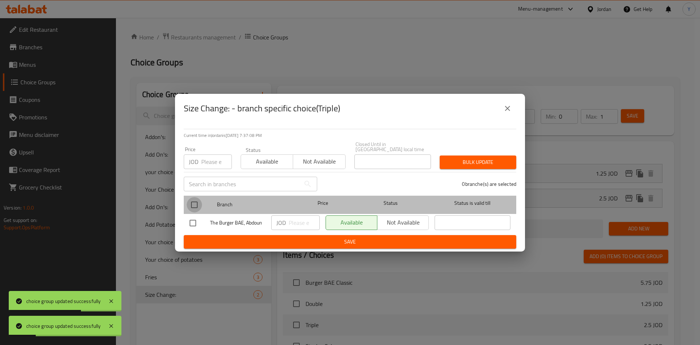
click at [199, 200] on input "checkbox" at bounding box center [194, 204] width 15 height 15
checkbox input "true"
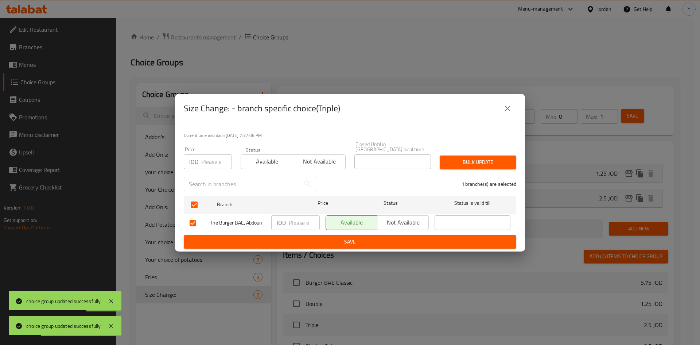
drag, startPoint x: 207, startPoint y: 156, endPoint x: 207, endPoint y: 170, distance: 14.2
click at [208, 165] on input "number" at bounding box center [216, 161] width 31 height 15
paste input "2.5"
type input "2.5"
click at [450, 151] on div "Bulk update" at bounding box center [477, 162] width 85 height 22
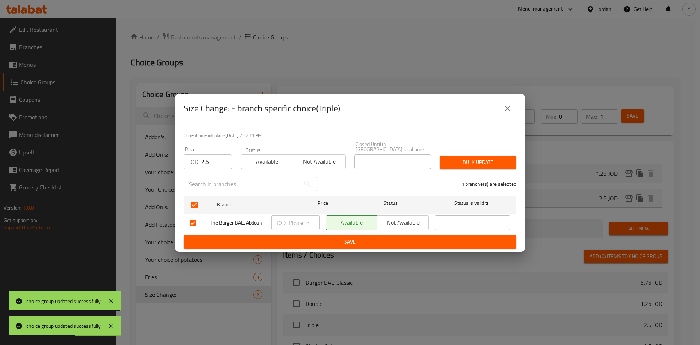
click at [451, 162] on span "Bulk update" at bounding box center [478, 162] width 65 height 9
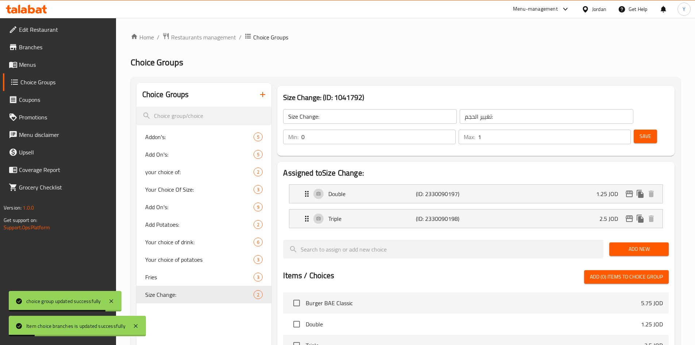
click at [633, 129] on button "Save" at bounding box center [644, 135] width 23 height 13
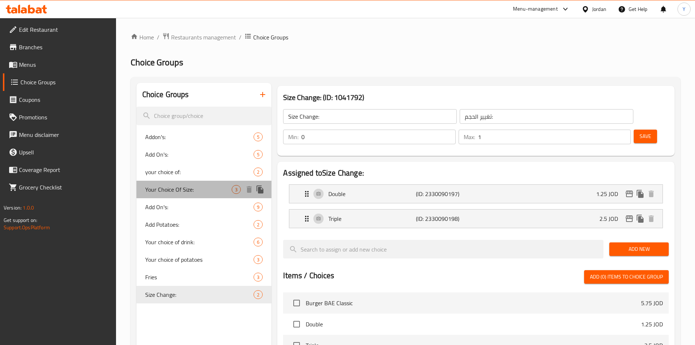
click at [177, 189] on span "Your Choice Of Size:" at bounding box center [188, 189] width 87 height 9
type input "Your Choice Of Size:"
type input "إختيارك من الحجم:"
type input "1"
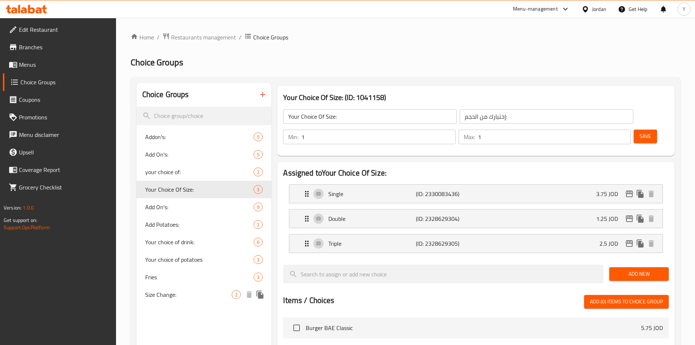
click at [183, 294] on span "Size Change:" at bounding box center [188, 294] width 87 height 9
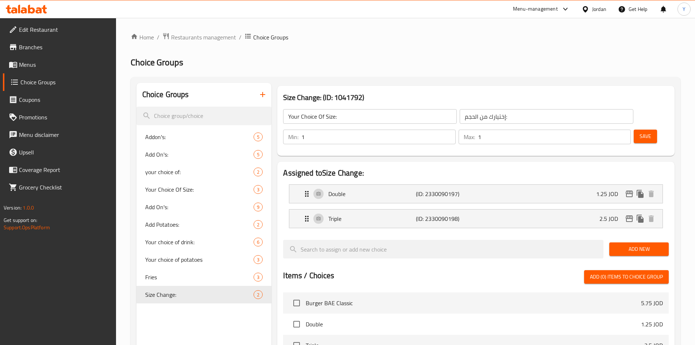
type input "Size Change:"
type input "تغيير الحجم:"
type input "0"
click at [371, 184] on div "Double (ID: 2330090197) 1.25 JOD" at bounding box center [477, 193] width 351 height 18
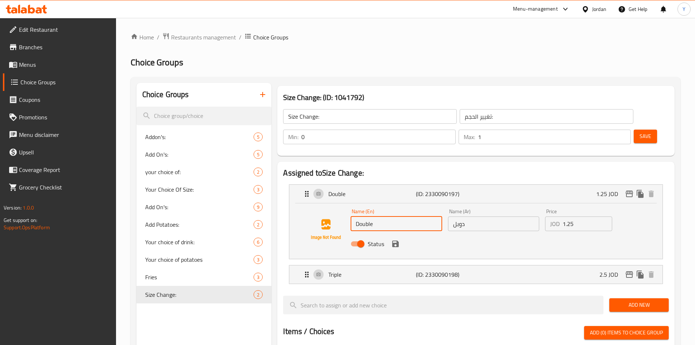
click at [390, 216] on input "Double" at bounding box center [395, 223] width 91 height 15
click at [373, 250] on nav "Double (ID: 2330090197) 1.25 JOD Name (En) Double 150 Gm Name (En) Name (Ar) دو…" at bounding box center [475, 233] width 385 height 111
click at [396, 265] on div "Triple (ID: 2330090198) 2.5 JOD" at bounding box center [477, 274] width 351 height 18
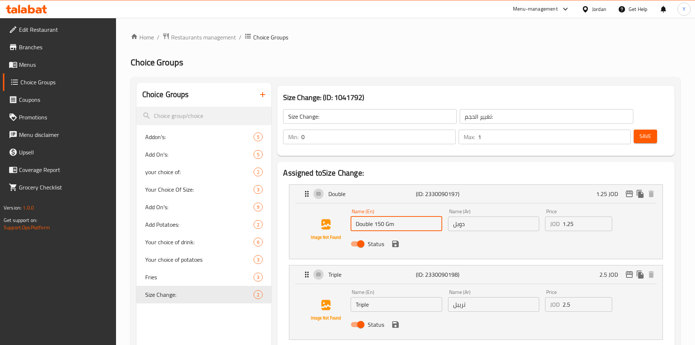
type input "Double 150 Gm"
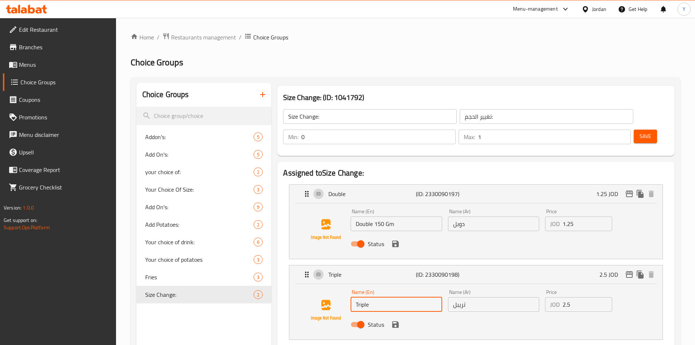
click at [397, 297] on input "Triple" at bounding box center [395, 304] width 91 height 15
type input "Triple 225 Gm"
click at [478, 297] on input "تريبل" at bounding box center [493, 304] width 91 height 15
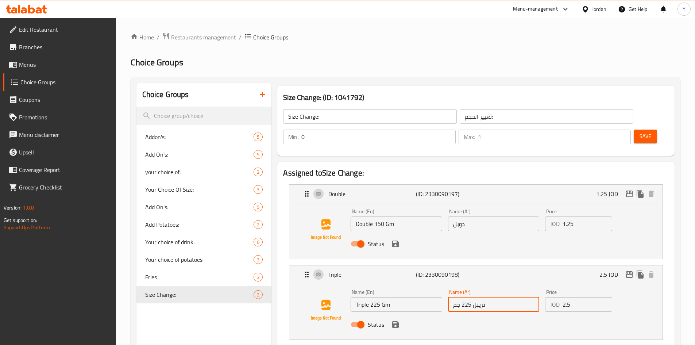
type input "تريبل 225 جم"
click at [482, 216] on input "دوبل" at bounding box center [493, 223] width 91 height 15
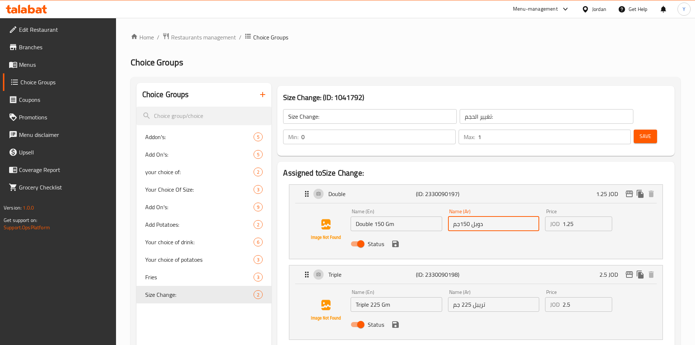
type input "دوبل 150جم"
click at [639, 132] on span "Save" at bounding box center [645, 136] width 12 height 9
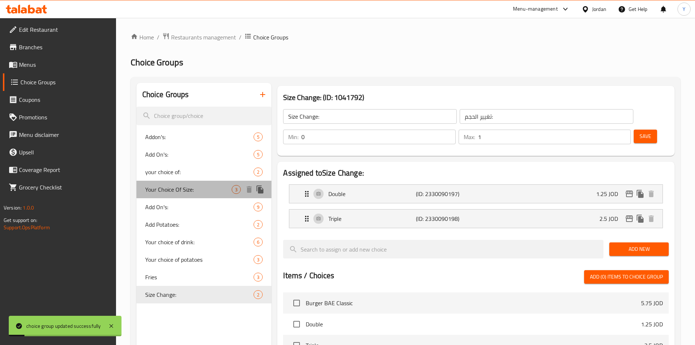
click at [181, 187] on span "Your Choice Of Size:" at bounding box center [188, 189] width 87 height 9
type input "Your Choice Of Size:"
type input "إختيارك من الحجم:"
type input "1"
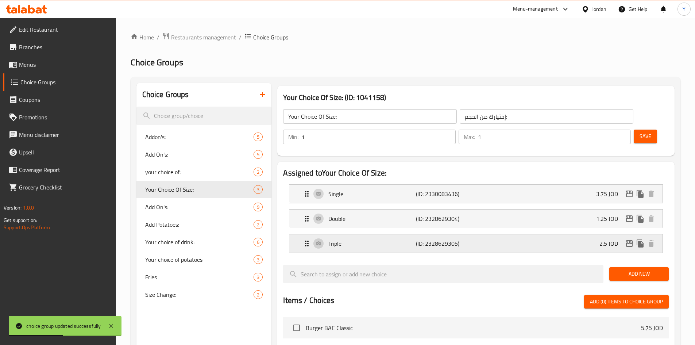
click at [408, 239] on p "Triple" at bounding box center [371, 243] width 87 height 9
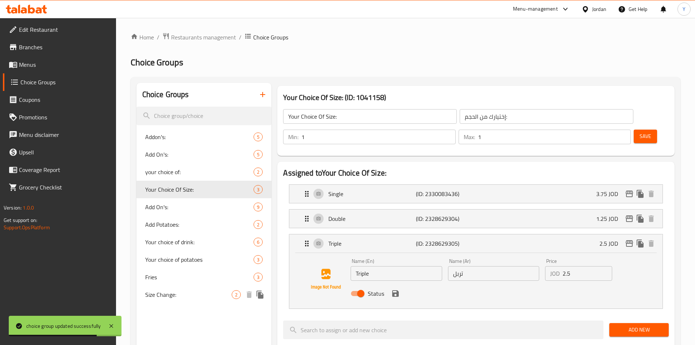
click at [180, 288] on div "Size Change: 2" at bounding box center [203, 294] width 135 height 18
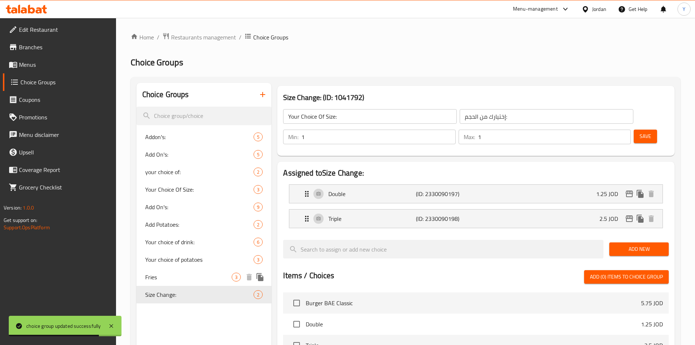
type input "Size Change:"
type input "تغيير الحجم:"
type input "0"
click at [457, 209] on li "Triple (ID: 2330090198) 2.5 JOD Name (En) Triple Name (En) Name (Ar) تريبل Name…" at bounding box center [475, 218] width 385 height 25
click at [458, 214] on p "(ID: 2330090198)" at bounding box center [445, 218] width 58 height 9
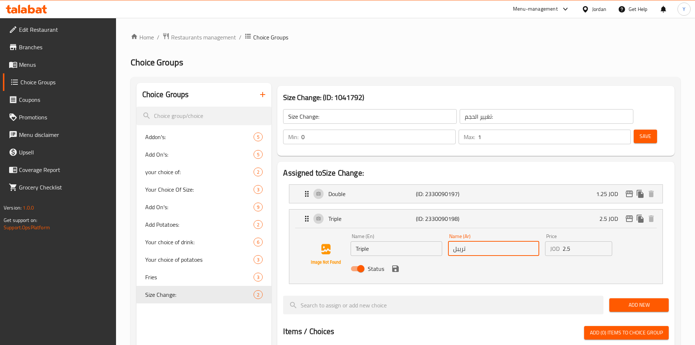
click at [458, 241] on input "تريبل" at bounding box center [493, 248] width 91 height 15
click at [393, 265] on icon "save" at bounding box center [395, 268] width 7 height 7
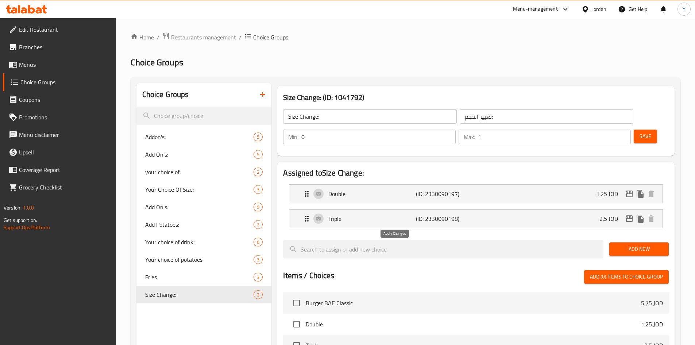
type input "تربل"
click at [647, 128] on div "Save" at bounding box center [648, 137] width 32 height 18
drag, startPoint x: 648, startPoint y: 121, endPoint x: 645, endPoint y: 125, distance: 5.0
click at [647, 128] on div "Save" at bounding box center [648, 137] width 32 height 18
click at [633, 129] on button "Save" at bounding box center [644, 135] width 23 height 13
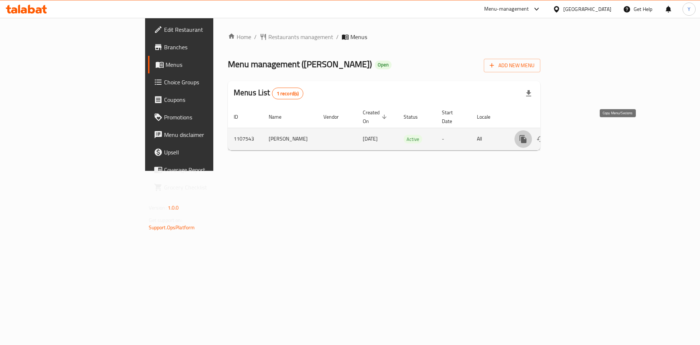
drag, startPoint x: 621, startPoint y: 134, endPoint x: 624, endPoint y: 140, distance: 6.2
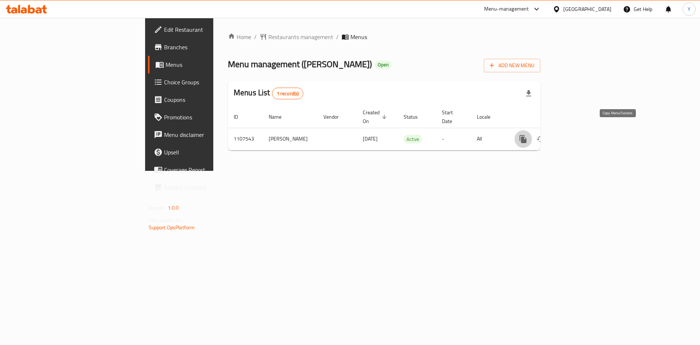
click at [528, 135] on icon "more" at bounding box center [523, 139] width 9 height 9
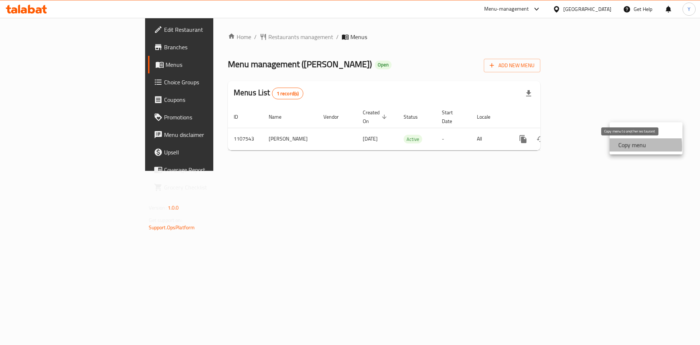
click at [619, 146] on strong "Copy menu" at bounding box center [632, 144] width 28 height 9
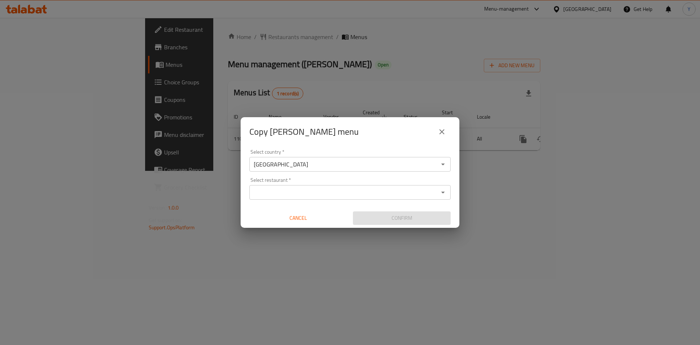
click at [379, 193] on input "Select restaurant   *" at bounding box center [344, 192] width 185 height 10
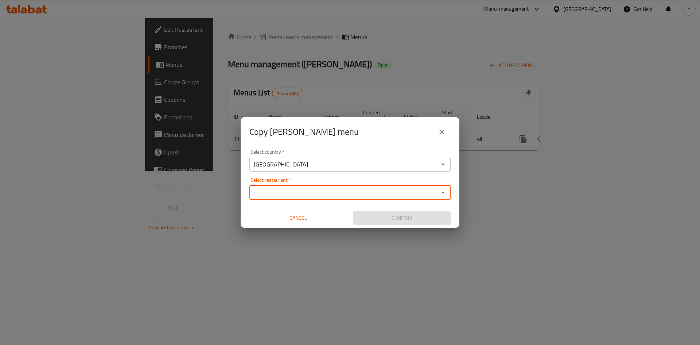
paste input "Shri Krishna Bhavan, Al Barsha 1"
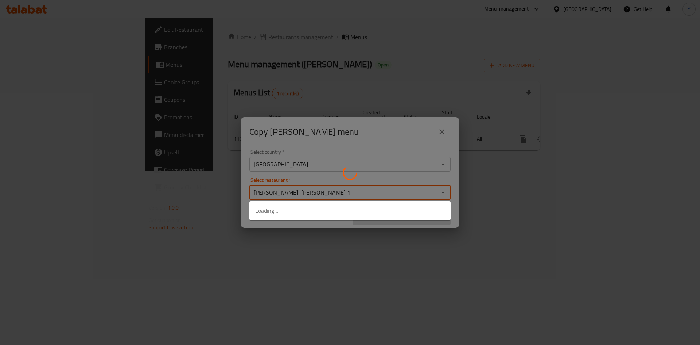
type input "Shri Krishna Bhavan, Al Barsha 1"
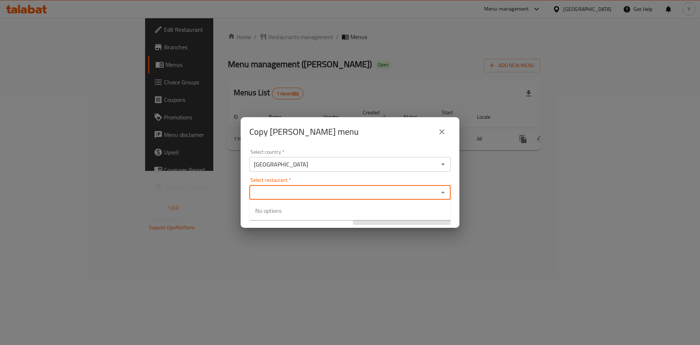
paste input "Shri Krishna Bhavan, Al Barsha 1"
type input "Shri Krishna Bhavan"
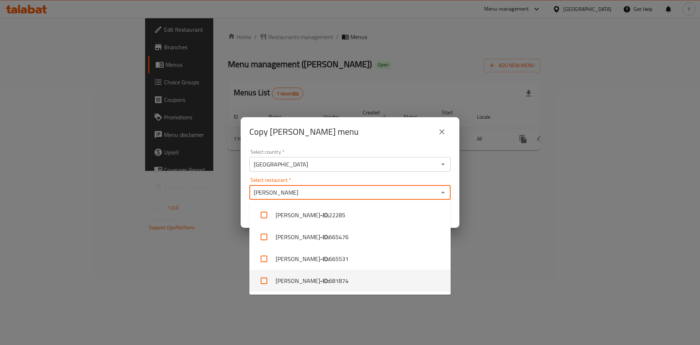
click at [302, 280] on li "Shri Krishna Bhavan - ID: 681874" at bounding box center [349, 280] width 201 height 22
checkbox input "true"
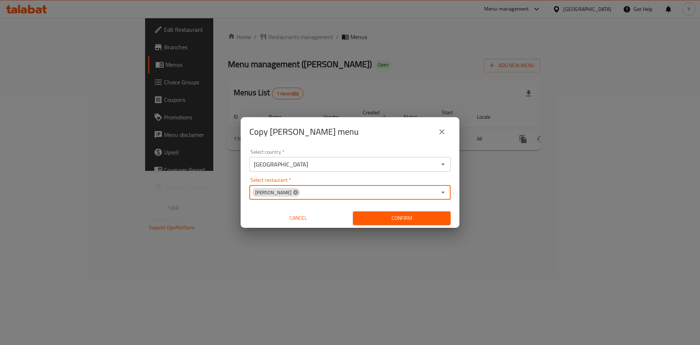
click at [299, 194] on icon at bounding box center [296, 192] width 6 height 6
click at [302, 194] on input "Select restaurant   *" at bounding box center [344, 192] width 185 height 10
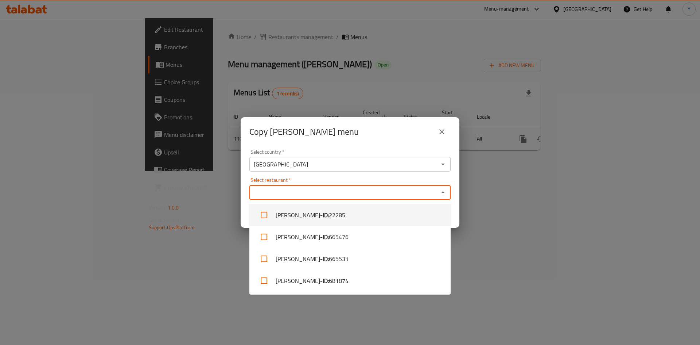
paste input "Shri Krishna Bhavan, Al Barsha 1"
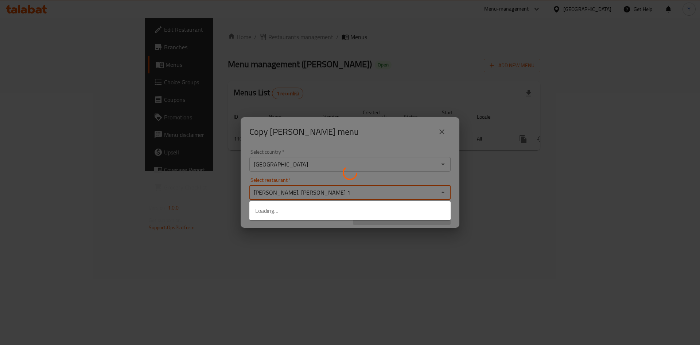
type input "Shri Krishna Bhavan, Al Barsha 1"
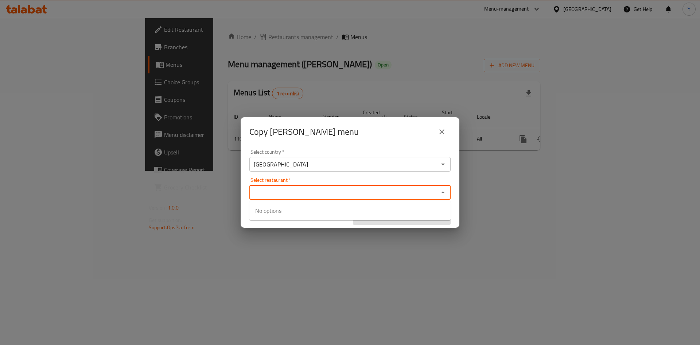
paste input "Shri Krishna Bhavan, Al Barsha 1"
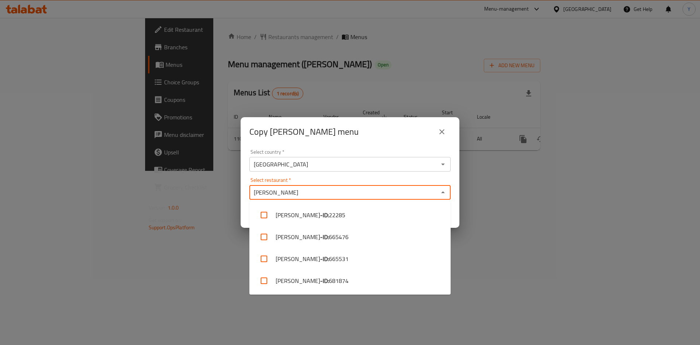
type input "Shri Krishna Bhavan"
drag, startPoint x: 269, startPoint y: 189, endPoint x: 300, endPoint y: 236, distance: 55.8
click at [300, 236] on li "Shri Krishna Bhavan - ID: 665476" at bounding box center [349, 237] width 201 height 22
checkbox input "true"
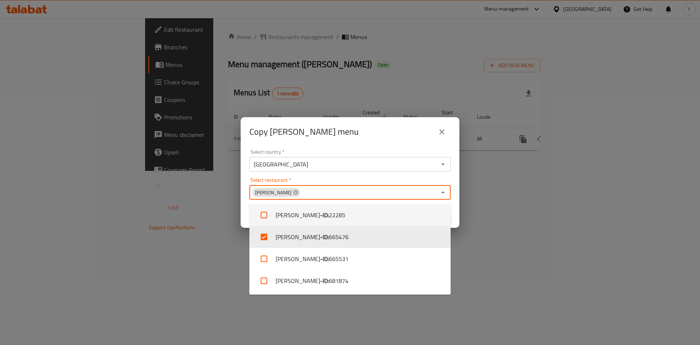
click at [354, 176] on div "Select country   * United Arab Emirates Select country * Select restaurant   * …" at bounding box center [350, 186] width 219 height 81
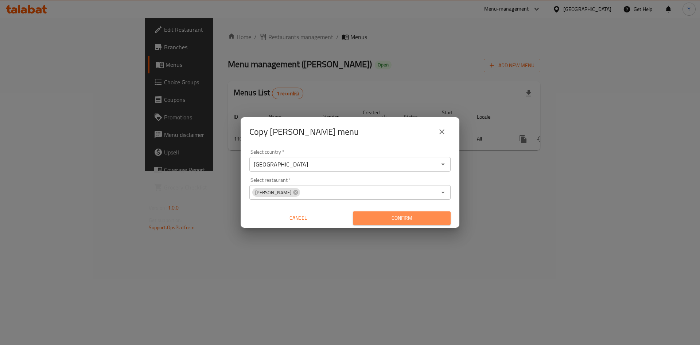
click at [405, 216] on span "Confirm" at bounding box center [402, 217] width 86 height 9
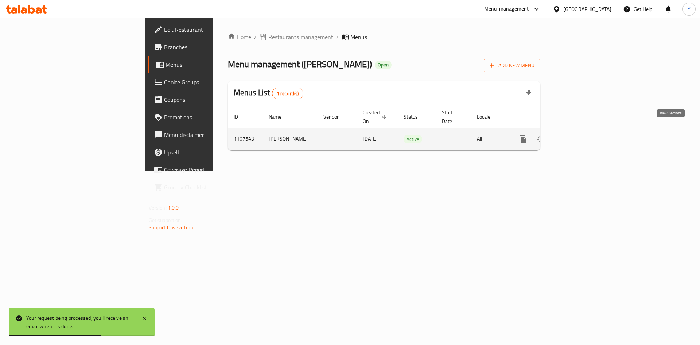
click at [584, 130] on link "enhanced table" at bounding box center [576, 139] width 18 height 18
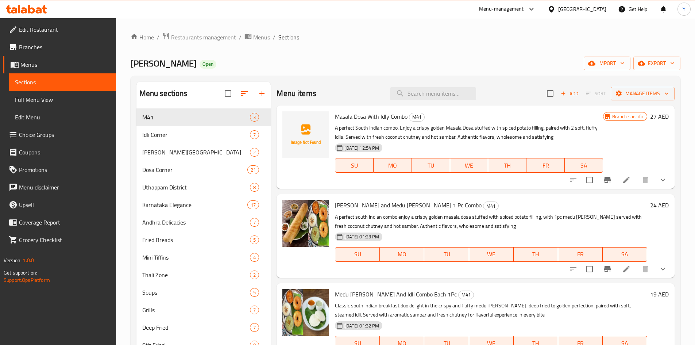
click at [61, 30] on span "Edit Restaurant" at bounding box center [64, 29] width 91 height 9
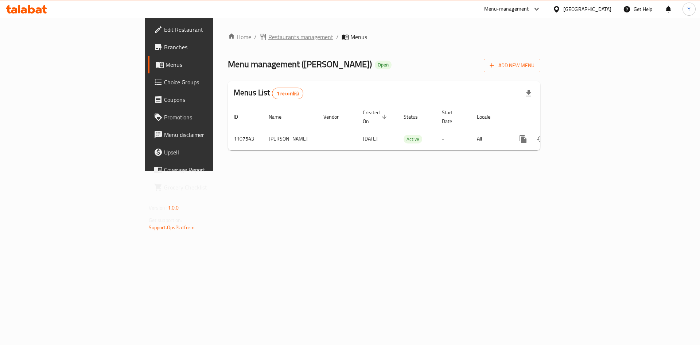
click at [268, 39] on span "Restaurants management" at bounding box center [300, 36] width 65 height 9
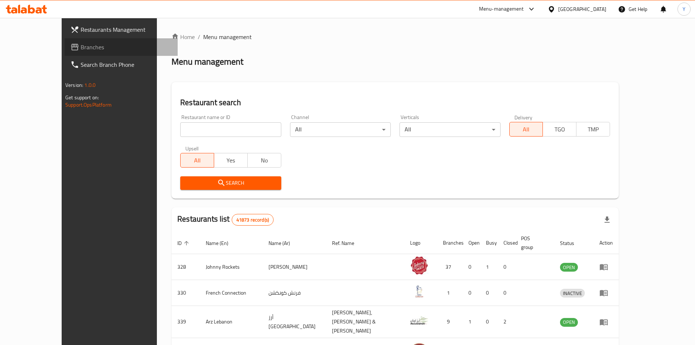
click at [71, 47] on icon at bounding box center [74, 47] width 7 height 7
